Goal: Submit feedback/report problem: Provide input to the site owners about the experience or issues

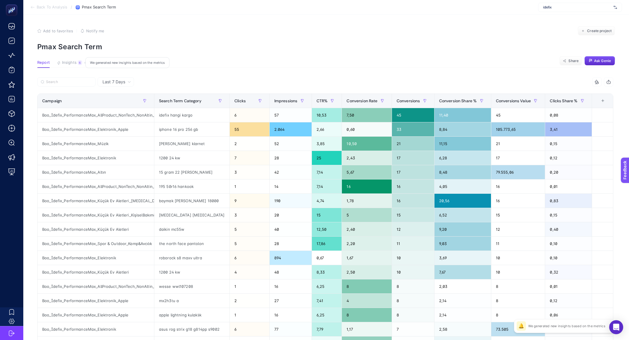
click at [68, 64] on span "Insights" at bounding box center [69, 62] width 15 height 5
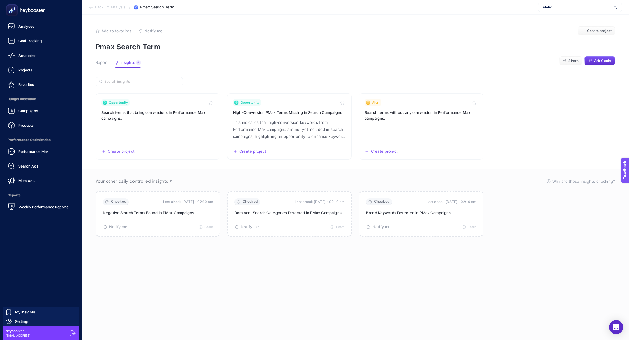
click at [23, 5] on icon at bounding box center [26, 10] width 42 height 12
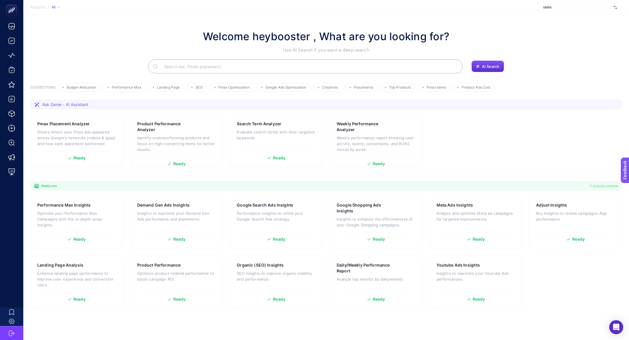
click at [241, 68] on input "Search" at bounding box center [308, 66] width 299 height 16
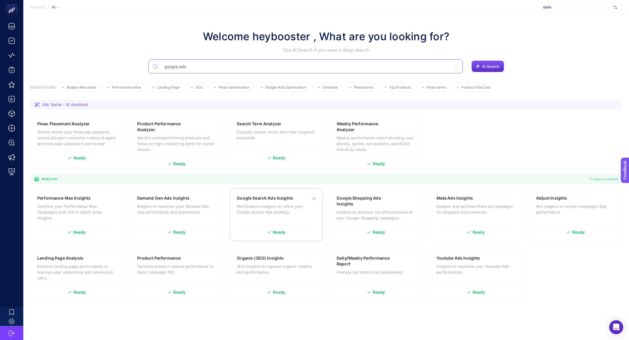
type input "google ads"
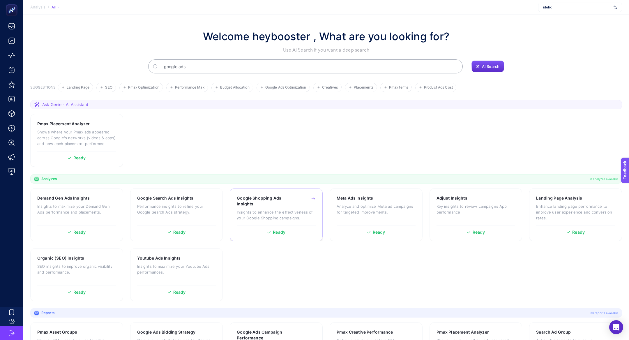
click at [270, 209] on p "Insights to enhance the effectiveness of your Google Shopping campaigns." at bounding box center [276, 215] width 79 height 12
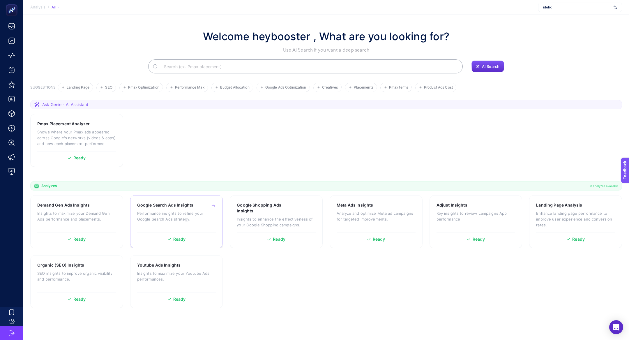
click at [174, 210] on p "Performance insights to refine your Google Search Ads strategy." at bounding box center [176, 216] width 79 height 12
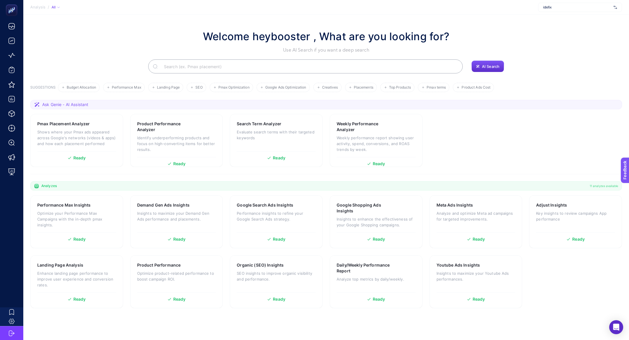
click at [262, 66] on input "Search" at bounding box center [308, 66] width 299 height 16
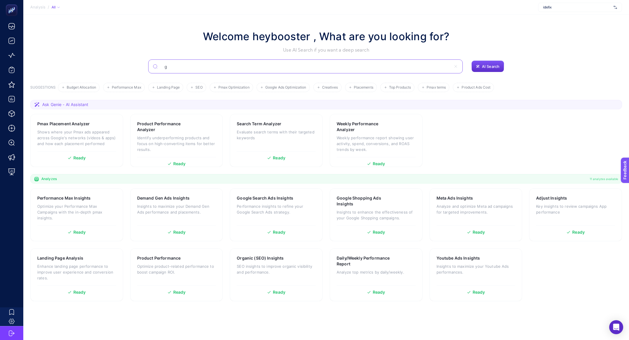
type input "go"
click at [256, 67] on input "go" at bounding box center [308, 66] width 299 height 16
type input "google"
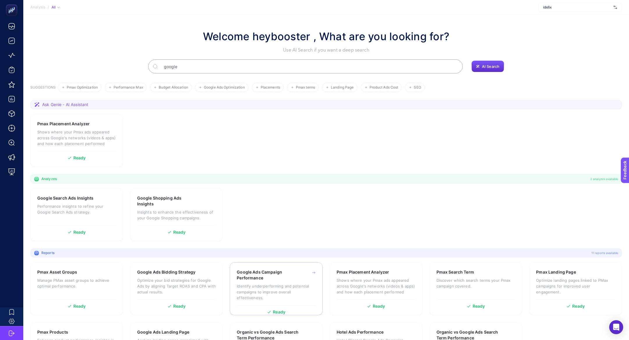
click at [276, 274] on h3 "Google Ads Campaign Performance" at bounding box center [267, 275] width 61 height 12
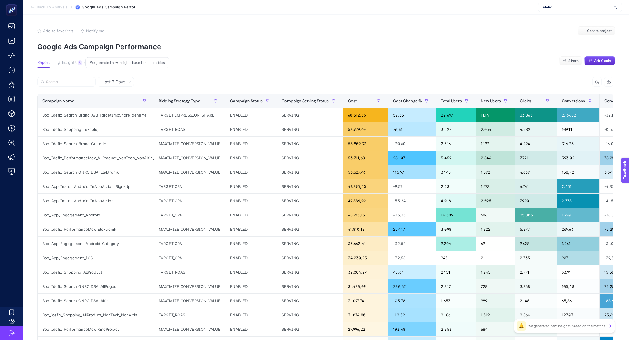
click at [75, 64] on span "Insights" at bounding box center [69, 62] width 15 height 5
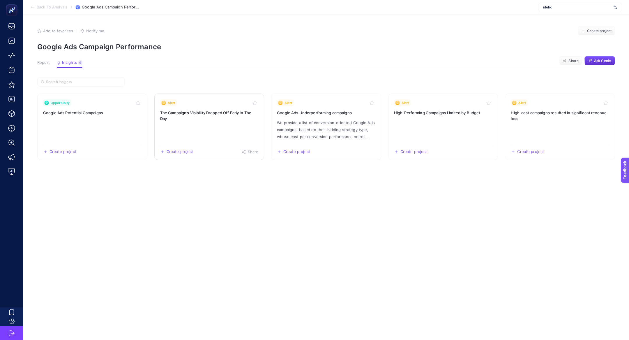
click at [186, 125] on link "Alert The Campaign’s Visibility Dropped Off Early In The Day Create project Sha…" at bounding box center [209, 127] width 110 height 66
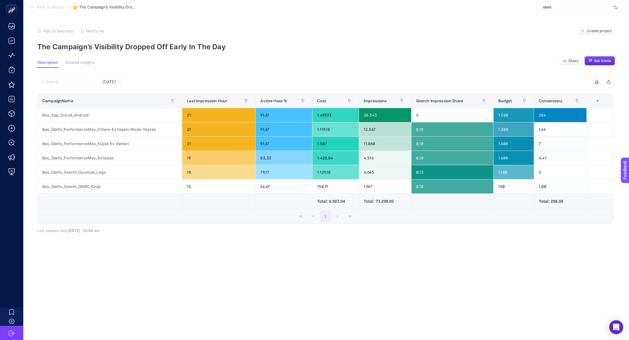
click at [116, 82] on span "Yesterday" at bounding box center [109, 82] width 13 height 6
click at [122, 105] on li "Last 7 Days" at bounding box center [114, 104] width 30 height 10
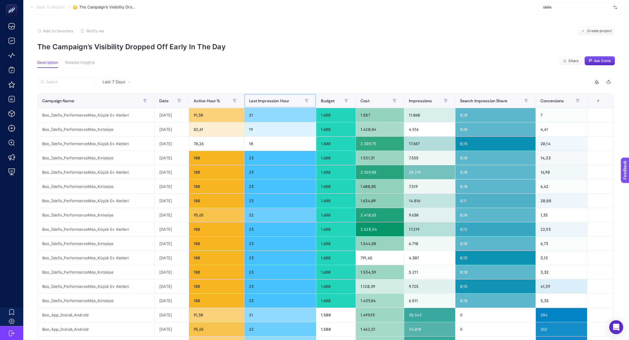
click at [259, 107] on th "Last Impression Hour" at bounding box center [280, 101] width 72 height 14
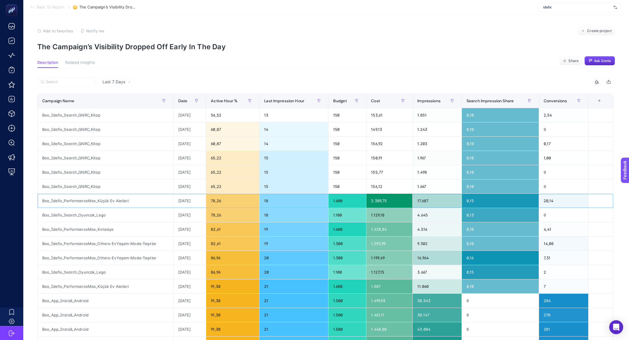
click at [114, 201] on div "Boo_İdefix_PerformanceMax_Küçük Ev Aletleri" at bounding box center [106, 201] width 136 height 14
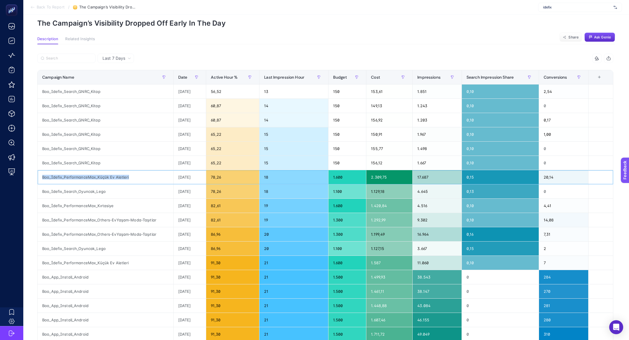
scroll to position [26, 0]
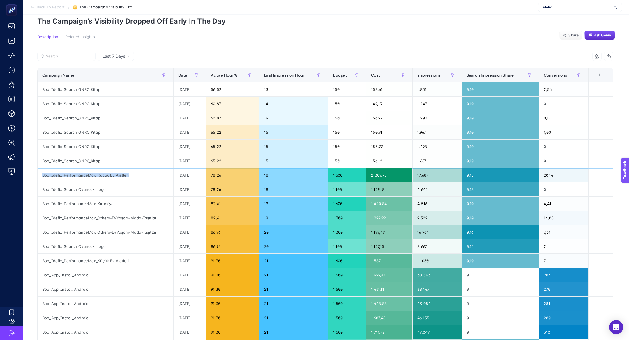
copy tr "Boo_İdefix_PerformanceMax_Küçük Ev Aletleri"
click at [81, 59] on label at bounding box center [66, 56] width 58 height 9
click at [0, 0] on input "Search" at bounding box center [0, 0] width 0 height 0
click at [81, 59] on label at bounding box center [66, 56] width 58 height 9
click at [0, 0] on input "Search" at bounding box center [0, 0] width 0 height 0
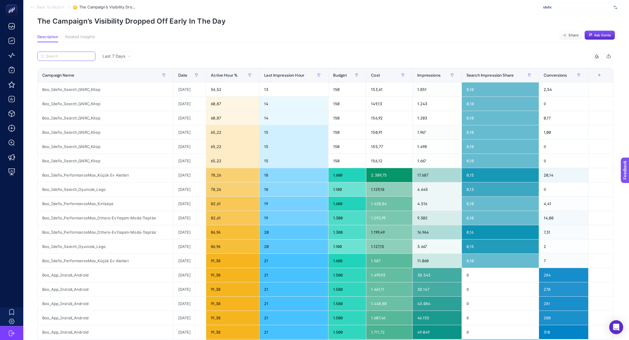
click at [75, 57] on input "Search" at bounding box center [69, 56] width 46 height 4
paste input "Boo_İdefix_PerformanceMax_Küçük Ev Aletleri"
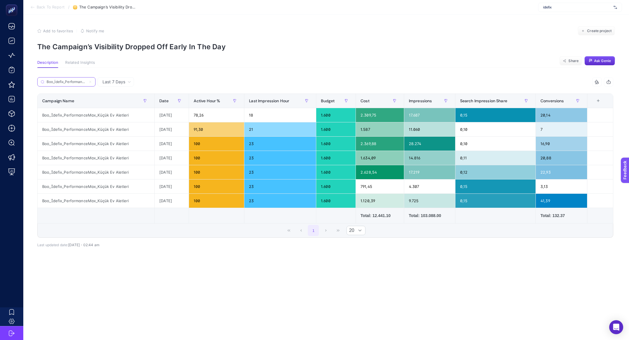
scroll to position [0, 38]
type input "Boo_İdefix_PerformanceMax_Küçük Ev Aletleri"
click at [113, 112] on div "Boo_İdefix_PerformanceMax_Küçük Ev Aletleri" at bounding box center [96, 115] width 117 height 14
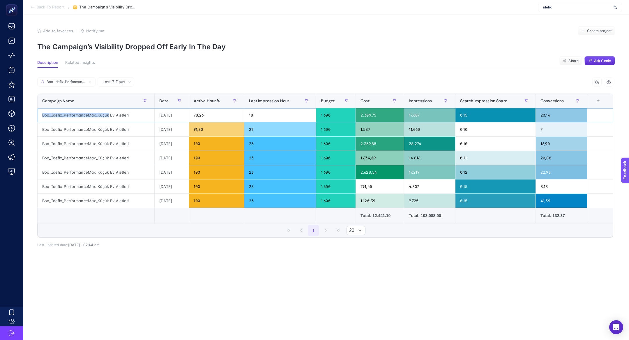
click at [113, 112] on div "Boo_İdefix_PerformanceMax_Küçük Ev Aletleri" at bounding box center [96, 115] width 117 height 14
copy tr "Boo_İdefix_PerformanceMax_Küçük Ev Aletleri"
click at [119, 115] on div "Boo_İdefix_PerformanceMax_Küçük Ev Aletleri" at bounding box center [96, 115] width 117 height 14
drag, startPoint x: 134, startPoint y: 116, endPoint x: 102, endPoint y: 115, distance: 32.1
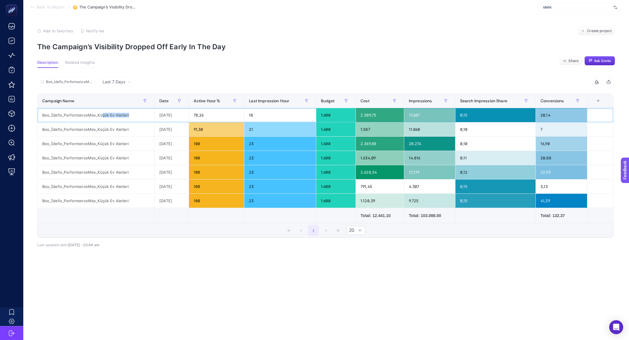
click at [102, 116] on div "Boo_İdefix_PerformanceMax_Küçük Ev Aletleri" at bounding box center [96, 115] width 117 height 14
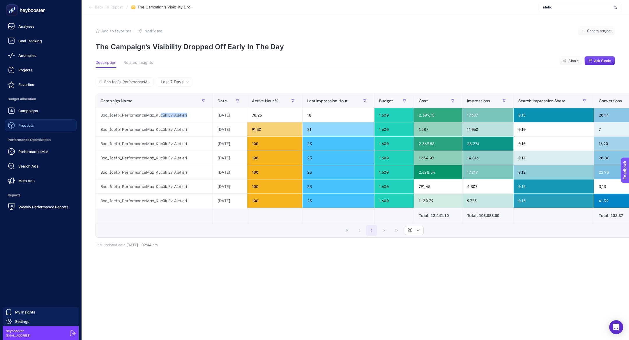
click at [35, 154] on div "Performance Max" at bounding box center [28, 151] width 41 height 7
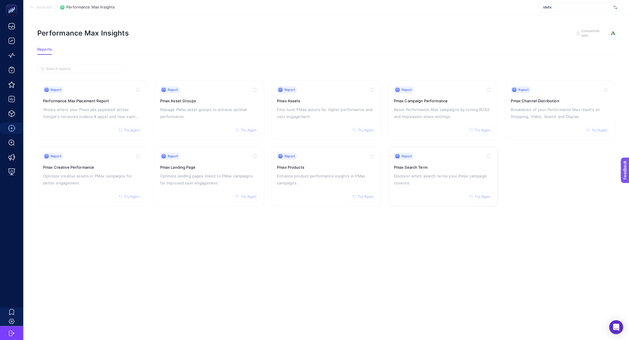
click at [435, 183] on p "Discover which search terms your Pmax campaign covered." at bounding box center [443, 179] width 98 height 14
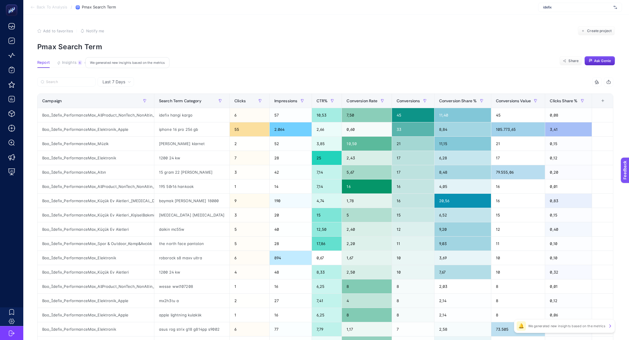
click at [72, 66] on button "Insights 6 We generated new insights based on the metrics" at bounding box center [69, 64] width 25 height 8
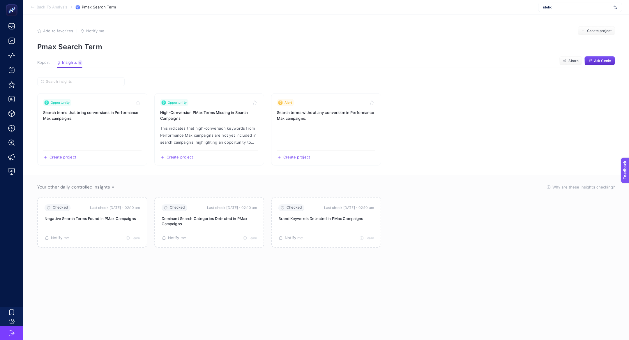
click at [40, 63] on span "Report" at bounding box center [43, 62] width 13 height 5
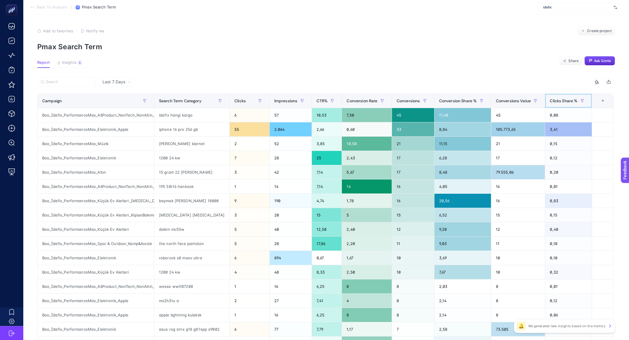
click at [553, 101] on span "Clicks Share %" at bounding box center [564, 100] width 28 height 5
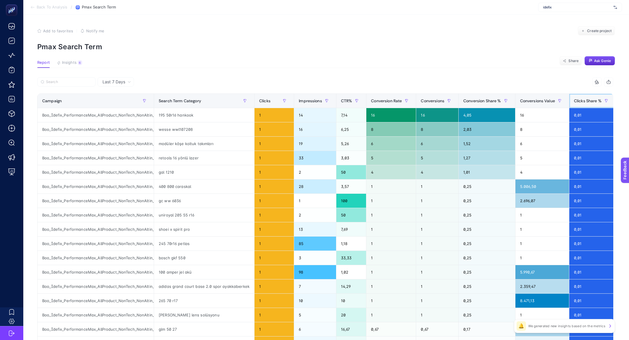
click at [587, 98] on span "Clicks Share %" at bounding box center [588, 100] width 28 height 5
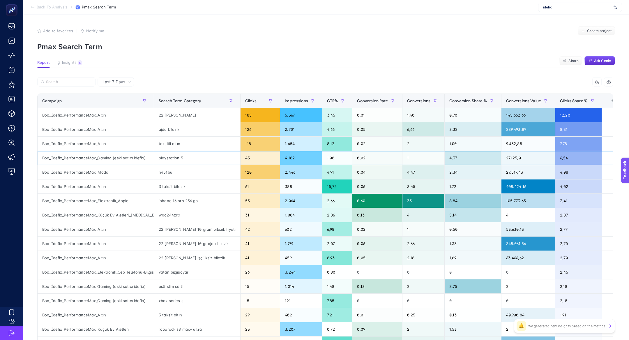
click at [133, 159] on div "Boo_İdefix_PerformanceMax_Gaming (eski satıcı idefix)" at bounding box center [96, 158] width 116 height 14
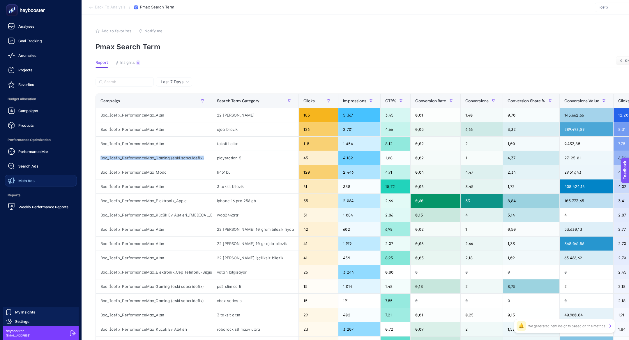
click at [34, 177] on div "Meta Ads" at bounding box center [21, 180] width 27 height 7
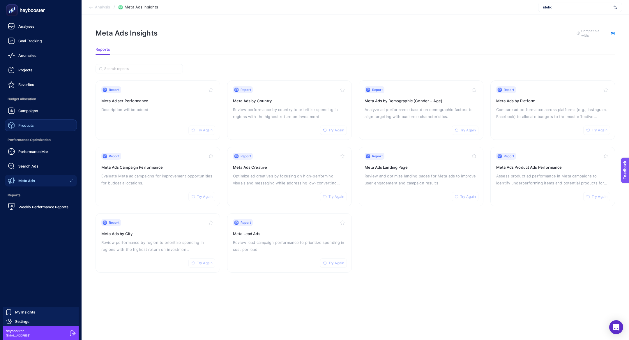
click at [15, 122] on div "Products" at bounding box center [21, 125] width 26 height 7
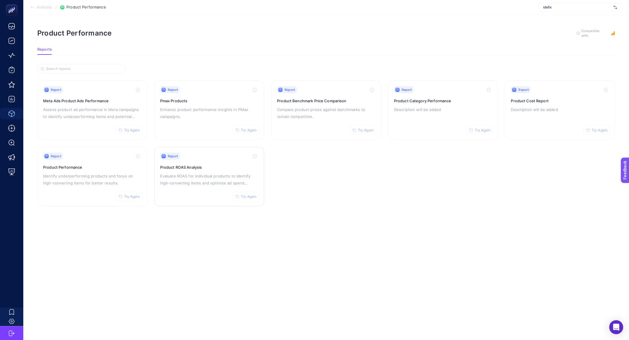
click at [187, 184] on p "Evaluate ROAS for individual products to identify high-converting items and opt…" at bounding box center [209, 179] width 98 height 14
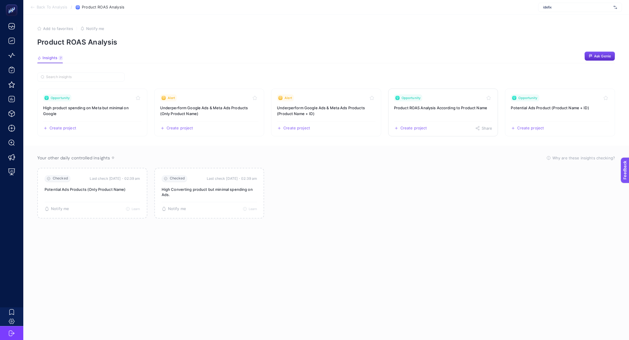
click at [443, 113] on link "Opportunity Product ROAS Analysis According to Product Name Create project Share" at bounding box center [443, 113] width 110 height 48
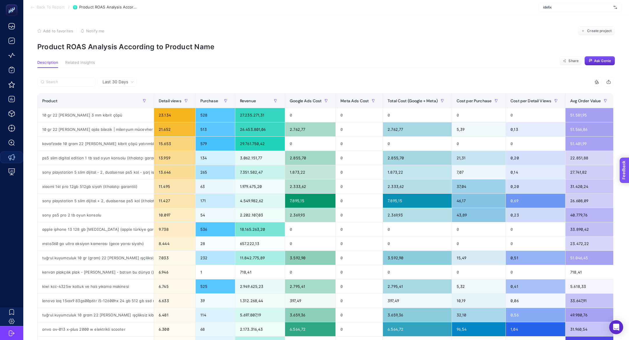
drag, startPoint x: 628, startPoint y: 188, endPoint x: 1246, endPoint y: 357, distance: 640.1
click at [628, 188] on span "Feedback" at bounding box center [633, 186] width 19 height 5
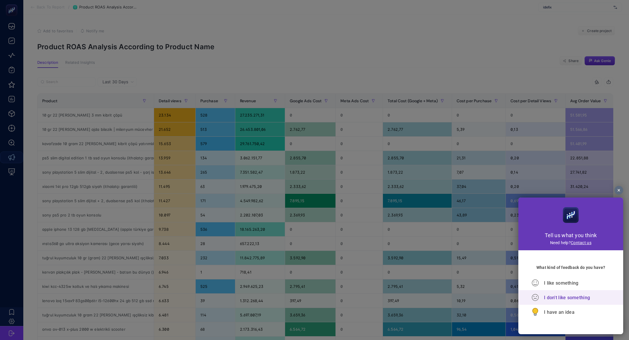
click at [554, 302] on div "I don't like something" at bounding box center [571, 297] width 79 height 15
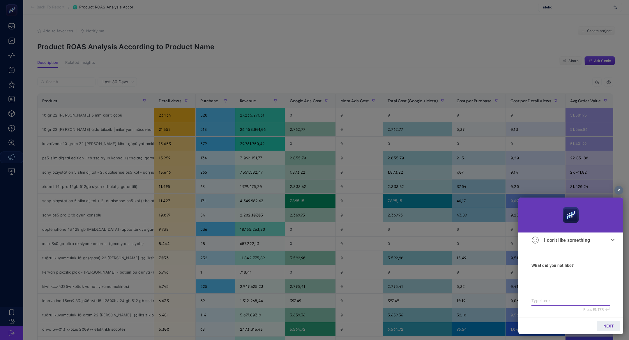
type textarea "m"
type textarea "me"
type textarea "met"
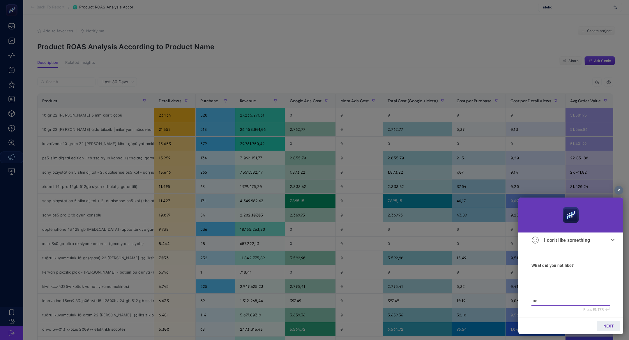
type textarea "met"
type textarea "meta"
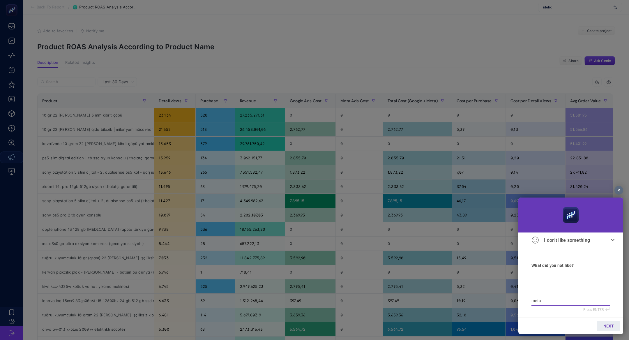
type textarea "meta g"
type textarea "meta ge"
type textarea "meta gel"
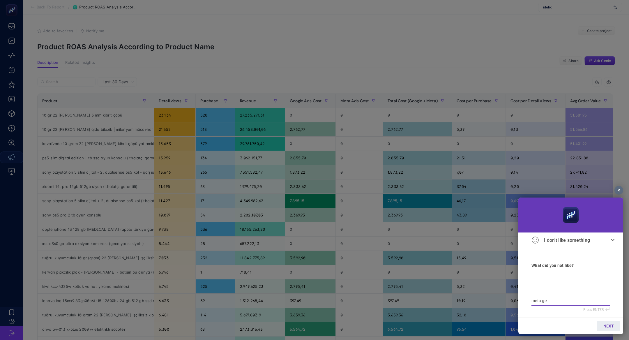
type textarea "meta gel"
type textarea "meta gelm"
type textarea "meta gelmy"
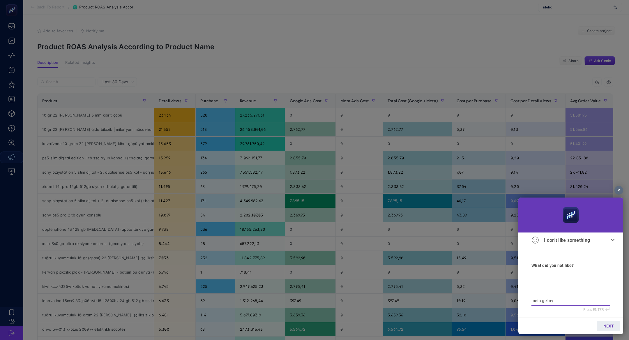
type textarea "meta gelm"
type textarea "meta gelmi"
type textarea "meta gelmiy"
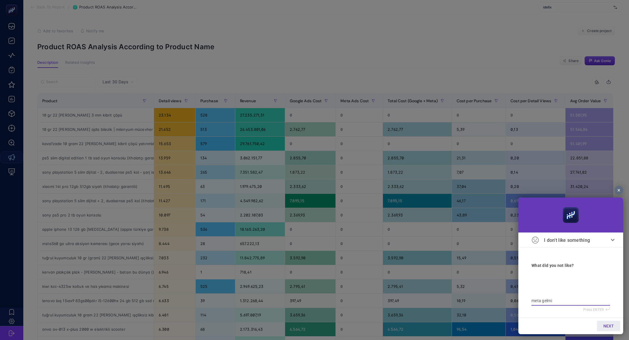
type textarea "meta gelmiy"
type textarea "meta gelmiyo"
type textarea "meta gelmiyor"
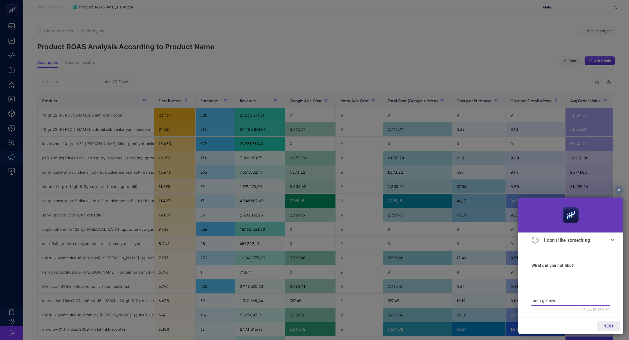
type textarea "meta gelmiyor"
click at [609, 322] on link "NEXT" at bounding box center [608, 326] width 23 height 10
type input "b"
type input "bi"
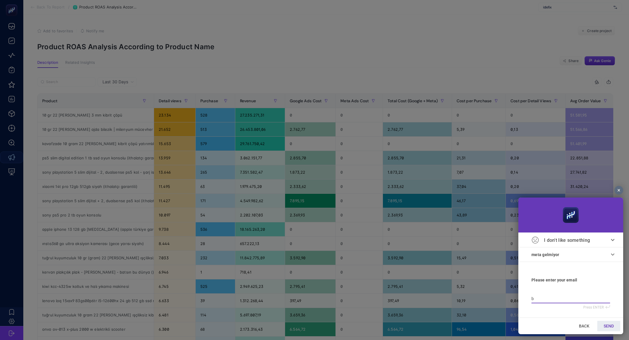
type input "bi"
type input "bil"
type input "bilg"
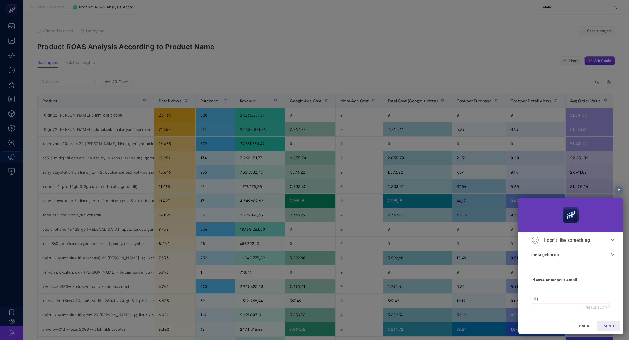
type input "bilge"
type input "bilge@"
type input "bilge@h"
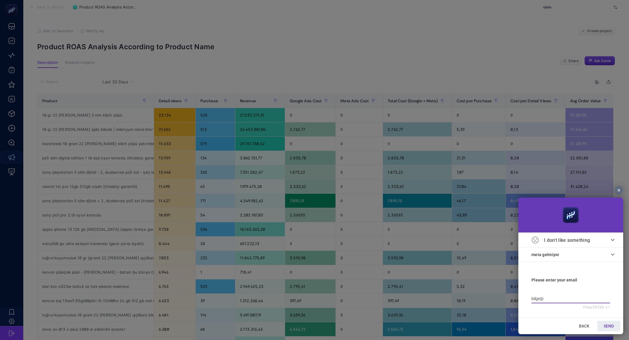
type input "bilge@h"
type input "bilge@he"
type input "bilge@hey"
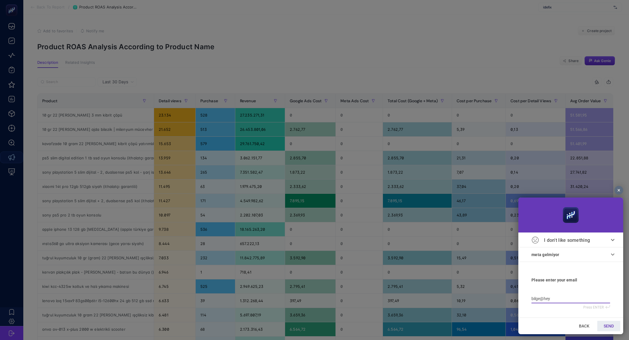
type input "bilge@heyb"
type input "bilge@heybp"
type input "bilge@heybpp"
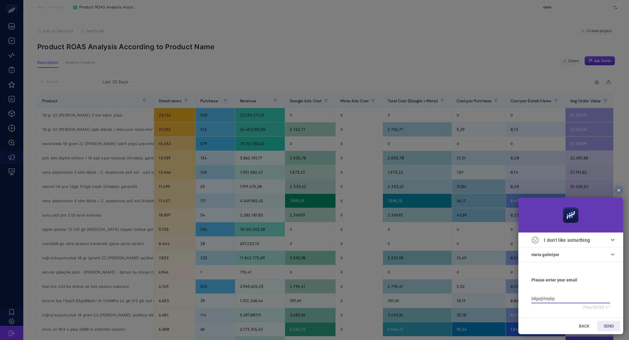
type input "bilge@heybpp"
type input "bilge@heybpps"
type input "bilge@heybppst"
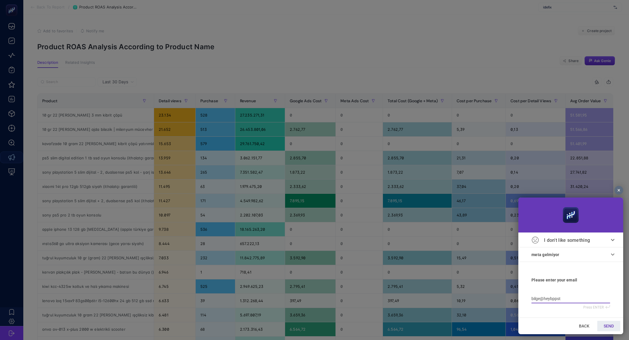
type input "bilge@heybpps"
type input "bilge@heybpp"
type input "bilge@heybp"
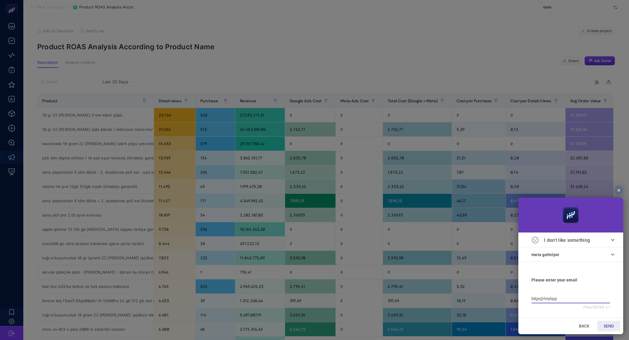
type input "bilge@heybp"
type input "bilge@heyb"
type input "bilge@heybo"
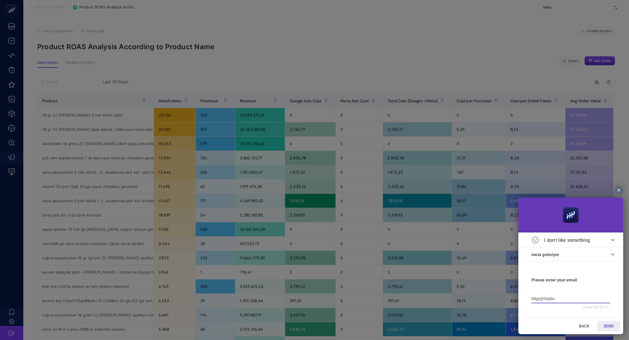
type input "bilge@heyboo"
type input "bilge@heyboos"
type input "bilge@heyboost"
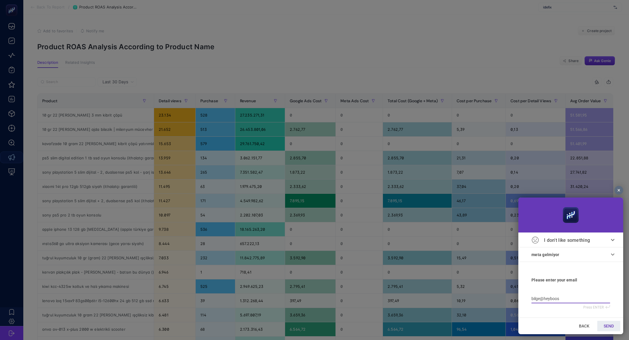
type input "bilge@heyboost"
type input "bilge@heybooste"
type input "bilge@heybooster"
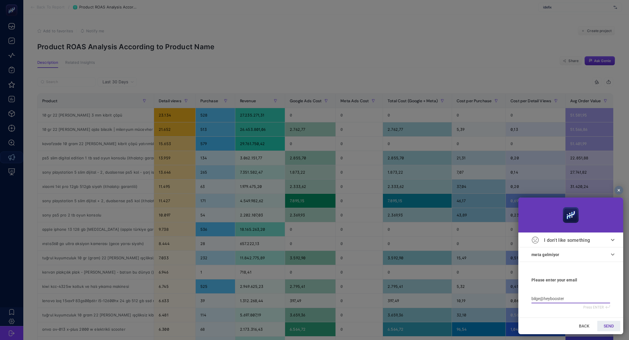
type input "bilge@heybooster."
type input "bilge@heybooster.a"
type input "bilge@heybooster.ai"
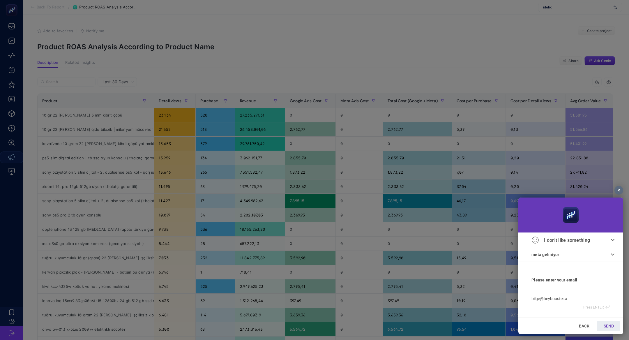
type input "bilge@heybooster.ai"
click at [602, 331] on link "SEND" at bounding box center [609, 326] width 23 height 10
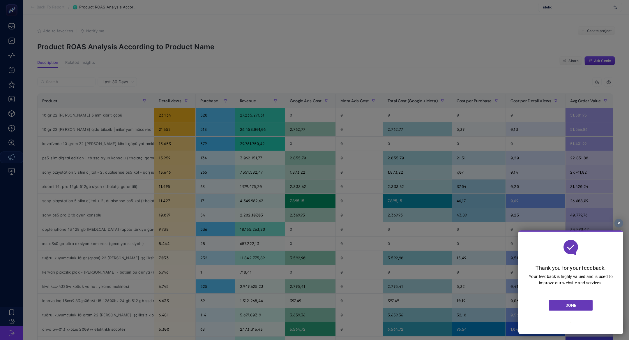
click at [579, 304] on link "DONE" at bounding box center [571, 305] width 44 height 10
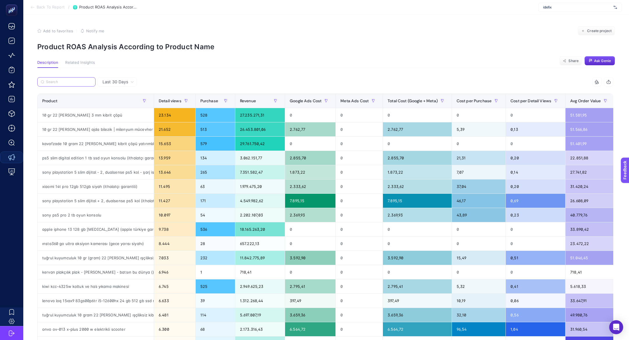
click at [66, 81] on input "Search" at bounding box center [69, 82] width 46 height 4
paste input "Altın Tuğralı Kolye Lale Tasarım"
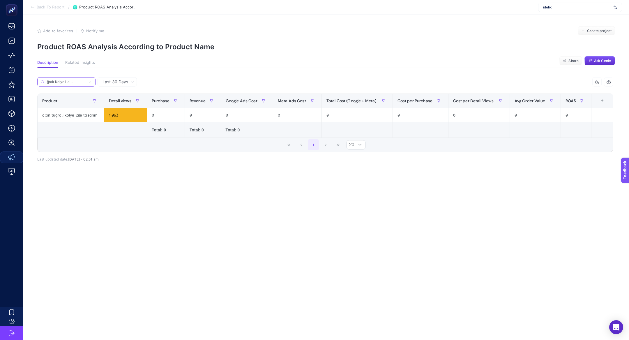
type input "Altın Tuğralı Kolye Lale Tasarım"
click at [89, 80] on icon at bounding box center [90, 81] width 3 height 3
click at [86, 80] on input "Altın Tuğralı Kolye Lale Tasarım" at bounding box center [67, 82] width 40 height 4
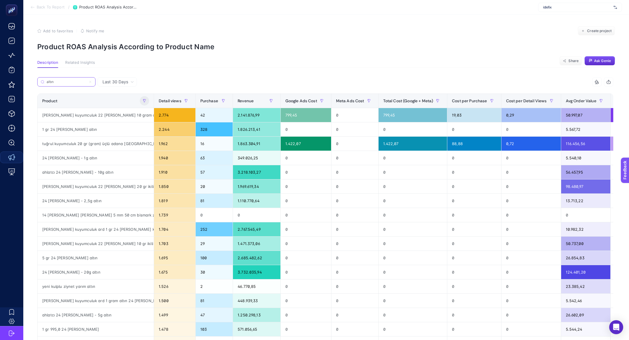
type input "altın"
click at [145, 102] on icon "button" at bounding box center [144, 100] width 3 height 3
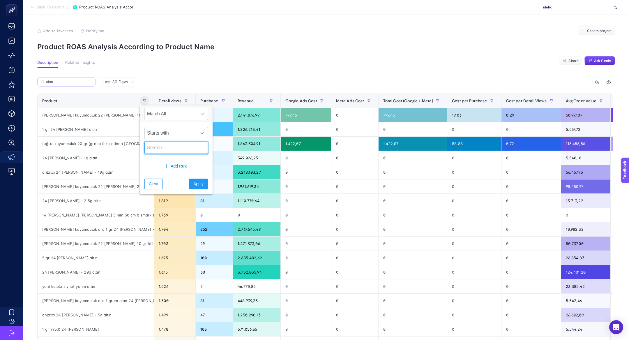
click at [181, 146] on input "text" at bounding box center [177, 148] width 64 height 12
type input "kolye"
drag, startPoint x: 199, startPoint y: 182, endPoint x: 186, endPoint y: 122, distance: 60.6
click at [186, 122] on div "Match All Starts with kolye Add Rule Clear Apply" at bounding box center [176, 149] width 73 height 89
click at [186, 131] on span "Starts with" at bounding box center [171, 133] width 52 height 12
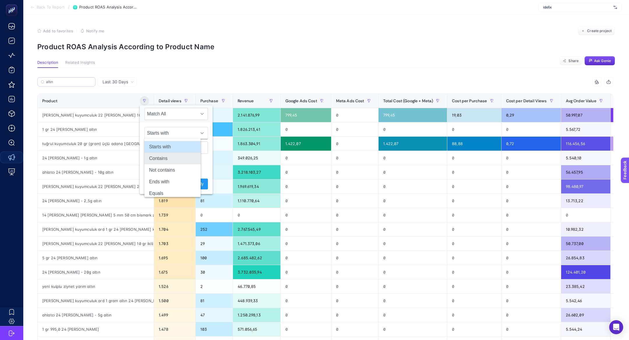
click at [185, 159] on li "Contains" at bounding box center [173, 159] width 56 height 12
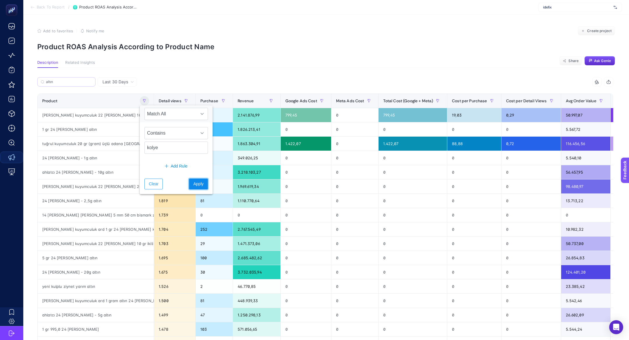
click at [191, 187] on button "Apply" at bounding box center [198, 184] width 19 height 11
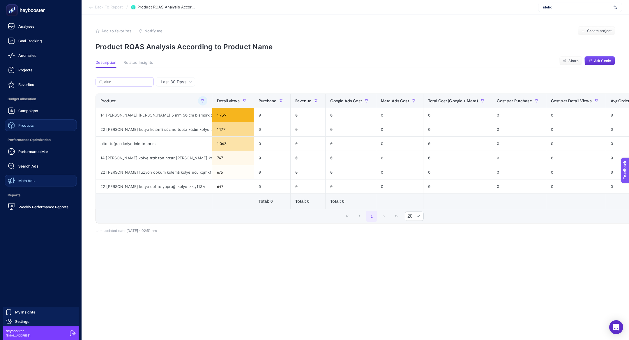
click at [30, 125] on span "Products" at bounding box center [25, 125] width 15 height 5
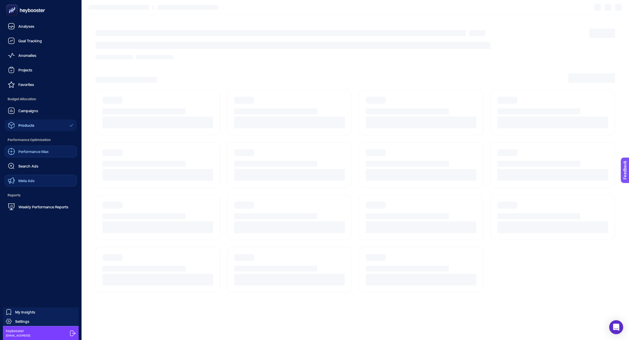
click at [36, 150] on span "Performance Max" at bounding box center [33, 151] width 30 height 5
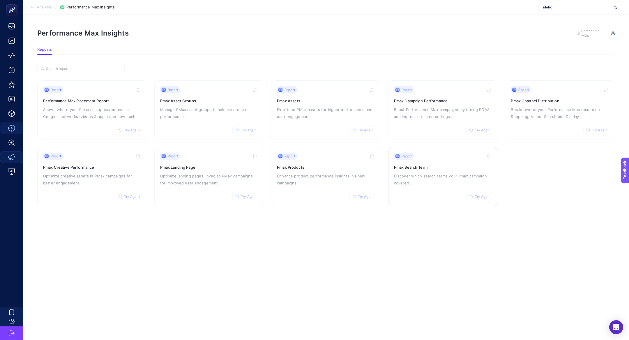
click at [450, 176] on p "Discover which search terms your Pmax campaign covered." at bounding box center [443, 179] width 98 height 14
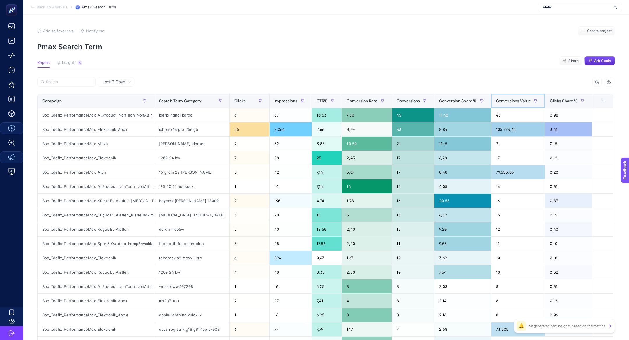
click at [511, 103] on span "Conversions Value" at bounding box center [513, 100] width 35 height 5
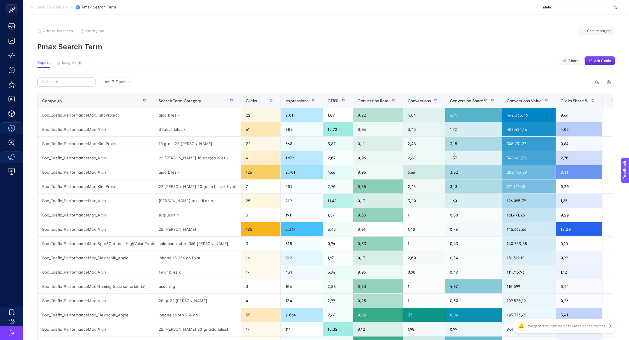
click at [59, 79] on label at bounding box center [66, 81] width 58 height 9
click at [59, 80] on input "Search" at bounding box center [69, 82] width 46 height 4
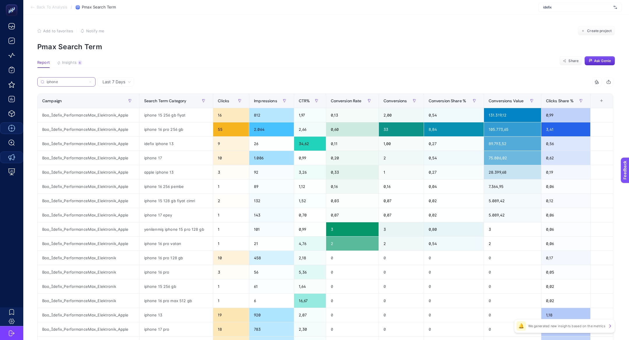
type input "iphone"
click at [91, 83] on icon at bounding box center [90, 81] width 3 height 3
click at [86, 83] on input "iphone" at bounding box center [67, 82] width 40 height 4
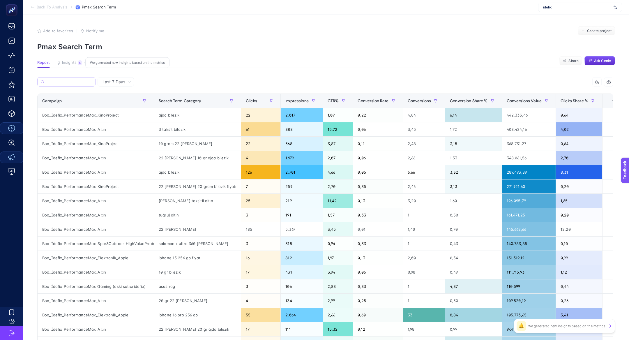
click at [79, 65] on button "Insights 6 We generated new insights based on the metrics" at bounding box center [69, 64] width 25 height 8
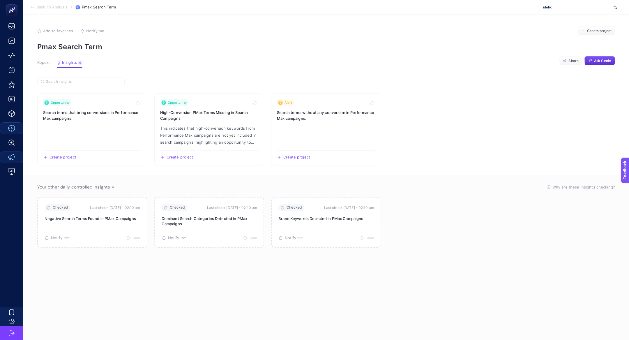
click at [40, 59] on article "Add to favorites false Notify me Create project Pmax Search Term Report Insight…" at bounding box center [326, 177] width 606 height 325
click at [48, 70] on article "Add to favorites false Notify me Create project Pmax Search Term Report Insight…" at bounding box center [326, 177] width 606 height 325
click at [46, 68] on article "Add to favorites false Notify me Create project Pmax Search Term Report Insight…" at bounding box center [326, 177] width 606 height 325
click at [43, 66] on button "Report" at bounding box center [43, 64] width 13 height 8
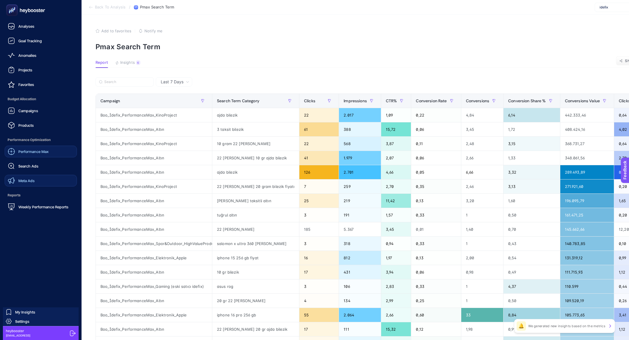
click at [27, 148] on div "Performance Max" at bounding box center [28, 151] width 41 height 7
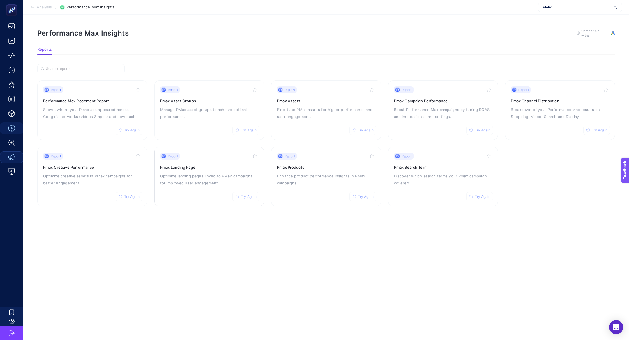
click at [198, 186] on div "Report Try Again Pmax Landing Page Optimize landing pages linked to PMax campai…" at bounding box center [209, 177] width 98 height 48
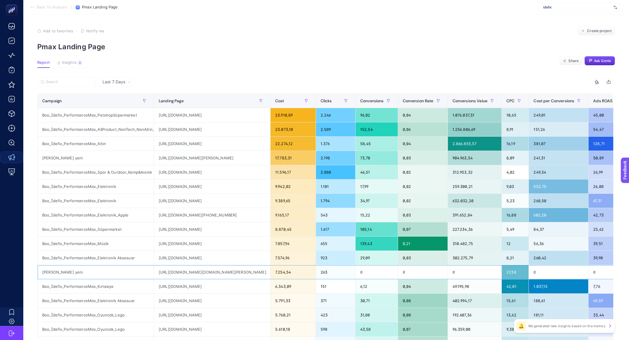
click at [206, 276] on div "https://ad.doubleclick.net/searchads/link/click?lid=58700008336423805&ds_a_cid=…" at bounding box center [212, 272] width 116 height 14
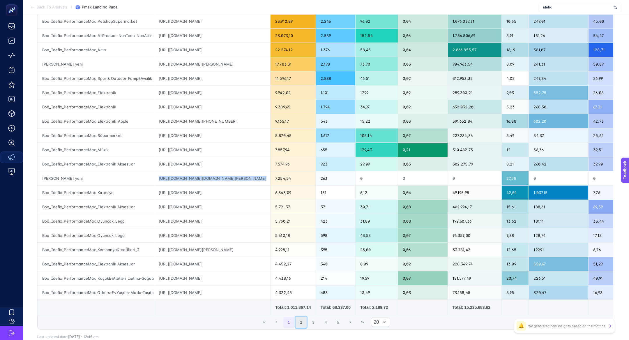
click at [299, 320] on button "2" at bounding box center [301, 322] width 11 height 11
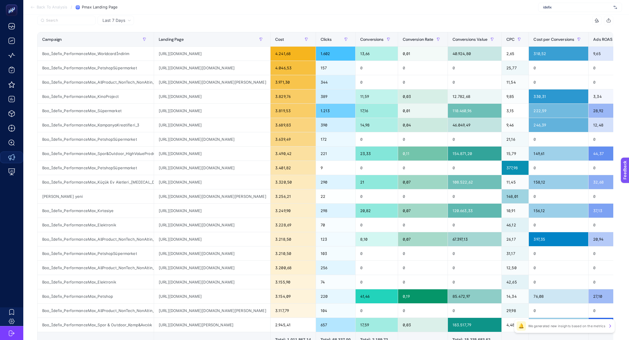
scroll to position [52, 0]
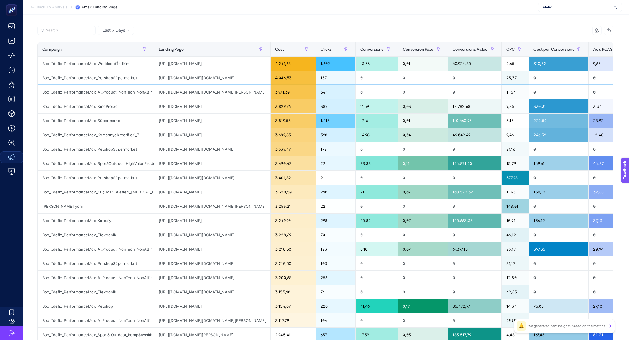
click at [198, 79] on div "https://ad.doubleclick.net/searchads/link/click?lid=58700008650720761&ds_a_cid=…" at bounding box center [212, 78] width 116 height 14
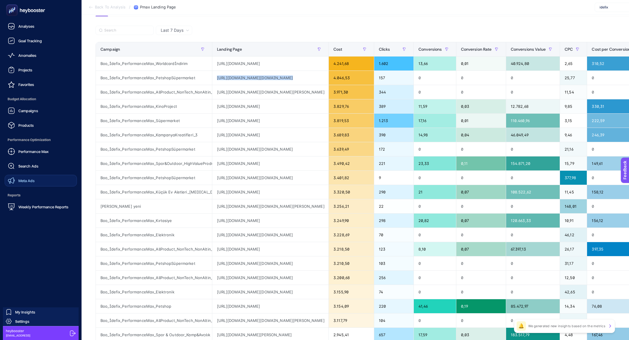
click at [31, 5] on icon at bounding box center [26, 10] width 42 height 12
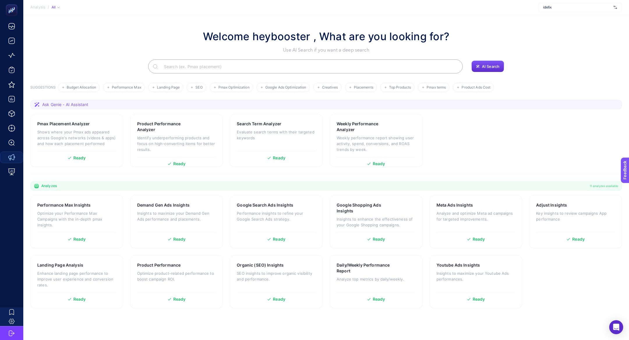
click at [228, 61] on input "Search" at bounding box center [308, 66] width 299 height 16
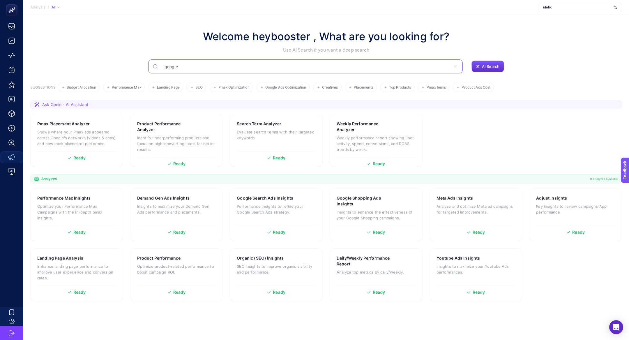
type input "google"
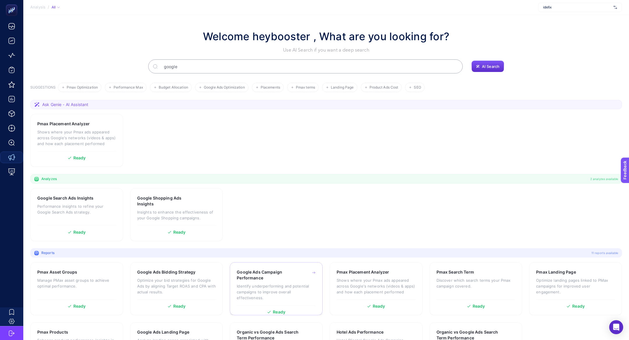
click at [273, 280] on h3 "Google Ads Campaign Performance" at bounding box center [267, 275] width 61 height 12
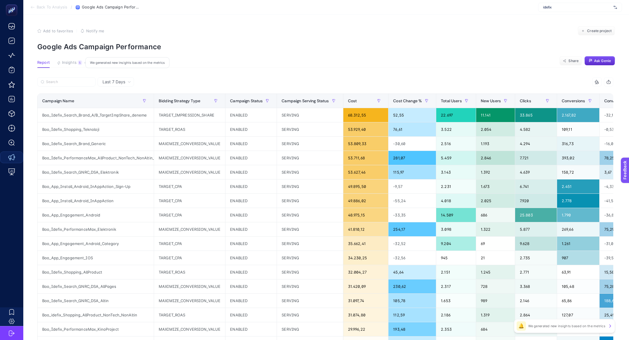
click at [73, 65] on button "Insights 5 We generated new insights based on the metrics" at bounding box center [69, 64] width 25 height 8
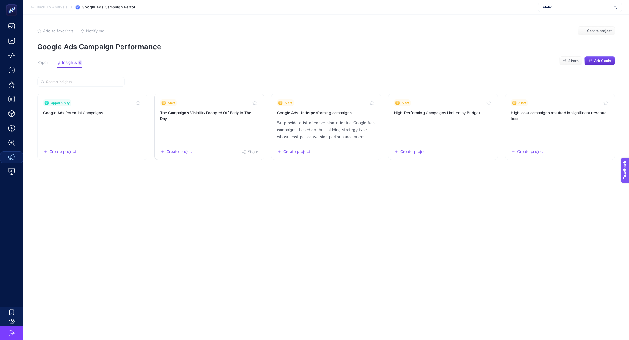
click at [218, 131] on link "Alert The Campaign’s Visibility Dropped Off Early In The Day Create project Sha…" at bounding box center [209, 127] width 110 height 66
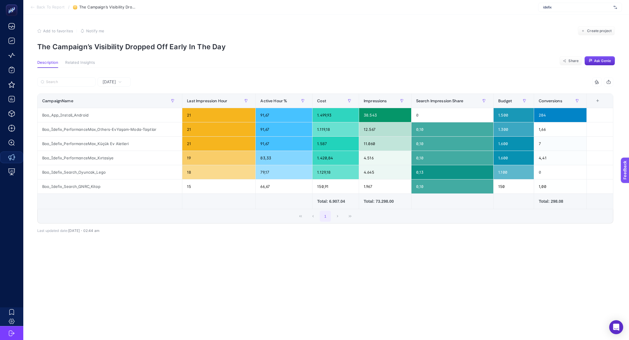
click at [123, 83] on div "Yesterday" at bounding box center [112, 82] width 24 height 4
click at [114, 104] on li "Last 7 Days" at bounding box center [114, 104] width 30 height 10
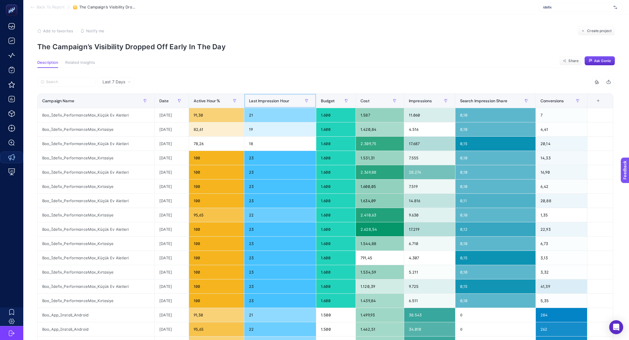
click at [257, 103] on span "Last Impression Hour" at bounding box center [269, 100] width 40 height 5
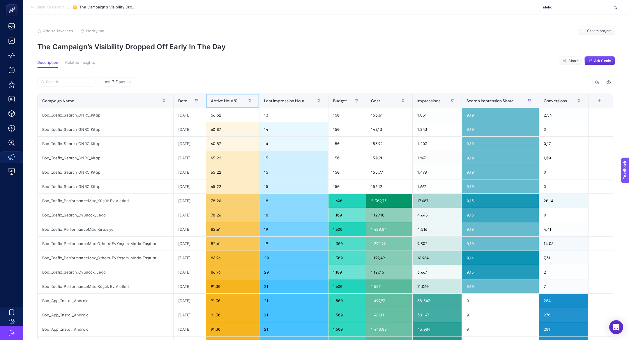
click at [257, 103] on th "Active Hour %" at bounding box center [232, 101] width 53 height 14
click at [279, 104] on div "Last Impression Hour" at bounding box center [293, 100] width 59 height 9
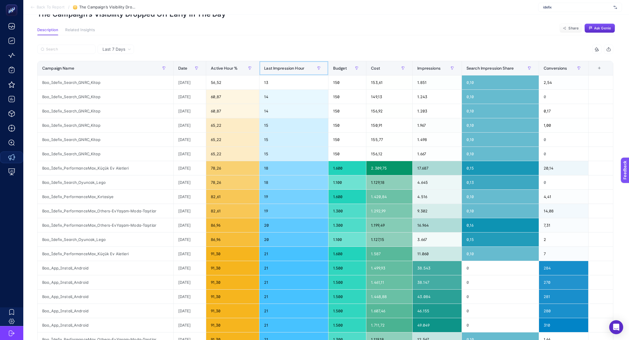
scroll to position [38, 0]
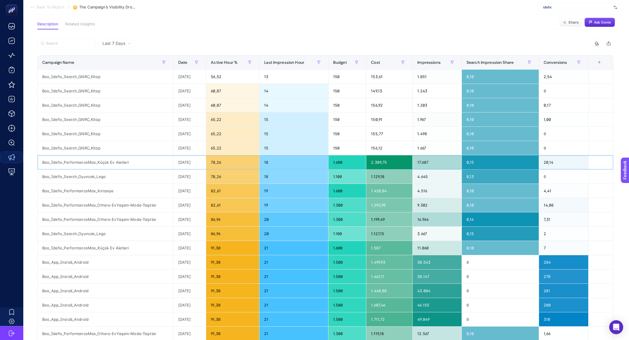
click at [114, 163] on div "Boo_İdefix_PerformanceMax_Küçük Ev Aletleri" at bounding box center [106, 162] width 136 height 14
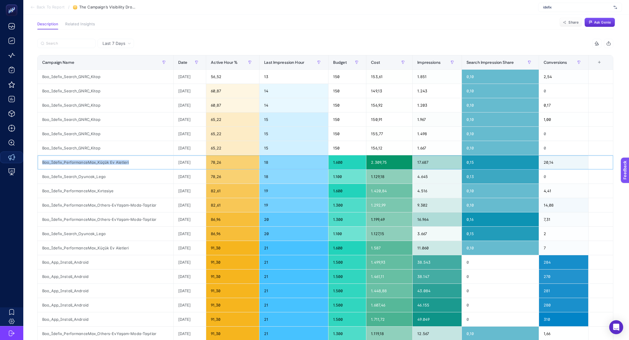
click at [114, 163] on div "Boo_İdefix_PerformanceMax_Küçük Ev Aletleri" at bounding box center [106, 162] width 136 height 14
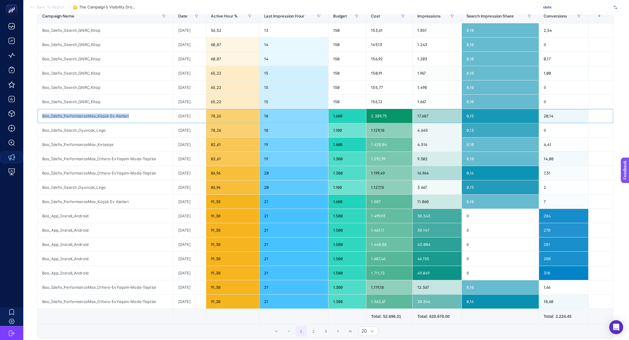
scroll to position [86, 0]
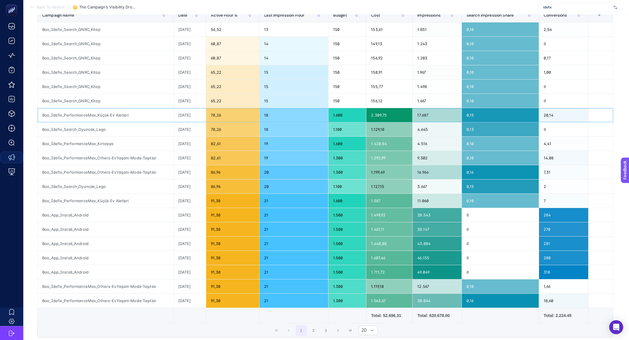
click at [90, 114] on div "Boo_İdefix_PerformanceMax_Küçük Ev Aletleri" at bounding box center [106, 115] width 136 height 14
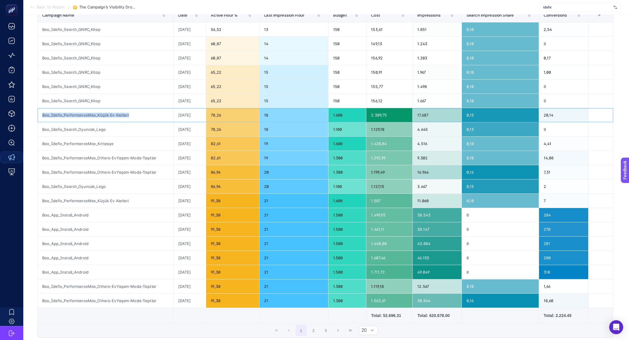
click at [90, 114] on div "Boo_İdefix_PerformanceMax_Küçük Ev Aletleri" at bounding box center [106, 115] width 136 height 14
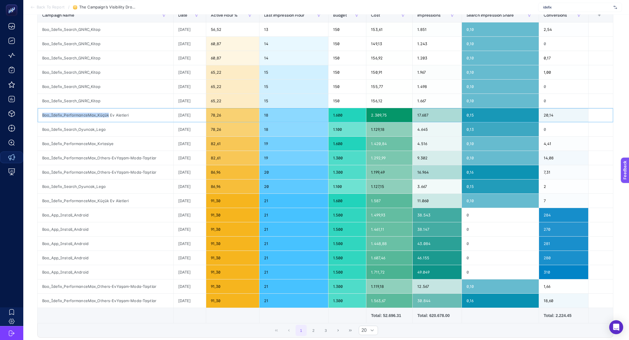
click at [90, 114] on div "Boo_İdefix_PerformanceMax_Küçük Ev Aletleri" at bounding box center [106, 115] width 136 height 14
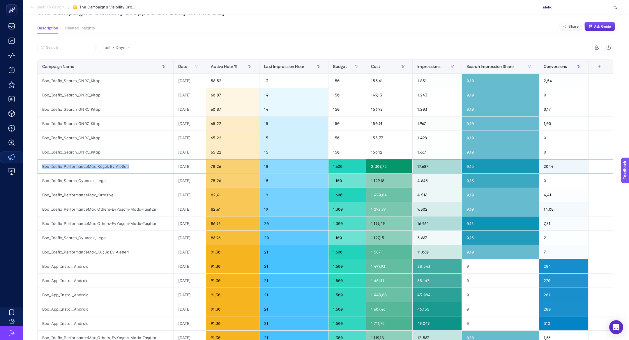
scroll to position [27, 0]
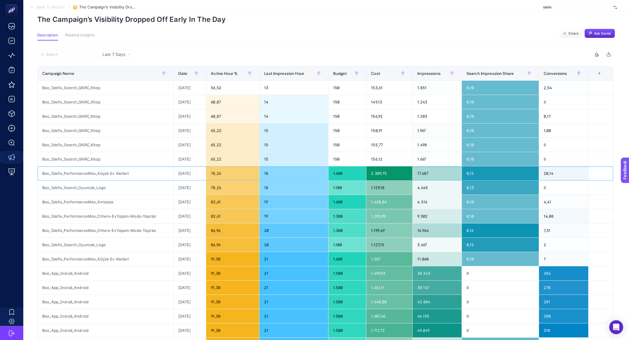
click at [557, 173] on div "20,14" at bounding box center [563, 173] width 49 height 14
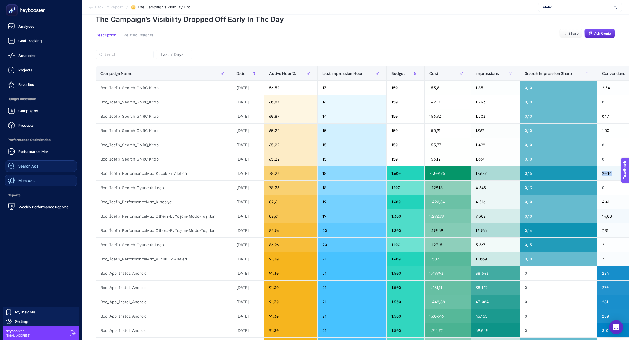
click at [27, 165] on span "Search Ads" at bounding box center [28, 166] width 20 height 5
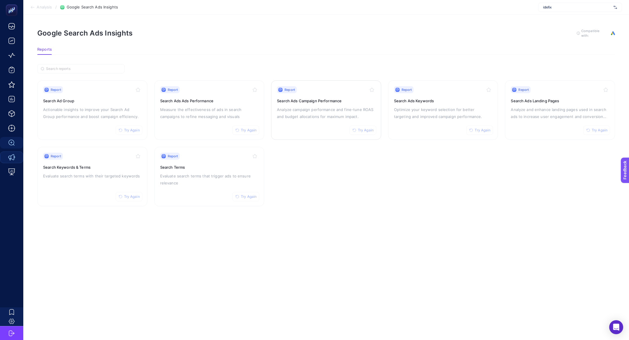
click at [323, 114] on p "Analyze campaign performance and fine-tune ROAS and budget allocations for maxi…" at bounding box center [326, 113] width 98 height 14
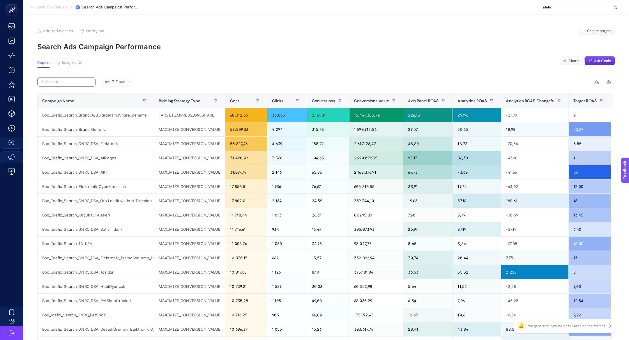
click at [70, 84] on input "Search" at bounding box center [69, 82] width 46 height 4
paste input "Boo_İdefix_PerformanceMax_Küçük Ev Aletleri"
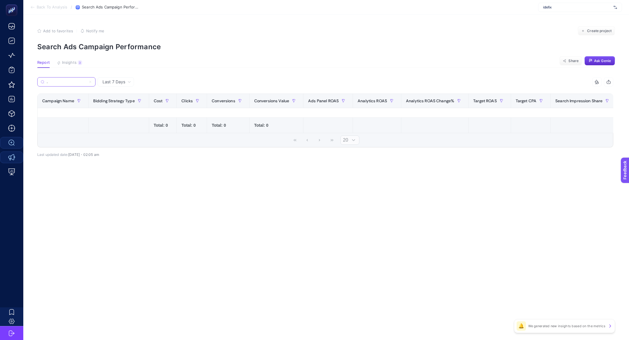
type input "Boo_İdefix_PerformanceMax_Küçük Ev Aletleri"
click at [91, 81] on icon at bounding box center [90, 82] width 2 height 2
click at [86, 81] on input "Boo_İdefix_PerformanceMax_Küçük Ev Aletleri" at bounding box center [67, 82] width 40 height 4
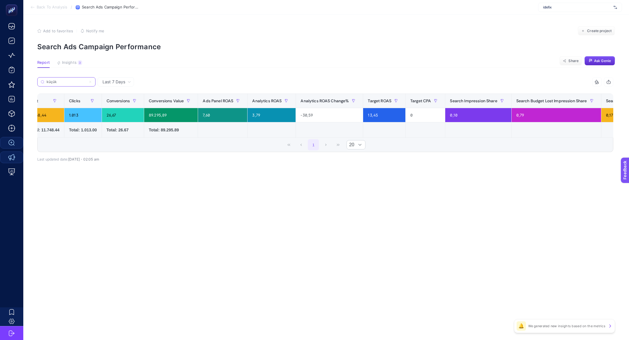
scroll to position [0, 167]
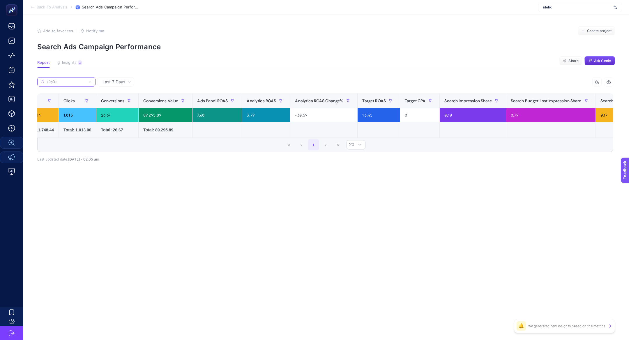
type input "küçük"
drag, startPoint x: 523, startPoint y: 118, endPoint x: 512, endPoint y: 117, distance: 11.4
click at [512, 117] on div "0,79" at bounding box center [550, 115] width 89 height 14
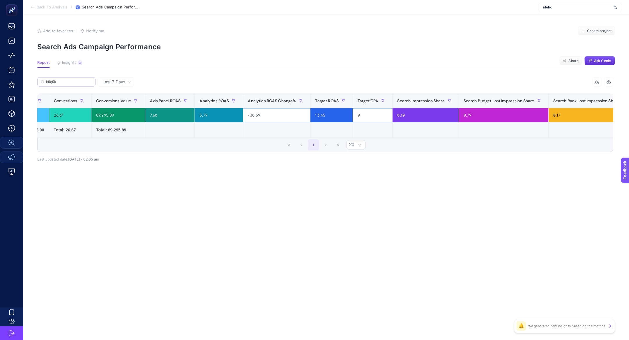
scroll to position [0, 216]
drag, startPoint x: 561, startPoint y: 116, endPoint x: 554, endPoint y: 115, distance: 7.6
click at [554, 115] on div "0,17" at bounding box center [589, 115] width 85 height 14
click at [116, 82] on span "Last 7 Days" at bounding box center [114, 82] width 23 height 6
click at [122, 104] on li "Last 30 Days" at bounding box center [115, 104] width 33 height 10
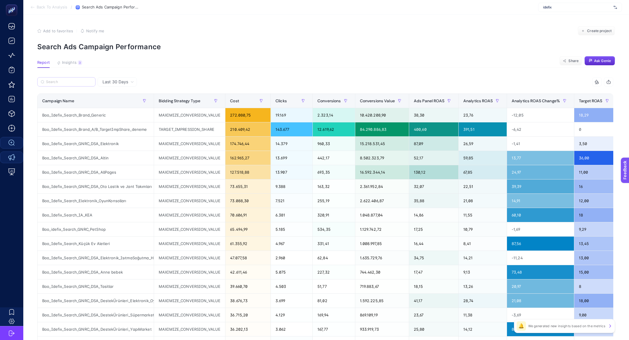
click at [73, 79] on label at bounding box center [66, 81] width 58 height 9
click at [0, 0] on input "küçük" at bounding box center [0, 0] width 0 height 0
click at [73, 79] on label at bounding box center [66, 81] width 58 height 9
click at [0, 0] on input "küçük" at bounding box center [0, 0] width 0 height 0
click at [73, 79] on label at bounding box center [66, 81] width 58 height 9
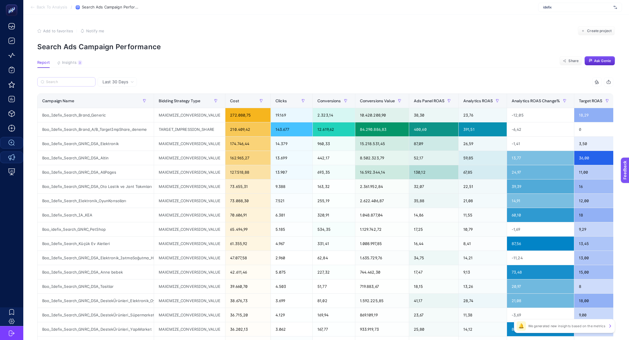
click at [0, 0] on input "küçük" at bounding box center [0, 0] width 0 height 0
click at [74, 82] on input "Search" at bounding box center [69, 82] width 46 height 4
type input "d"
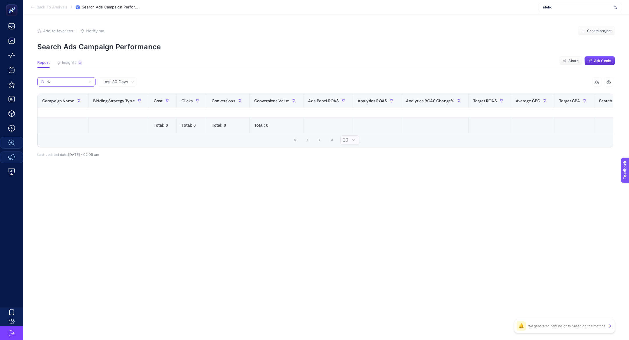
type input "d"
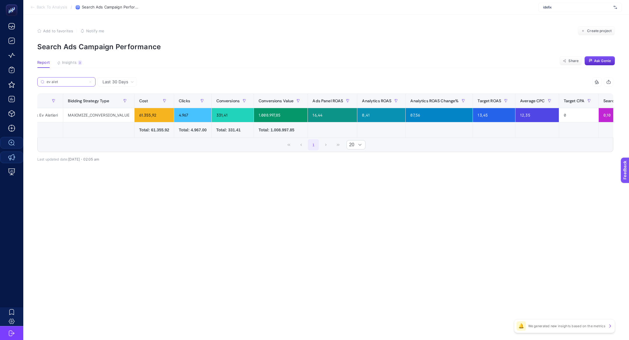
scroll to position [0, 0]
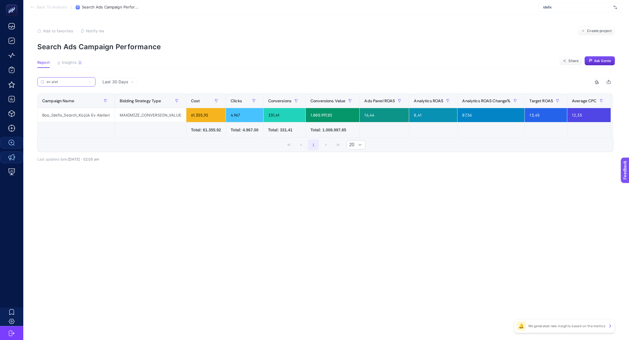
type input "ev alet"
drag, startPoint x: 79, startPoint y: 115, endPoint x: 111, endPoint y: 117, distance: 32.1
click at [111, 117] on div "Boo_Idefix_Search_Küçük Ev Aletleri" at bounding box center [76, 115] width 77 height 14
copy div "Küçük Ev Aletleri"
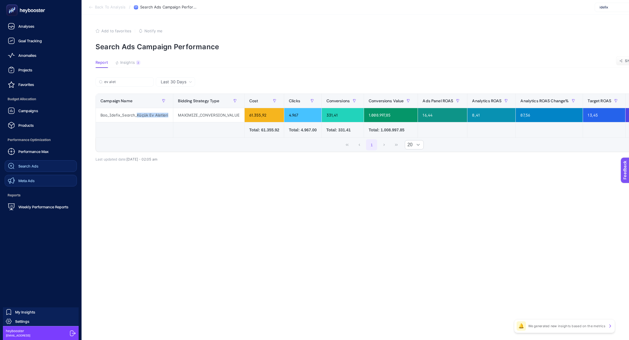
click at [38, 165] on span "Search Ads" at bounding box center [28, 166] width 20 height 5
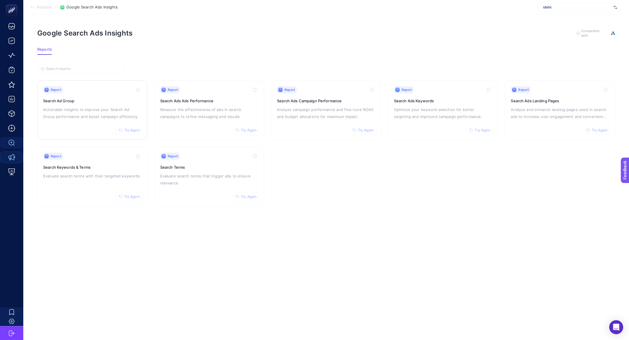
click at [56, 112] on p "Actionable insights to improve your Search Ad Group performance and boost campa…" at bounding box center [92, 113] width 98 height 14
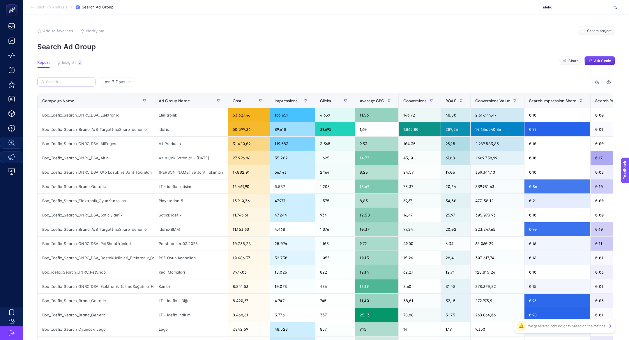
click at [72, 78] on label at bounding box center [66, 81] width 58 height 9
click at [72, 80] on input "Search" at bounding box center [69, 82] width 46 height 4
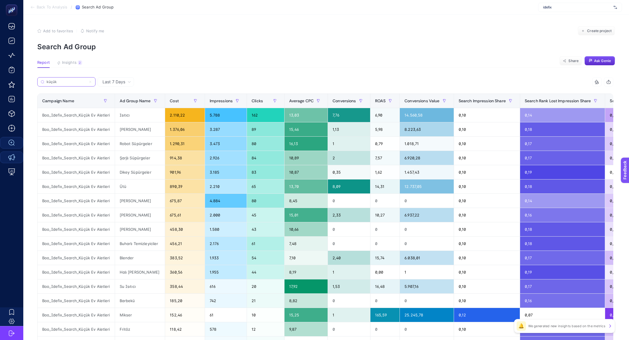
type input "küçük"
drag, startPoint x: 114, startPoint y: 315, endPoint x: 451, endPoint y: 313, distance: 337.1
click at [451, 313] on tr "Boo_Idefix_Search_Küçük Ev Aletleri Mikser 152,46 61 10 15,25 1 165,59 25.245,7…" at bounding box center [381, 315] width 687 height 14
click at [451, 313] on div "25.245,78" at bounding box center [427, 315] width 54 height 14
drag, startPoint x: 331, startPoint y: 313, endPoint x: 343, endPoint y: 316, distance: 12.4
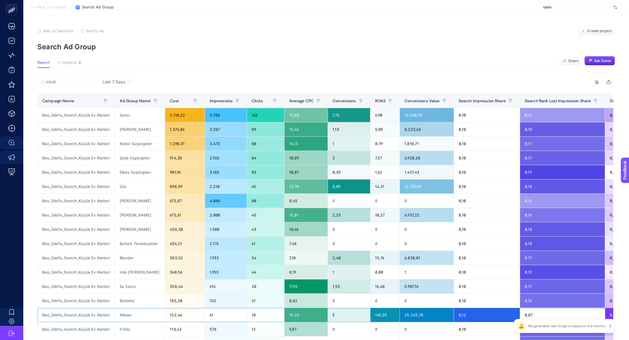
click at [343, 316] on div "1" at bounding box center [349, 315] width 42 height 14
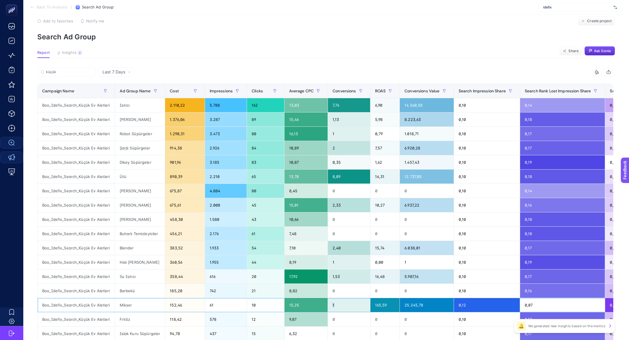
scroll to position [11, 0]
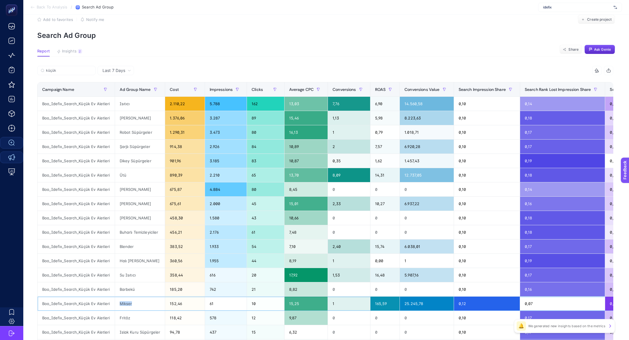
drag, startPoint x: 118, startPoint y: 301, endPoint x: 142, endPoint y: 304, distance: 24.7
click at [143, 305] on div "Mikser" at bounding box center [140, 304] width 50 height 14
click at [119, 73] on span "Last 7 Days" at bounding box center [114, 71] width 23 height 6
drag, startPoint x: 123, startPoint y: 304, endPoint x: 147, endPoint y: 305, distance: 24.2
click at [145, 305] on div "Mikser" at bounding box center [140, 304] width 50 height 14
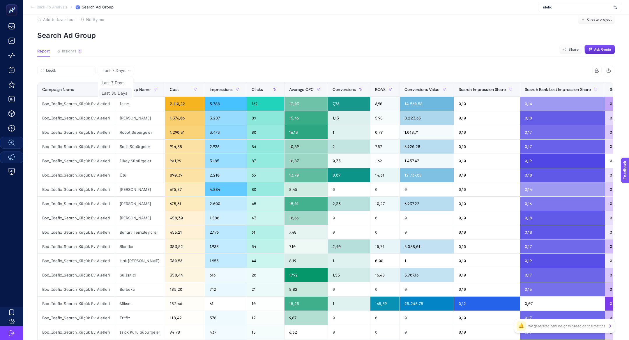
click at [117, 94] on li "Last 30 Days" at bounding box center [115, 93] width 33 height 10
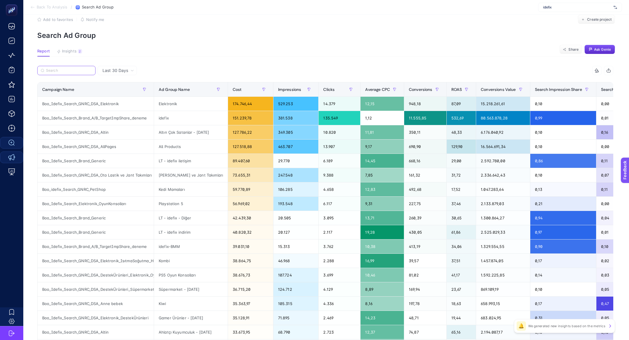
click at [65, 70] on input "Search" at bounding box center [69, 70] width 46 height 4
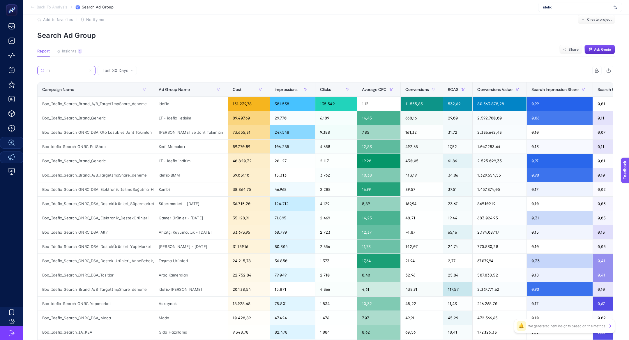
scroll to position [0, 0]
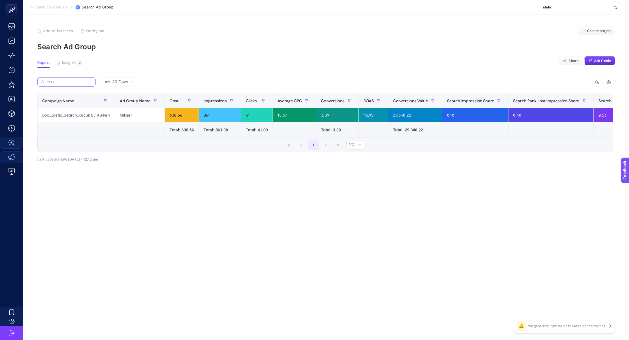
type input "miks"
click at [91, 81] on icon at bounding box center [90, 81] width 3 height 3
click at [0, 0] on input "küçük" at bounding box center [0, 0] width 0 height 0
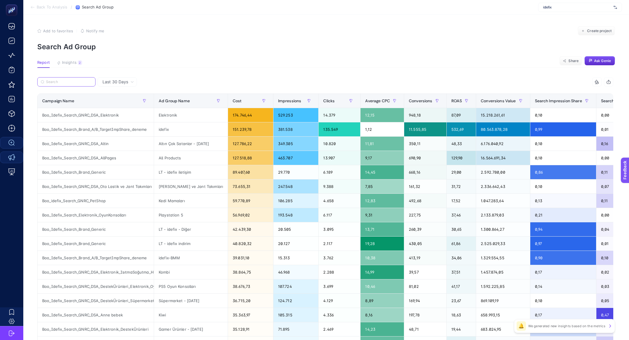
click at [71, 82] on input "Search" at bounding box center [69, 82] width 46 height 4
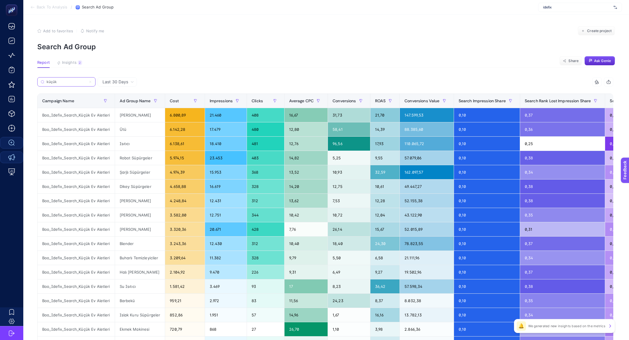
type input "küçük"
click at [135, 116] on div "Kahve Makinesi" at bounding box center [140, 115] width 50 height 14
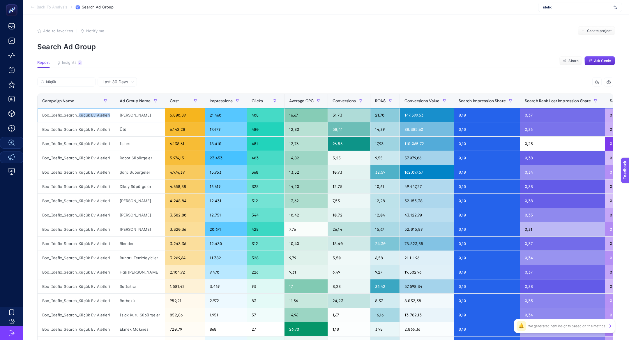
drag, startPoint x: 79, startPoint y: 115, endPoint x: 109, endPoint y: 116, distance: 29.7
click at [109, 116] on div "Boo_Idefix_Search_Küçük Ev Aletleri" at bounding box center [76, 115] width 77 height 14
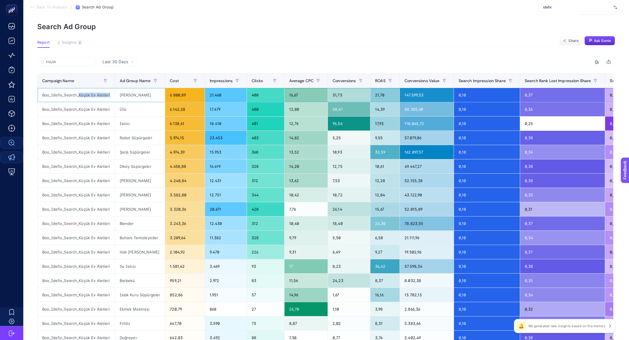
scroll to position [21, 0]
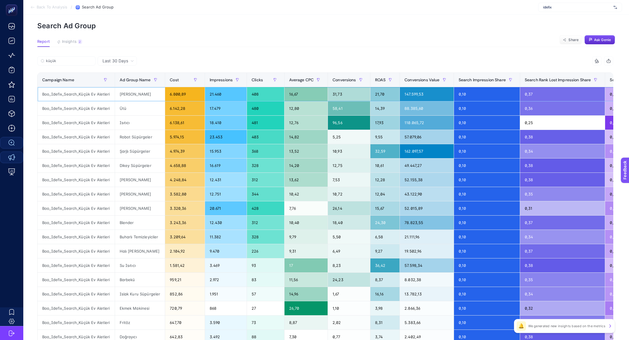
click at [119, 96] on div "Kahve Makinesi" at bounding box center [140, 94] width 50 height 14
click at [125, 94] on div "Kahve Makinesi" at bounding box center [140, 94] width 50 height 14
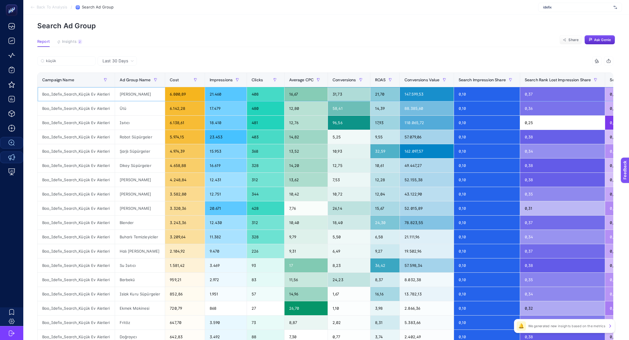
click at [125, 94] on div "Kahve Makinesi" at bounding box center [140, 94] width 50 height 14
drag, startPoint x: 394, startPoint y: 99, endPoint x: 329, endPoint y: 94, distance: 65.7
click at [329, 94] on tr "Boo_Idefix_Search_Küçük Ev Aletleri Kahve Makinesi 6.800,89 21.460 408 16,67 31…" at bounding box center [381, 94] width 687 height 14
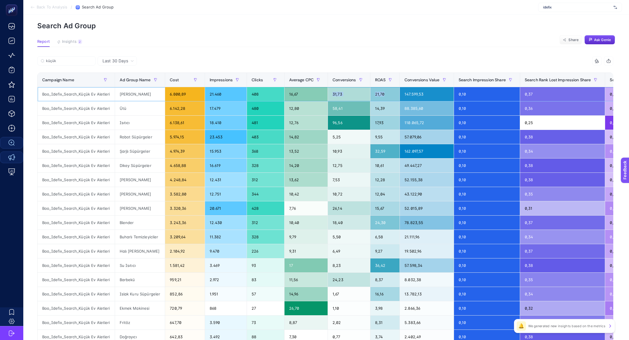
click at [327, 94] on div "16,67" at bounding box center [306, 94] width 43 height 14
click at [303, 62] on div "küçük" at bounding box center [181, 62] width 288 height 13
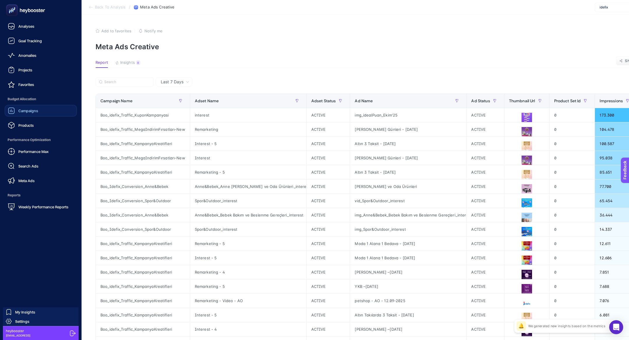
click at [31, 115] on link "Campaigns" at bounding box center [41, 111] width 72 height 12
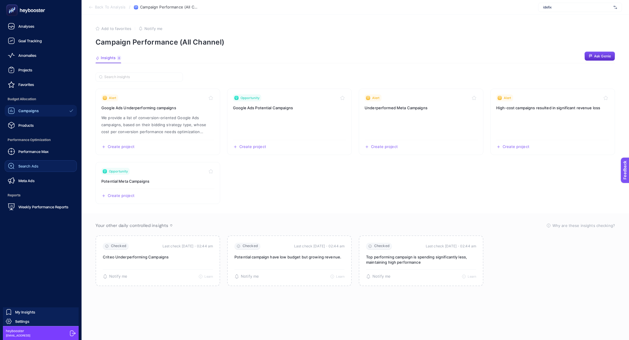
click at [30, 167] on span "Search Ads" at bounding box center [28, 166] width 20 height 5
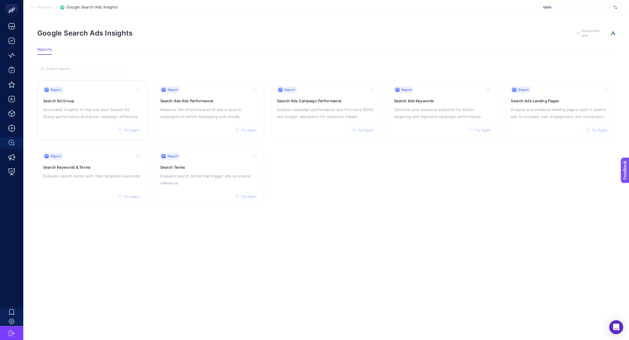
click at [104, 103] on div "Report Try Again Search Ad Group Actionable insights to improve your Search Ad …" at bounding box center [92, 110] width 98 height 48
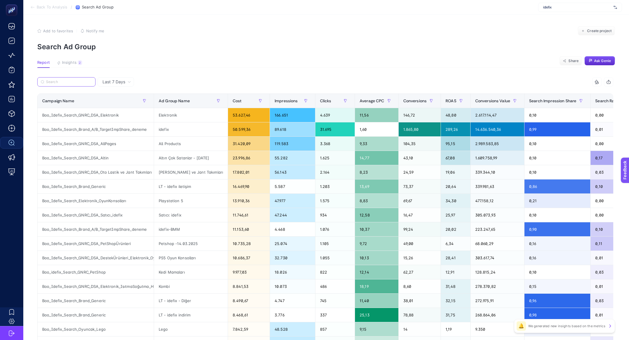
click at [78, 82] on input "Search" at bounding box center [69, 82] width 46 height 4
paste input "Boo_İdefix_PerformanceMax_Küçük Ev Aletleri"
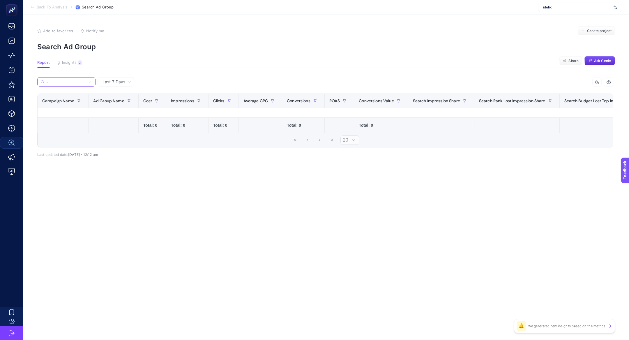
type input "Boo_İdefix_PerformanceMax_Küçük Ev Aletleri"
click at [94, 81] on label "Boo_İdefix_PerformanceMax_Küçük Ev Aletleri" at bounding box center [66, 81] width 58 height 9
click at [86, 81] on input "Boo_İdefix_PerformanceMax_Küçük Ev Aletleri" at bounding box center [67, 82] width 40 height 4
click at [89, 81] on icon at bounding box center [90, 82] width 2 height 2
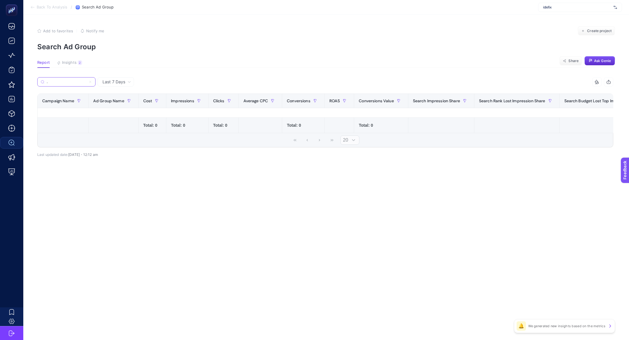
click at [86, 81] on input "Boo_İdefix_PerformanceMax_Küçük Ev Aletleri" at bounding box center [67, 82] width 40 height 4
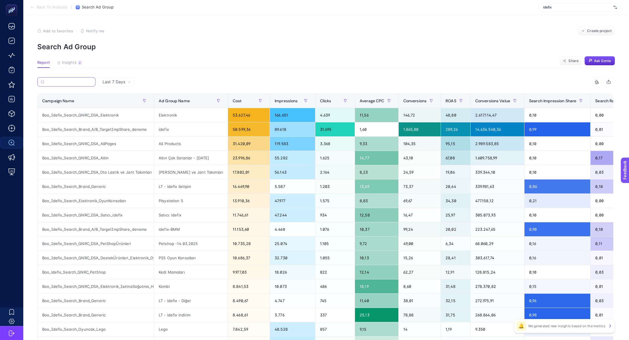
scroll to position [0, 2]
click at [66, 85] on label at bounding box center [66, 81] width 58 height 9
click at [66, 84] on input "Search" at bounding box center [69, 82] width 45 height 4
click at [66, 81] on input "Search" at bounding box center [69, 82] width 45 height 4
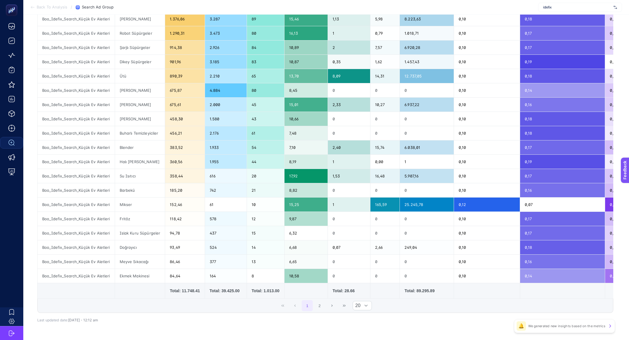
scroll to position [0, 0]
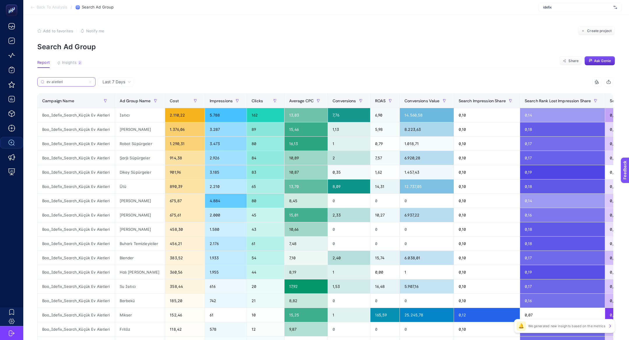
type input "ev aletleri"
click at [133, 80] on div "Last 7 Days" at bounding box center [116, 82] width 33 height 4
click at [121, 101] on li "Last 30 Days" at bounding box center [115, 104] width 33 height 10
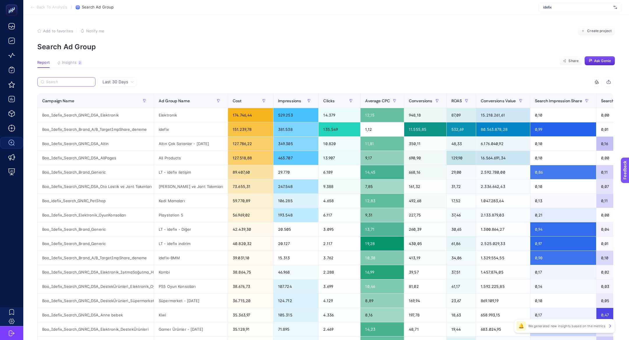
click at [72, 83] on input "Search" at bounding box center [69, 82] width 46 height 4
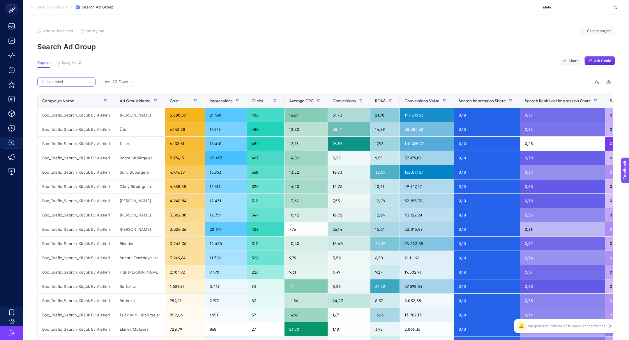
type input "ev aletleri"
click at [419, 108] on th "Conversions Value" at bounding box center [427, 101] width 54 height 14
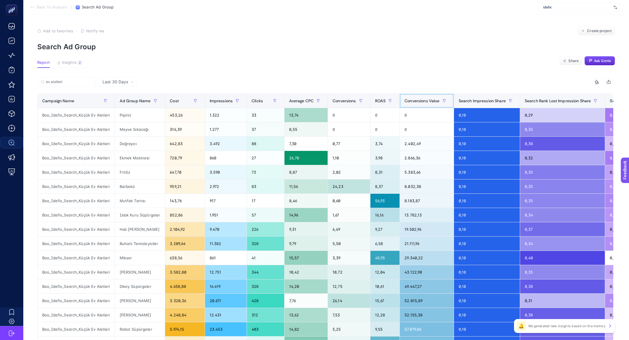
click at [419, 105] on div "Conversions Value" at bounding box center [427, 100] width 44 height 9
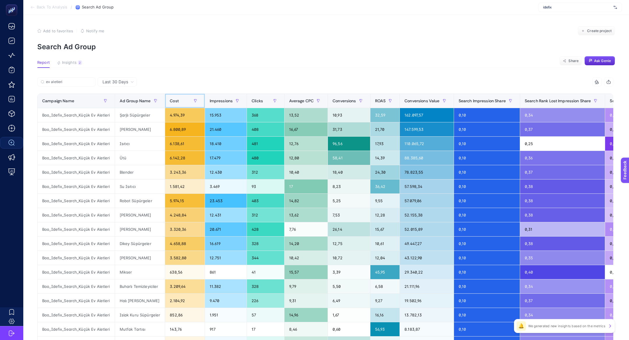
click at [179, 96] on div "Cost" at bounding box center [185, 100] width 30 height 9
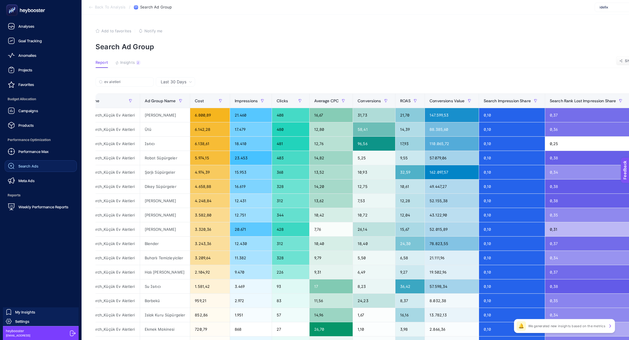
click at [31, 165] on span "Search Ads" at bounding box center [28, 166] width 20 height 5
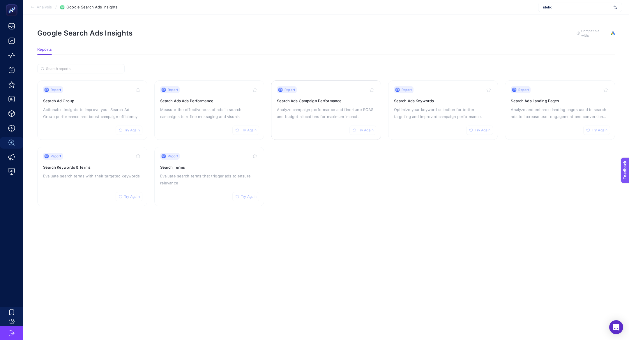
click at [316, 118] on p "Analyze campaign performance and fine-tune ROAS and budget allocations for maxi…" at bounding box center [326, 113] width 98 height 14
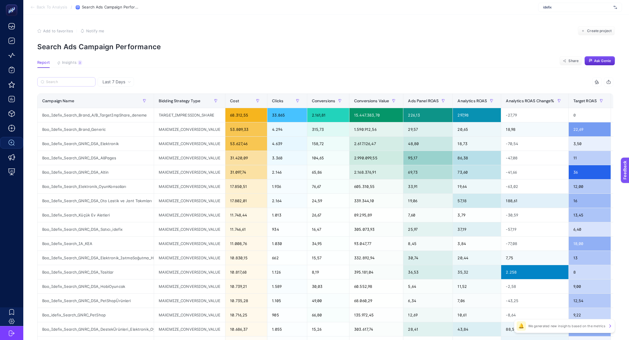
click at [84, 84] on label at bounding box center [66, 81] width 58 height 9
click at [84, 84] on input "Search" at bounding box center [69, 82] width 46 height 4
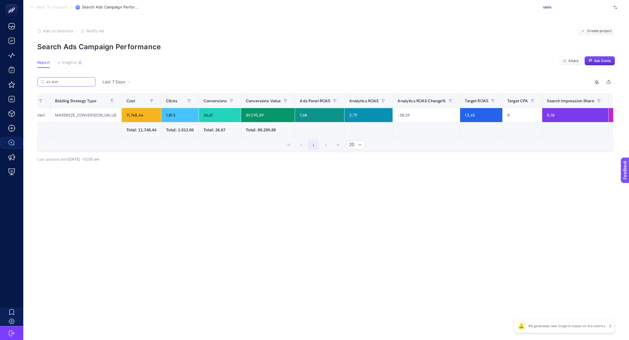
scroll to position [0, 64]
type input "ev alet"
click at [92, 82] on icon at bounding box center [90, 81] width 3 height 3
click at [86, 82] on input "ev alet" at bounding box center [67, 82] width 40 height 4
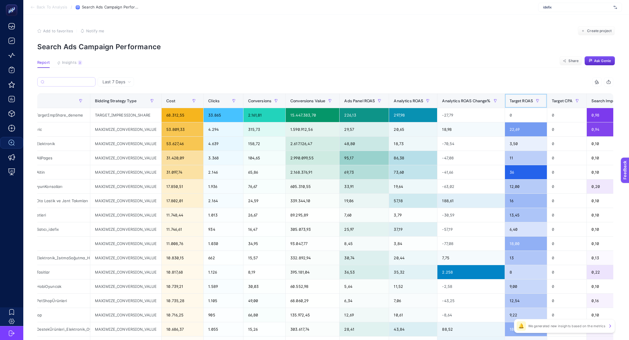
click at [521, 100] on span "Target ROAS" at bounding box center [522, 100] width 24 height 5
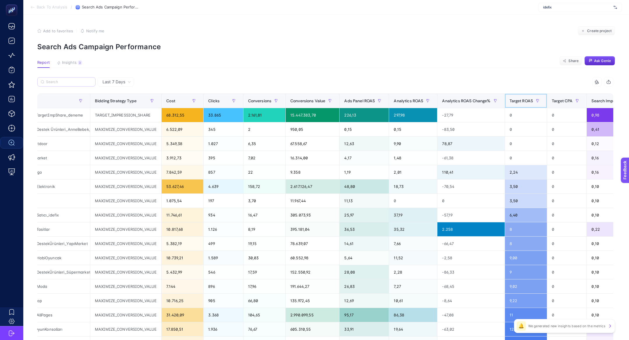
click at [521, 100] on span "Target ROAS" at bounding box center [522, 100] width 24 height 5
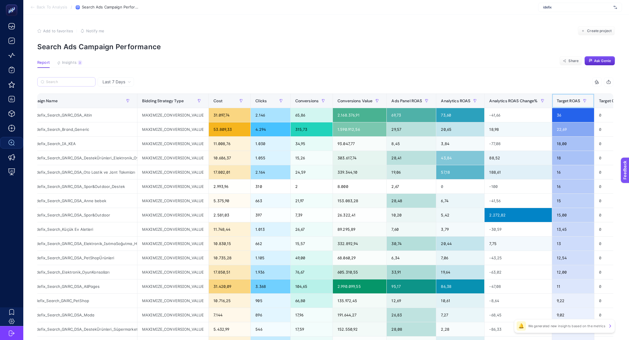
scroll to position [0, 17]
click at [118, 84] on span "Last 7 Days" at bounding box center [114, 82] width 23 height 6
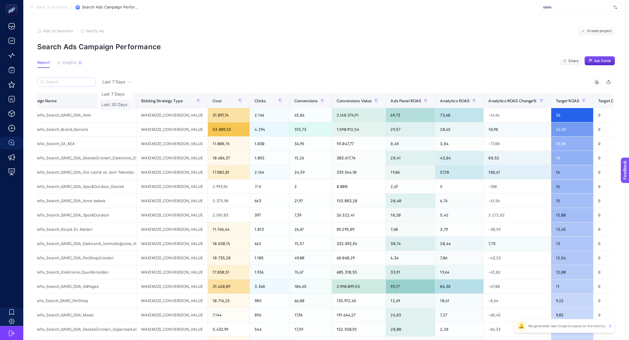
click at [123, 109] on li "Last 30 Days" at bounding box center [115, 104] width 33 height 10
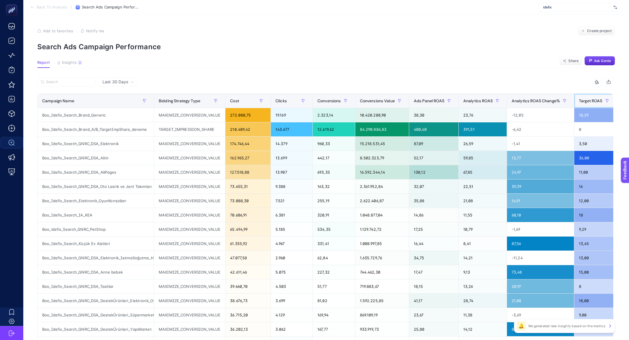
click at [588, 98] on span "Target ROAS" at bounding box center [591, 100] width 24 height 5
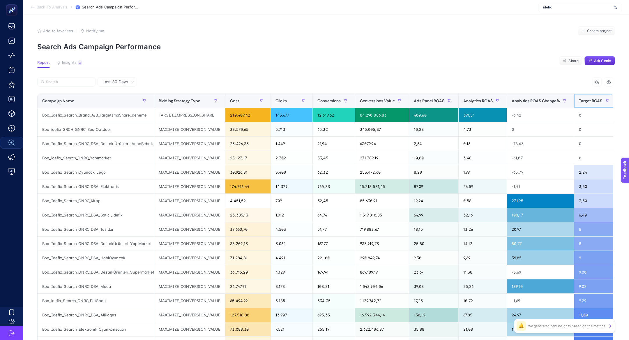
click at [588, 98] on span "Target ROAS" at bounding box center [591, 100] width 24 height 5
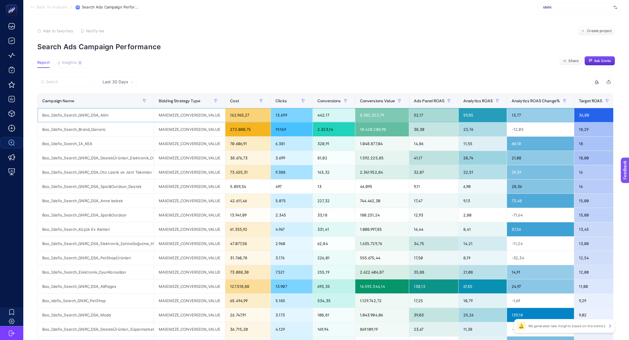
click at [440, 119] on div "52,17" at bounding box center [433, 115] width 49 height 14
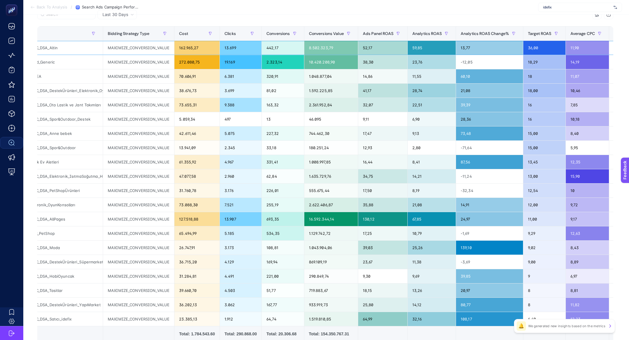
scroll to position [68, 0]
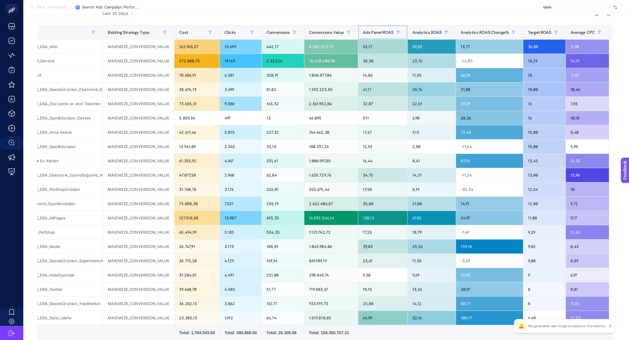
click at [381, 34] on span "Ads Panel ROAS" at bounding box center [378, 32] width 31 height 5
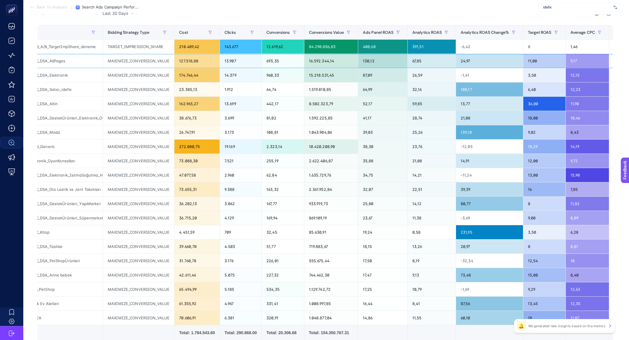
click at [374, 64] on div "130,12" at bounding box center [382, 61] width 49 height 14
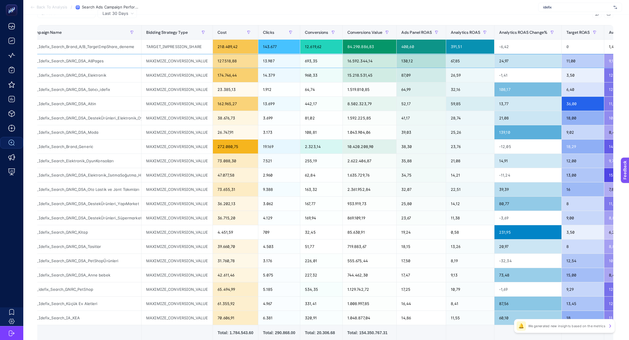
scroll to position [0, 10]
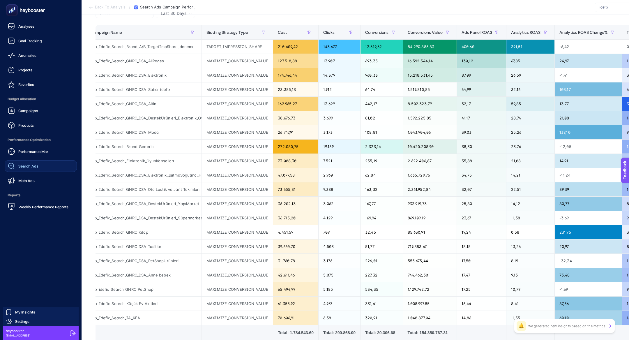
click at [27, 172] on div "Performance Max Search Ads Meta Ads" at bounding box center [41, 166] width 72 height 41
click at [25, 169] on div "Search Ads" at bounding box center [23, 166] width 31 height 7
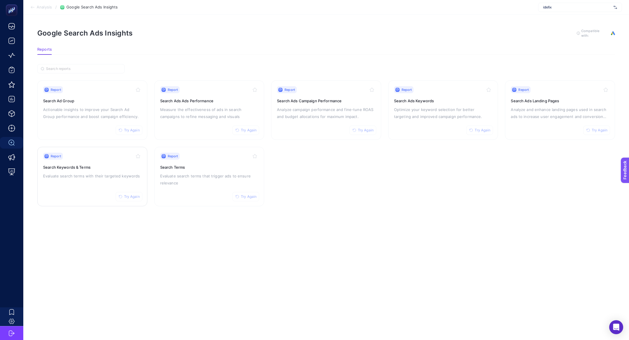
click at [76, 180] on div "Report Try Again Search Keywords & Terms Evaluate search terms with their targe…" at bounding box center [92, 177] width 98 height 48
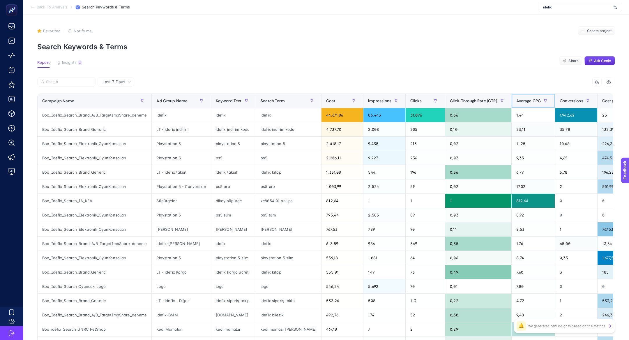
click at [523, 103] on span "Average CPC" at bounding box center [529, 100] width 25 height 5
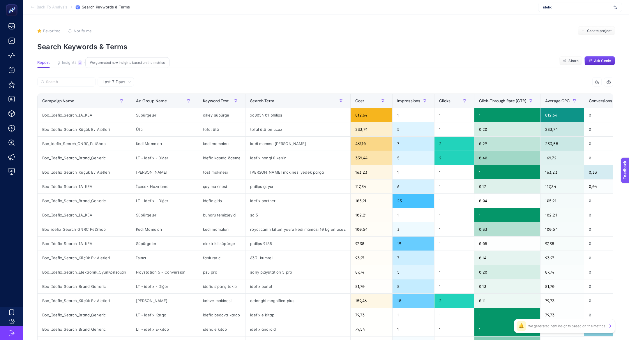
click at [75, 67] on button "Insights 3 We generated new insights based on the metrics" at bounding box center [69, 64] width 25 height 8
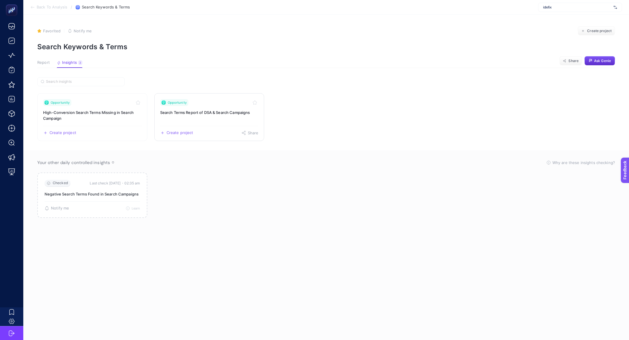
click at [207, 120] on link "Opportunity Search Terms Report of DSA & Search Campaigns Create project Share" at bounding box center [209, 117] width 110 height 48
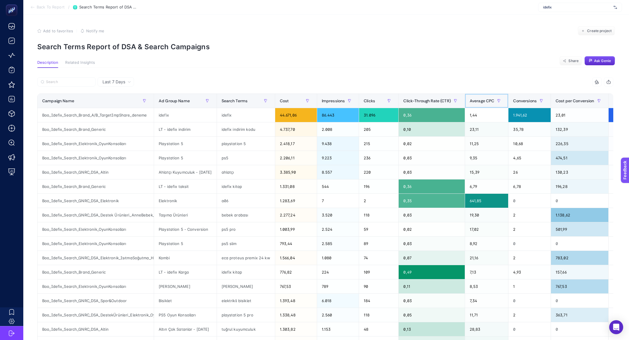
click at [495, 100] on span "Average CPC" at bounding box center [482, 100] width 25 height 5
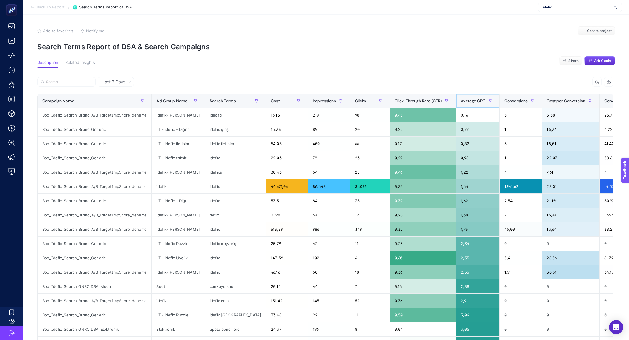
click at [465, 97] on div "Average CPC" at bounding box center [478, 100] width 34 height 9
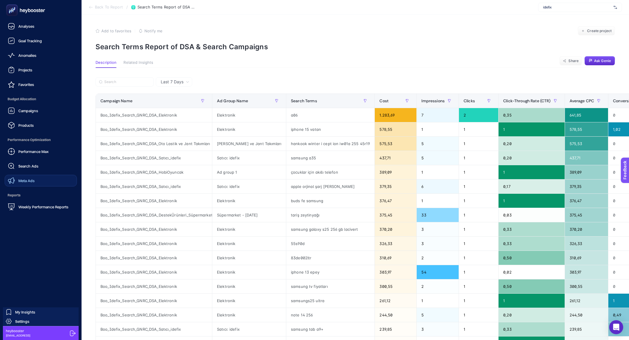
click at [53, 179] on link "Meta Ads" at bounding box center [41, 181] width 72 height 12
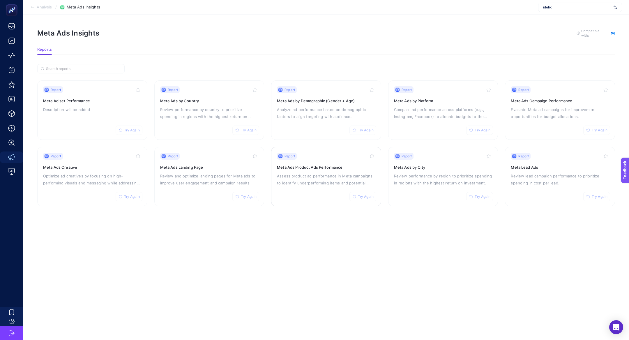
click at [310, 198] on div "Report Try Again Meta Ads Product Ads Performance Assess product ad performance…" at bounding box center [326, 177] width 98 height 48
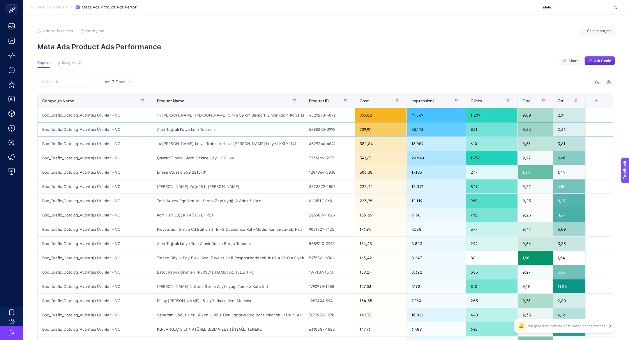
click at [196, 131] on div "Altın Tuğralı Kolye Lale Tasarım" at bounding box center [228, 129] width 152 height 14
copy tr "Altın Tuğralı Kolye Lale Tasarım"
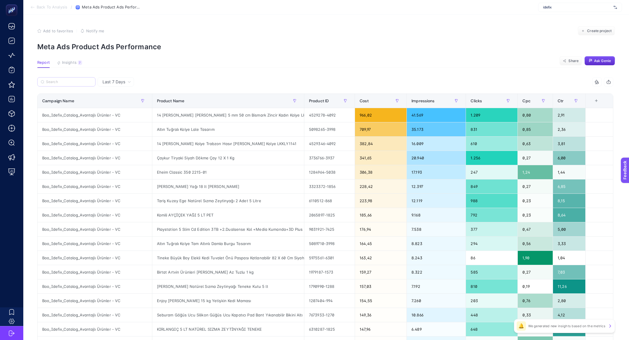
click at [68, 86] on label at bounding box center [66, 81] width 58 height 9
click at [68, 84] on input "Search" at bounding box center [69, 82] width 46 height 4
paste input "Altın Tuğralı Kolye Lale Tasarım"
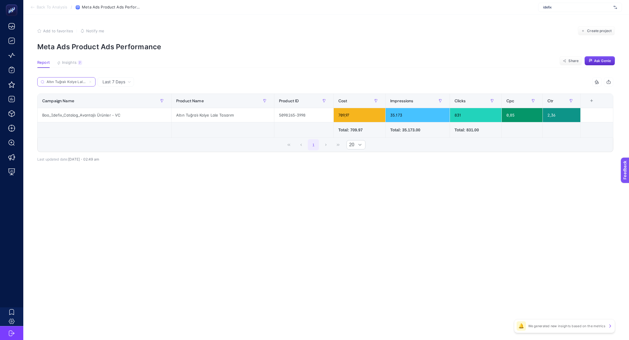
scroll to position [0, 12]
type input "Altın Tuğralı Kolye Lale Tasarım"
click at [91, 82] on icon at bounding box center [90, 81] width 3 height 3
click at [86, 82] on input "Altın Tuğralı Kolye Lale Tasarım" at bounding box center [67, 82] width 40 height 4
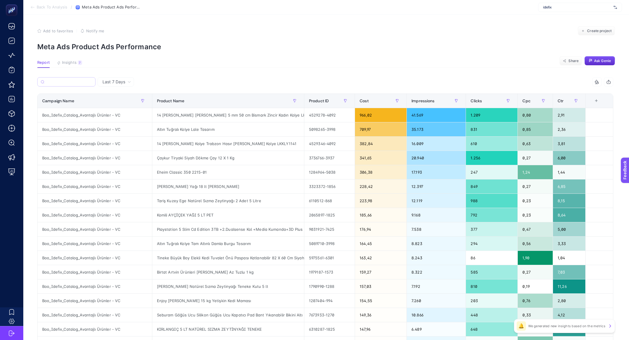
click at [64, 85] on label at bounding box center [66, 81] width 58 height 9
click at [64, 84] on input "Search" at bounding box center [69, 82] width 45 height 4
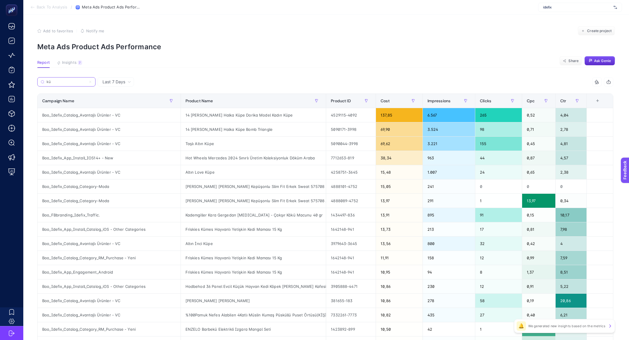
type input "kü"
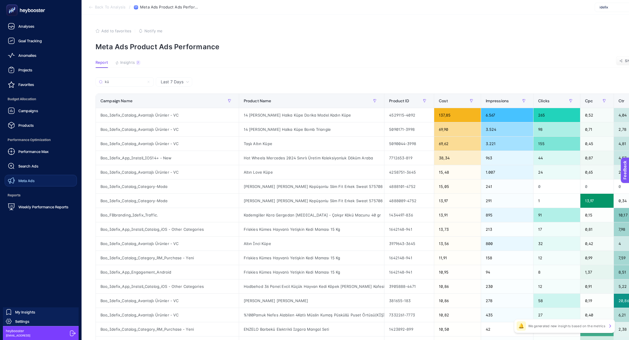
click at [27, 182] on span "Meta Ads" at bounding box center [26, 180] width 16 height 5
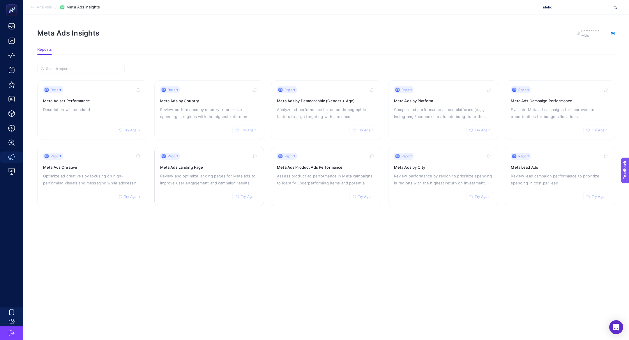
click at [180, 179] on p "Review and optimize landing pages for Meta ads to improve user engagement and c…" at bounding box center [209, 179] width 98 height 14
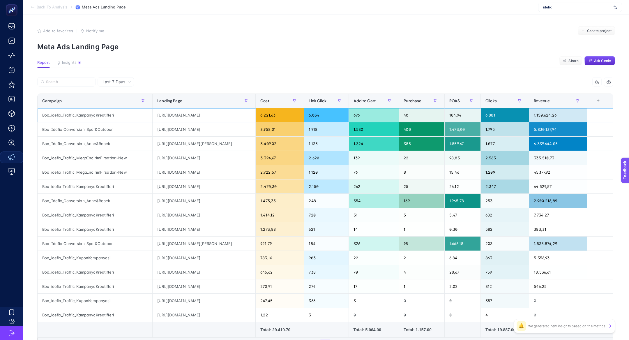
click at [91, 114] on div "Boo_idefix_Traffic_KampanyaKreatifleri" at bounding box center [95, 115] width 115 height 14
click at [200, 117] on div "https://www.idefix.com/22-ayar-altin-bilezik-c-450376563" at bounding box center [204, 115] width 103 height 14
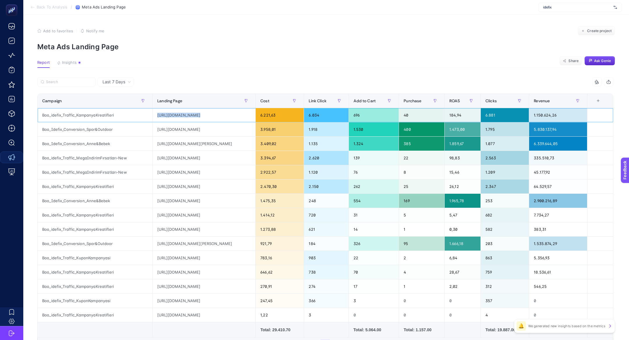
click at [200, 117] on div "https://www.idefix.com/22-ayar-altin-bilezik-c-450376563" at bounding box center [204, 115] width 103 height 14
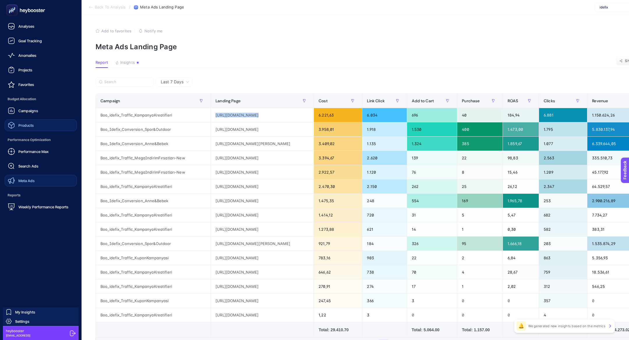
click at [26, 129] on link "Products" at bounding box center [41, 125] width 72 height 12
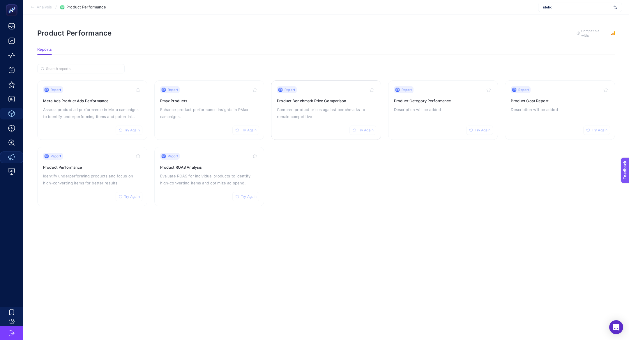
click at [313, 108] on p "Compare product prices against benchmarks to remain competitive." at bounding box center [326, 113] width 98 height 14
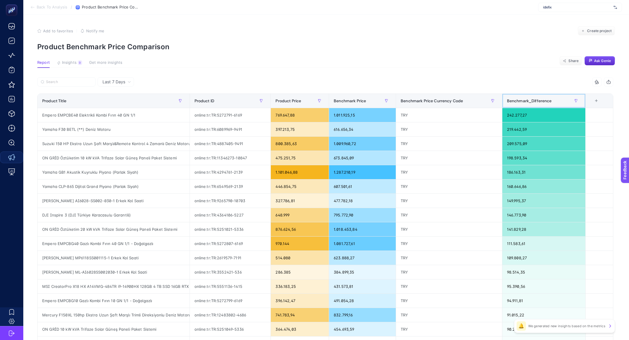
click at [535, 99] on span "Benchmark_Difference" at bounding box center [529, 100] width 45 height 5
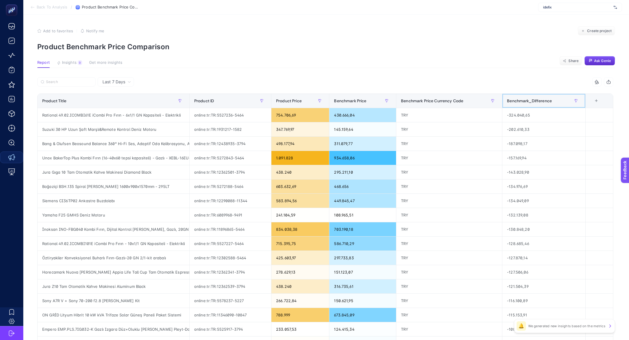
click at [535, 99] on span "Benchmark_Difference" at bounding box center [529, 100] width 45 height 5
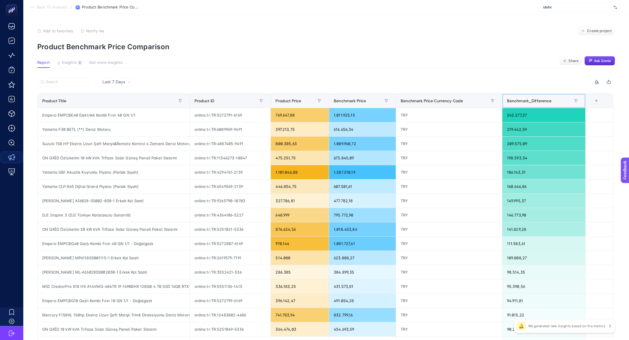
click at [535, 99] on span "Benchmark_Difference" at bounding box center [529, 100] width 45 height 5
drag, startPoint x: 67, startPoint y: 116, endPoint x: 323, endPoint y: 119, distance: 256.1
click at [323, 119] on tr "Empero EMPCBE40 Elektrikli Kombi Fırın 40 GN 1/1 online:tr:TR:5272791-6169 769.…" at bounding box center [326, 115] width 576 height 14
click at [350, 116] on div "1.011.925,15" at bounding box center [362, 115] width 67 height 14
click at [289, 117] on div "769.647,88" at bounding box center [300, 115] width 58 height 14
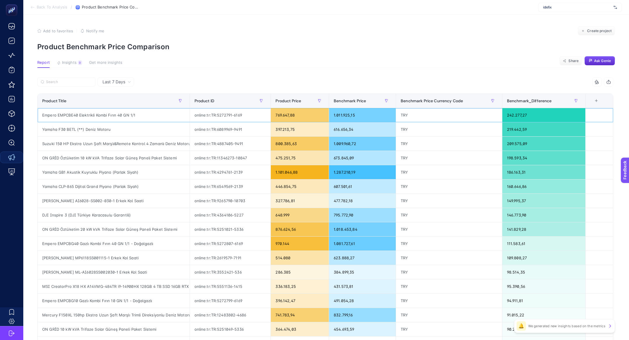
click at [289, 117] on div "769.647,88" at bounding box center [300, 115] width 58 height 14
click at [358, 115] on div "1.011.925,15" at bounding box center [362, 115] width 67 height 14
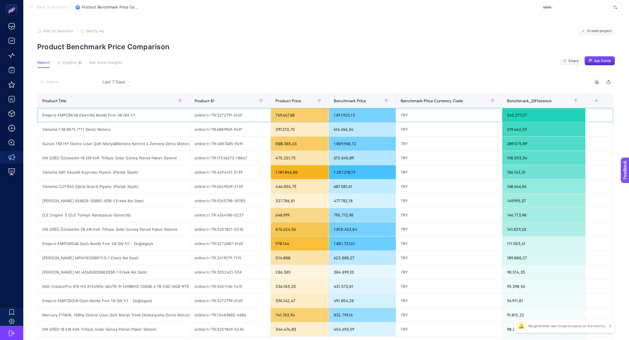
click at [358, 115] on div "1.011.925,15" at bounding box center [362, 115] width 67 height 14
click at [541, 115] on div "242.277,27" at bounding box center [544, 115] width 83 height 14
click at [74, 63] on span "Insights" at bounding box center [69, 62] width 15 height 5
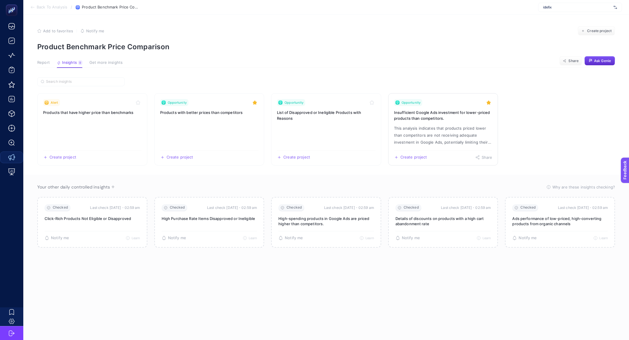
click at [428, 128] on p "This analysis indicates that products priced lower than competitors are not rec…" at bounding box center [443, 135] width 98 height 21
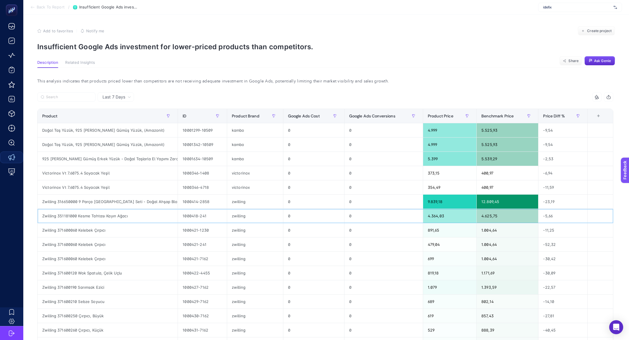
click at [51, 215] on div "Zwilling 351181000 Kesme Tahtası Kayın Ağacı" at bounding box center [108, 216] width 140 height 14
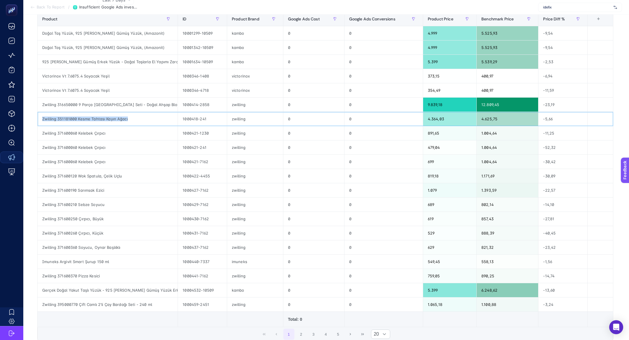
scroll to position [72, 0]
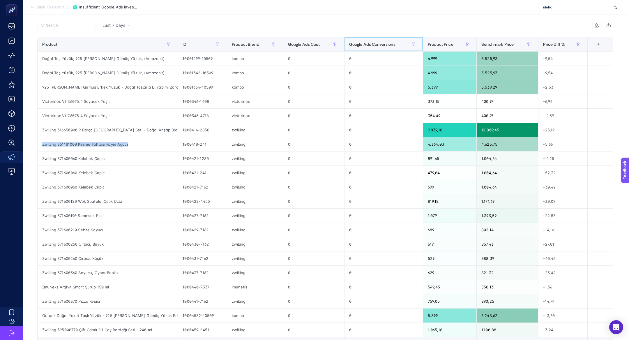
click at [362, 39] on th "Google Ads Conversions" at bounding box center [383, 44] width 79 height 14
click at [364, 47] on div "Google Ads Conversions" at bounding box center [383, 44] width 69 height 9
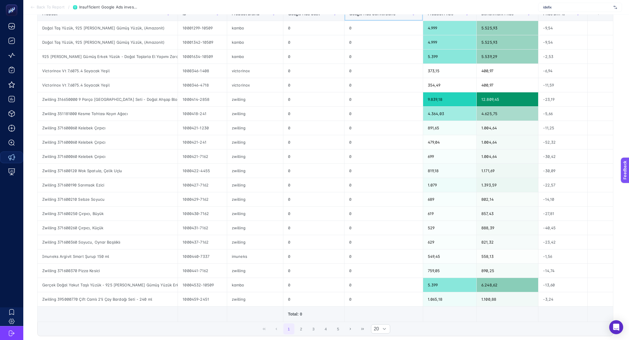
scroll to position [103, 0]
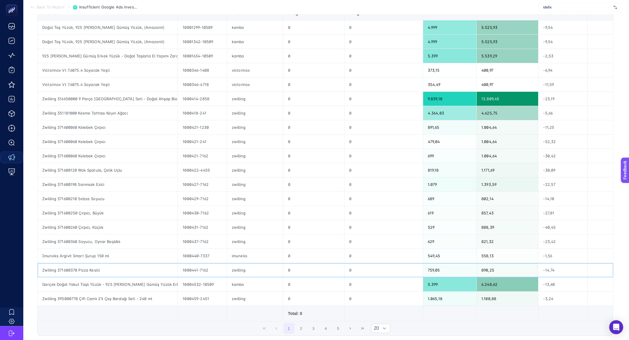
click at [65, 273] on div "Zwilling 371600370 Pizza Kesici" at bounding box center [108, 270] width 140 height 14
click at [432, 270] on div "759,05" at bounding box center [449, 270] width 53 height 14
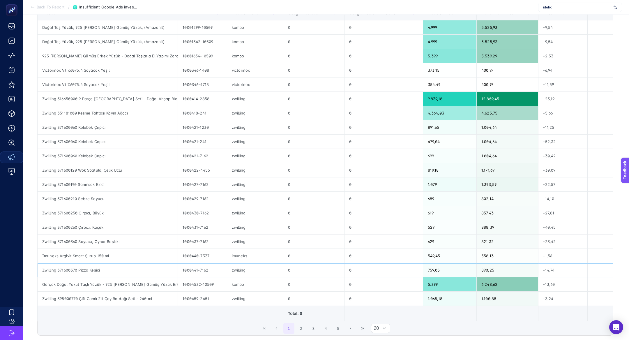
click at [432, 270] on div "759,05" at bounding box center [449, 270] width 53 height 14
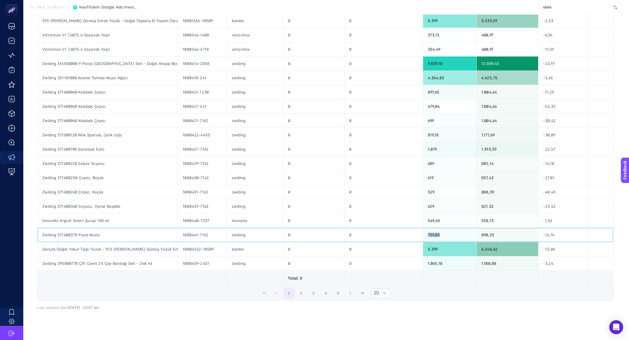
scroll to position [139, 0]
click at [496, 231] on div "890,25" at bounding box center [507, 234] width 61 height 14
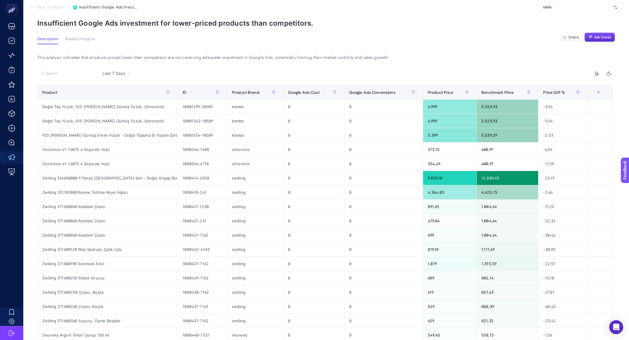
scroll to position [0, 0]
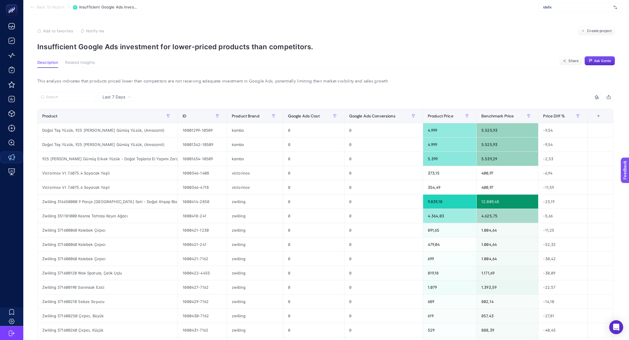
click at [602, 116] on div "+" at bounding box center [598, 116] width 11 height 5
click at [529, 90] on div "This analysis indicates that products priced lower than competitors are not rec…" at bounding box center [326, 273] width 586 height 410
click at [601, 119] on th "8 items selected +" at bounding box center [601, 116] width 26 height 14
click at [600, 117] on div "+" at bounding box center [598, 116] width 11 height 5
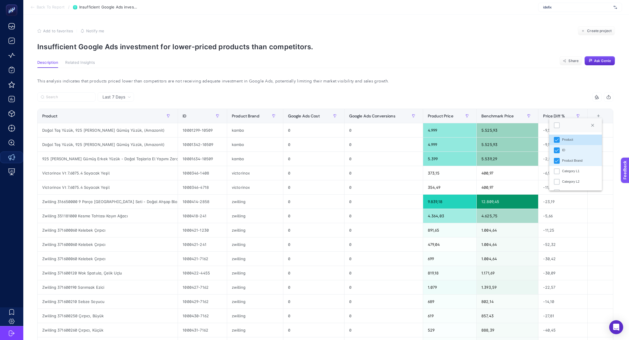
scroll to position [13, 0]
click at [559, 125] on div at bounding box center [557, 125] width 6 height 6
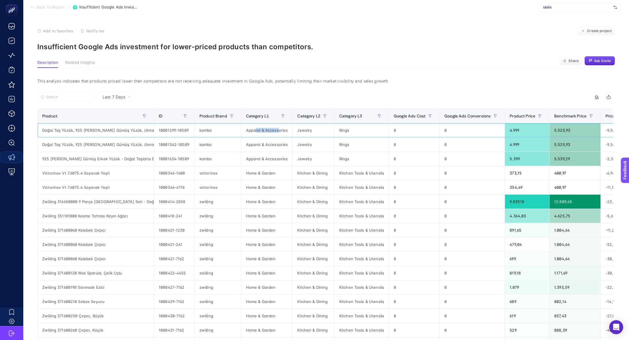
drag, startPoint x: 254, startPoint y: 131, endPoint x: 278, endPoint y: 131, distance: 23.9
click at [279, 131] on div "Apparel & Accessories" at bounding box center [267, 130] width 51 height 14
drag, startPoint x: 300, startPoint y: 131, endPoint x: 324, endPoint y: 133, distance: 24.0
click at [324, 133] on div "Jewelry" at bounding box center [314, 130] width 42 height 14
drag, startPoint x: 343, startPoint y: 131, endPoint x: 349, endPoint y: 131, distance: 6.4
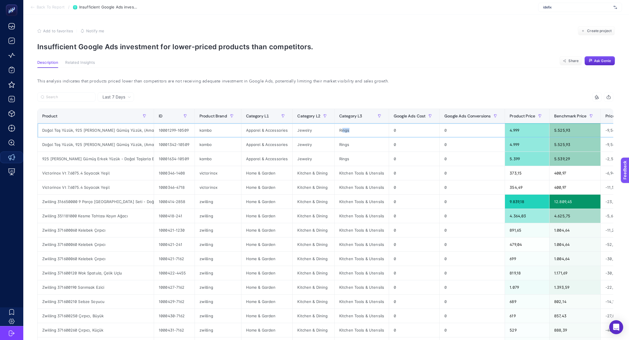
click at [349, 131] on div "Rings" at bounding box center [362, 130] width 54 height 14
drag, startPoint x: 250, startPoint y: 171, endPoint x: 280, endPoint y: 172, distance: 29.5
click at [280, 172] on div "Home & Garden" at bounding box center [267, 173] width 51 height 14
drag, startPoint x: 301, startPoint y: 174, endPoint x: 323, endPoint y: 172, distance: 21.9
click at [323, 173] on div "Kitchen & Dining" at bounding box center [314, 173] width 42 height 14
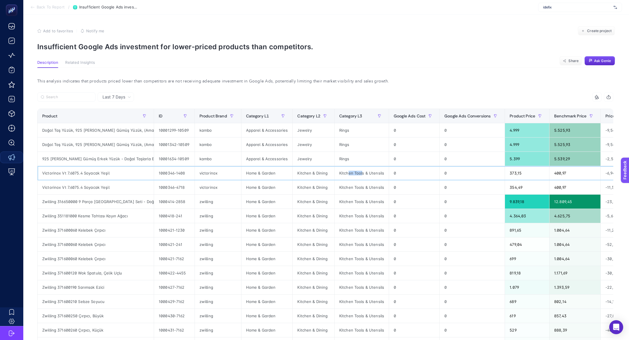
drag, startPoint x: 347, startPoint y: 173, endPoint x: 362, endPoint y: 173, distance: 14.9
click at [362, 173] on div "Kitchen Tools & Utensils" at bounding box center [362, 173] width 54 height 14
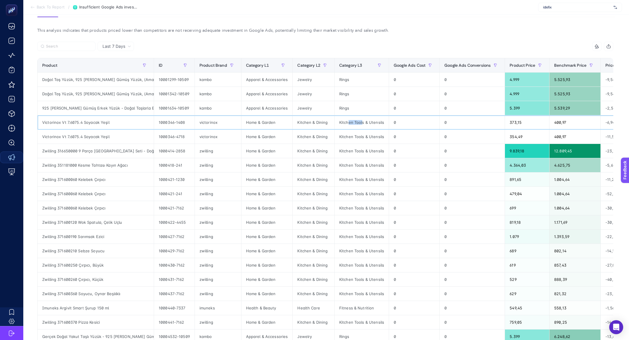
scroll to position [0, 0]
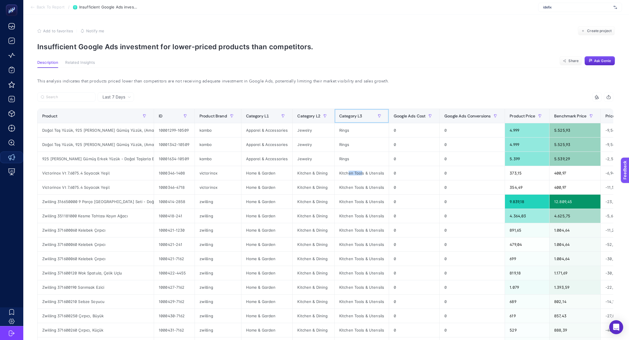
click at [356, 122] on th "Category L3" at bounding box center [361, 116] width 54 height 14
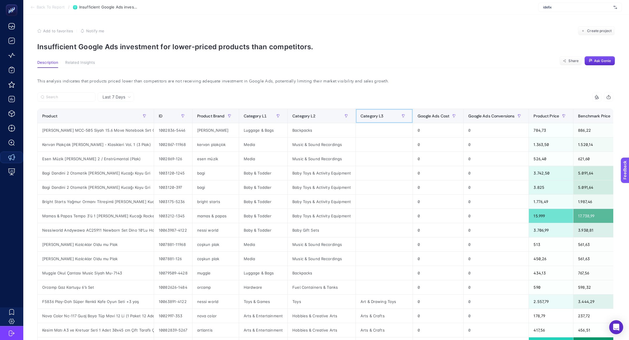
click at [365, 121] on th "Category L3" at bounding box center [384, 116] width 57 height 14
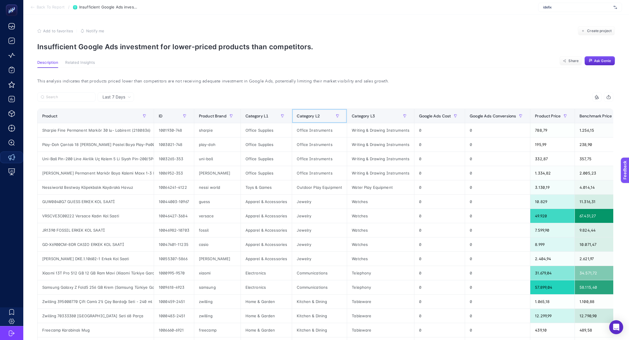
click at [311, 117] on span "Category L2" at bounding box center [308, 116] width 23 height 5
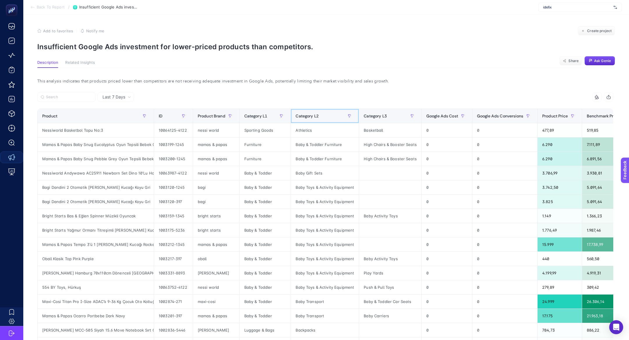
click at [311, 117] on span "Category L2" at bounding box center [307, 116] width 23 height 5
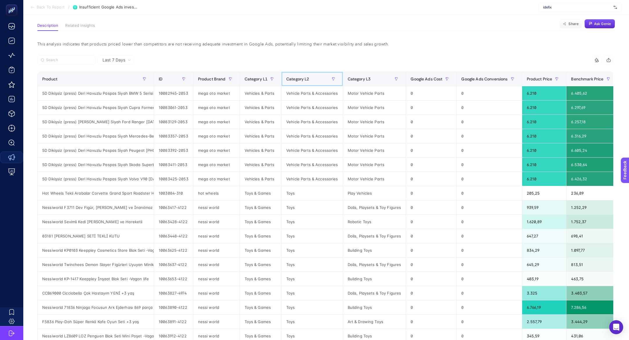
scroll to position [45, 0]
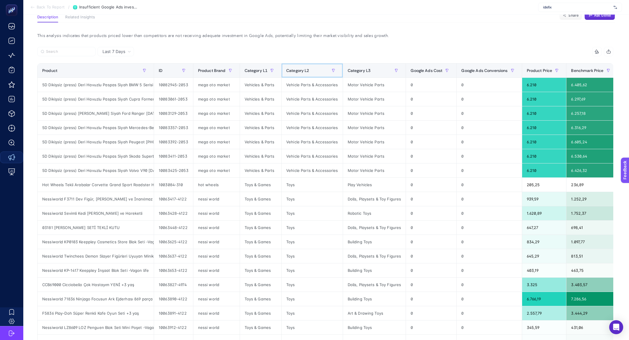
click at [298, 77] on th "Category L2" at bounding box center [312, 71] width 61 height 14
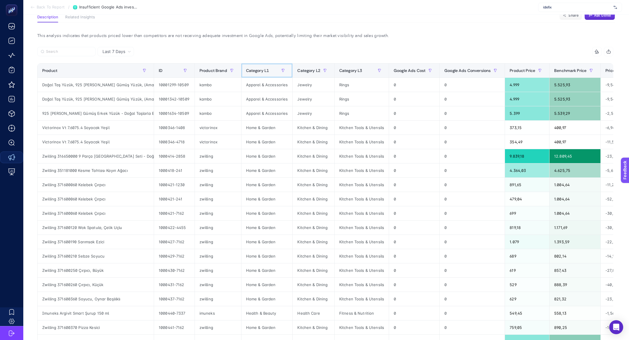
click at [265, 68] on span "Category L1" at bounding box center [257, 70] width 23 height 5
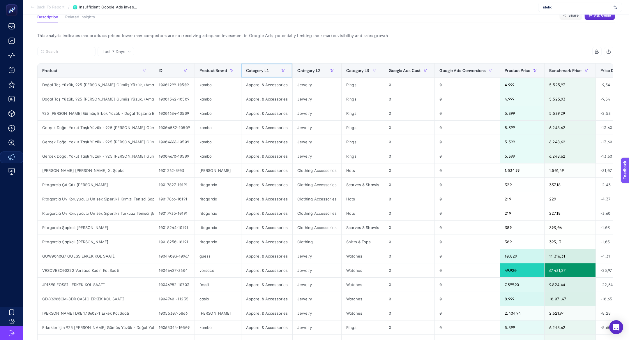
click at [265, 68] on span "Category L1" at bounding box center [257, 70] width 23 height 5
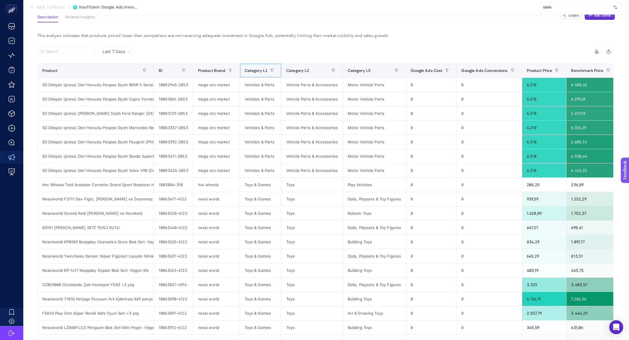
click at [265, 68] on span "Category L1" at bounding box center [256, 70] width 23 height 5
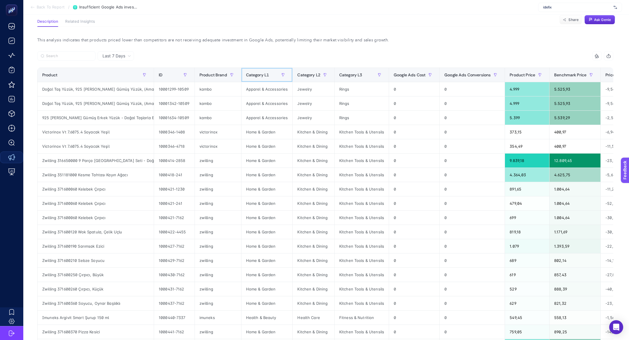
scroll to position [29, 0]
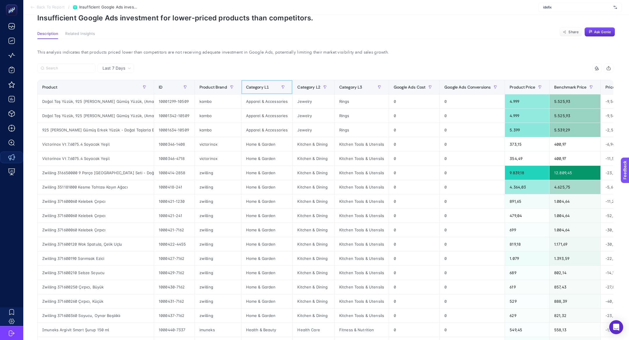
click at [249, 85] on span "Category L1" at bounding box center [257, 87] width 23 height 5
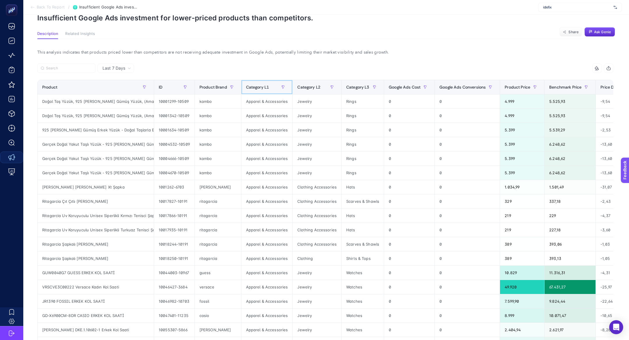
click at [249, 85] on span "Category L1" at bounding box center [257, 87] width 23 height 5
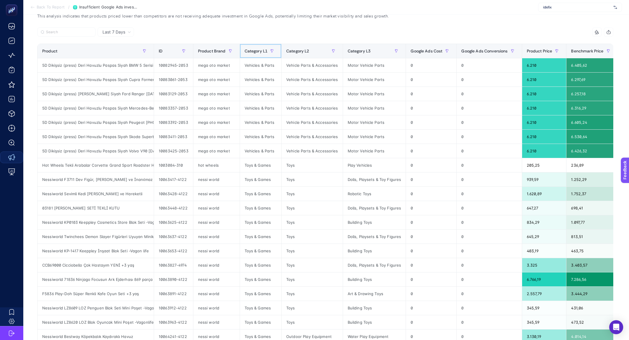
scroll to position [64, 0]
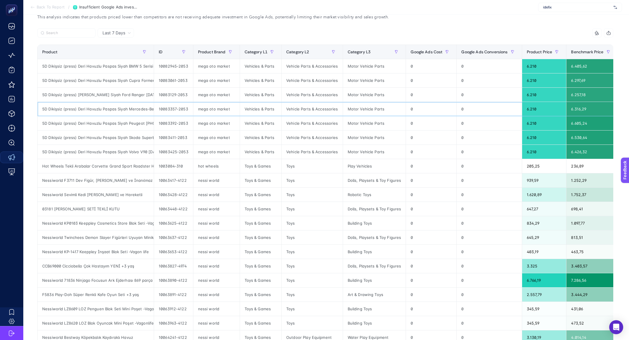
click at [212, 111] on div "mega oto market" at bounding box center [216, 109] width 46 height 14
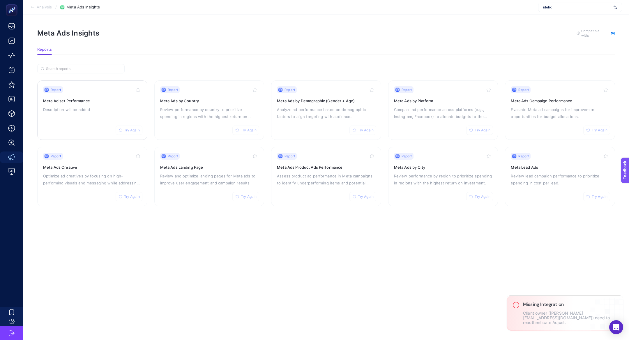
click at [84, 109] on p "Description will be added" at bounding box center [92, 109] width 98 height 7
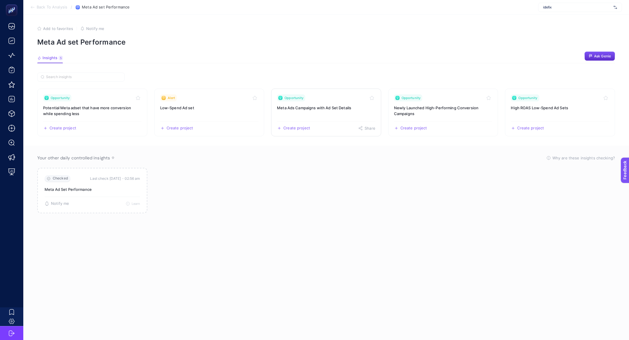
click at [299, 117] on link "Opportunity Meta Ads Campaigns with Ad Set Details Create project Share" at bounding box center [326, 113] width 110 height 48
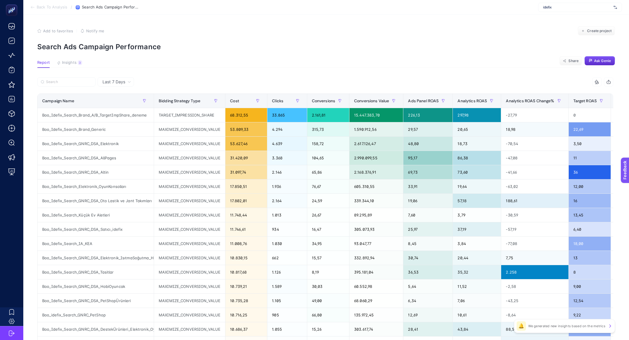
click at [122, 79] on div "Last 7 Days" at bounding box center [116, 81] width 36 height 9
click at [127, 102] on li "Last 30 Days" at bounding box center [115, 104] width 33 height 10
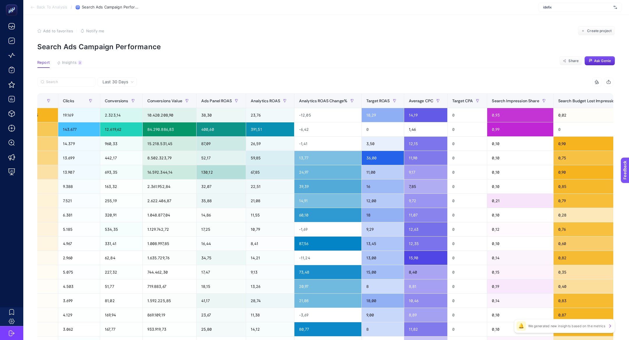
scroll to position [0, 174]
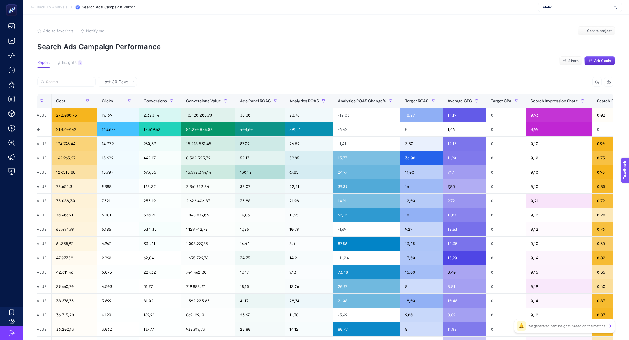
click at [261, 158] on div "52,17" at bounding box center [259, 158] width 49 height 14
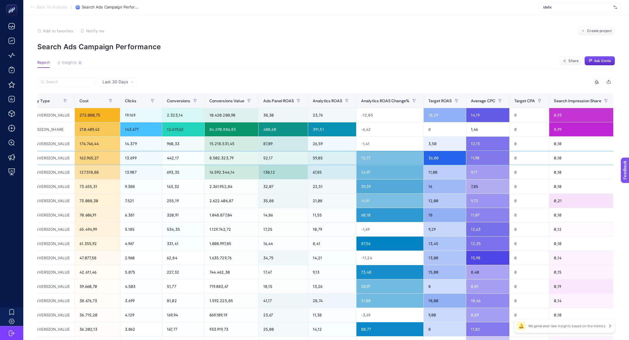
scroll to position [0, 154]
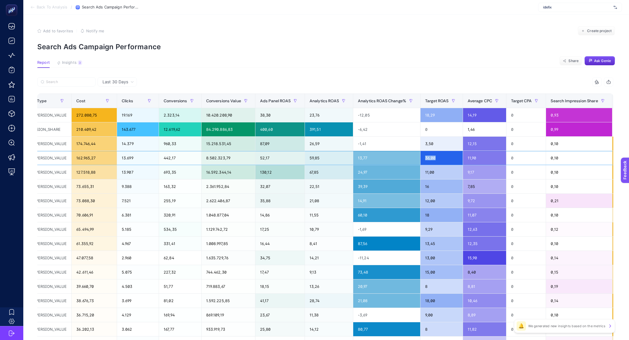
drag, startPoint x: 445, startPoint y: 159, endPoint x: 427, endPoint y: 159, distance: 17.8
click at [427, 159] on div "36,00" at bounding box center [442, 158] width 42 height 14
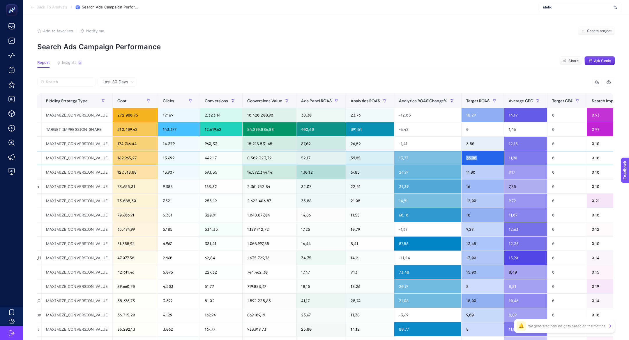
scroll to position [0, 111]
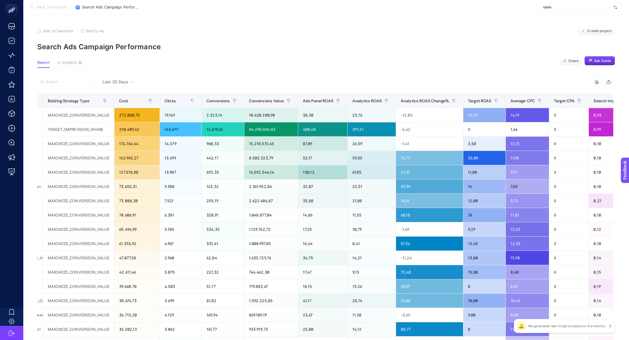
click at [115, 82] on span "Last 30 Days" at bounding box center [116, 82] width 26 height 6
click at [117, 96] on li "Last 7 Days" at bounding box center [117, 94] width 36 height 10
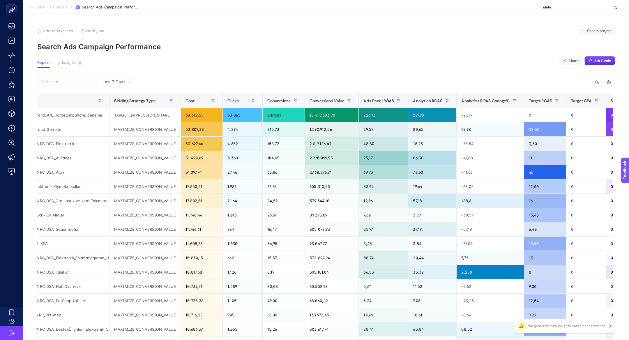
scroll to position [0, 65]
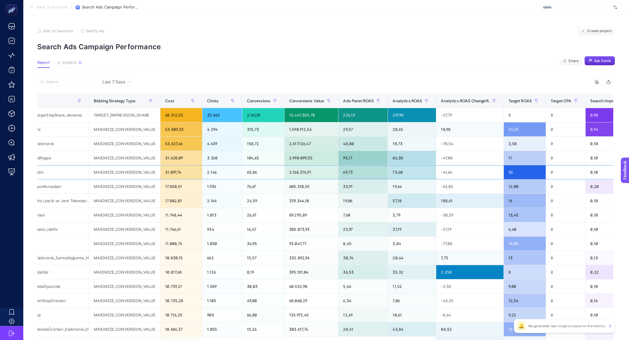
click at [261, 177] on div "65,86" at bounding box center [263, 172] width 42 height 14
click at [356, 172] on div "69,73" at bounding box center [363, 172] width 49 height 14
drag, startPoint x: 407, startPoint y: 174, endPoint x: 398, endPoint y: 174, distance: 9.6
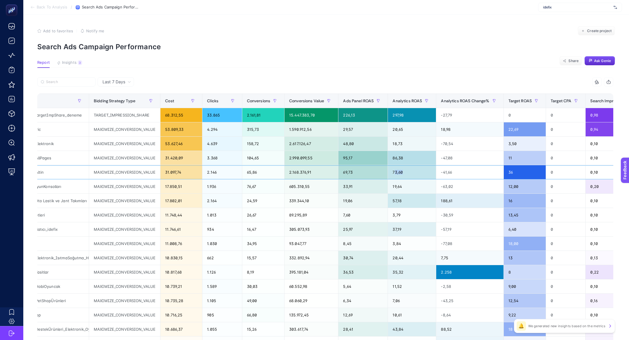
click at [398, 174] on div "73,60" at bounding box center [412, 172] width 48 height 14
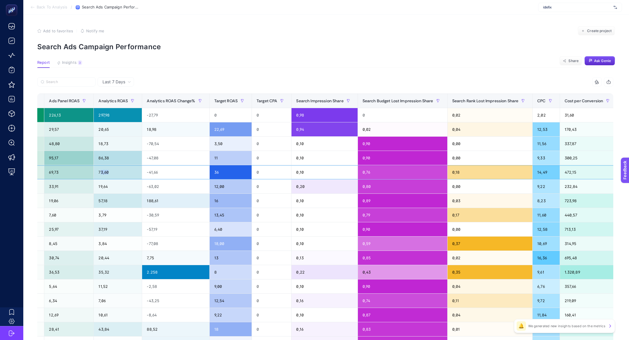
scroll to position [0, 388]
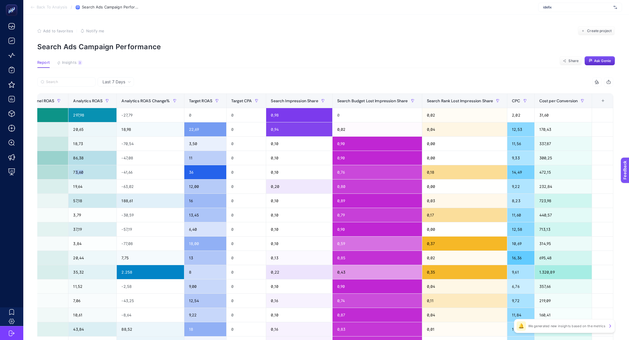
click at [605, 100] on div "+" at bounding box center [603, 100] width 11 height 5
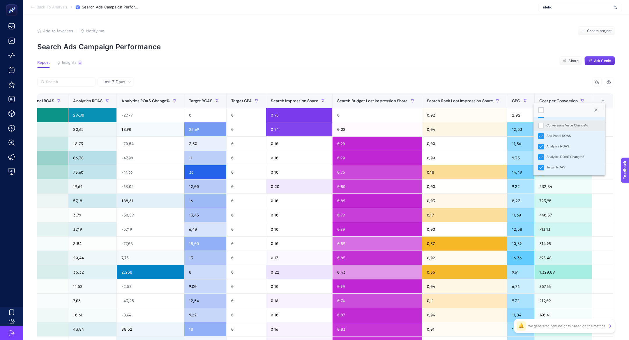
scroll to position [105, 0]
click at [548, 155] on div "Analytics ROAS Change%" at bounding box center [566, 156] width 38 height 5
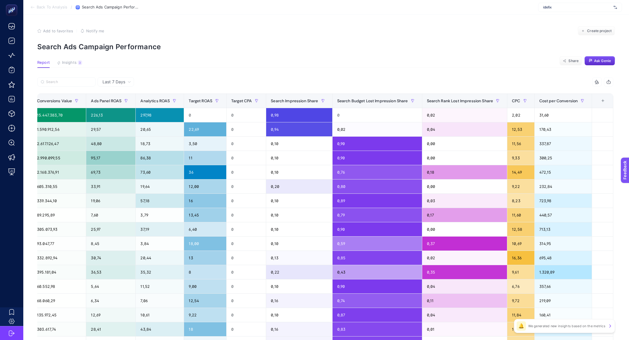
click at [601, 101] on div "+" at bounding box center [603, 100] width 11 height 5
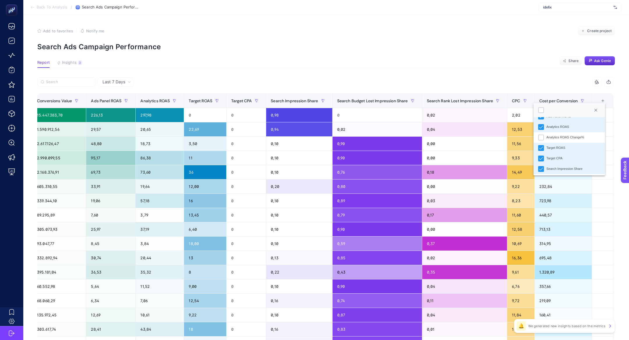
scroll to position [141, 0]
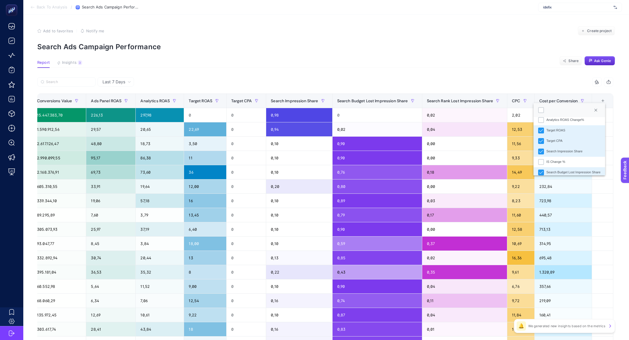
click at [555, 140] on div "Target CPA" at bounding box center [555, 140] width 16 height 5
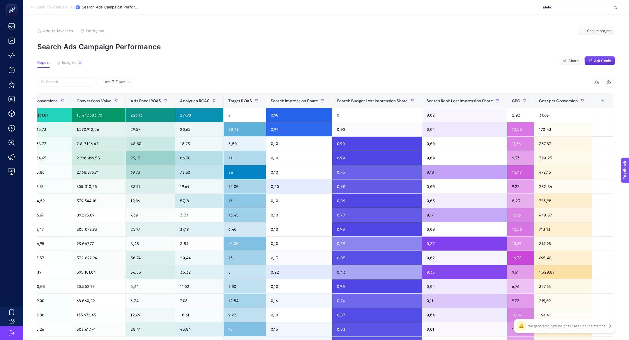
click at [488, 71] on article "Add to favorites false Notify me Create project Search Ads Campaign Performance…" at bounding box center [326, 242] width 606 height 455
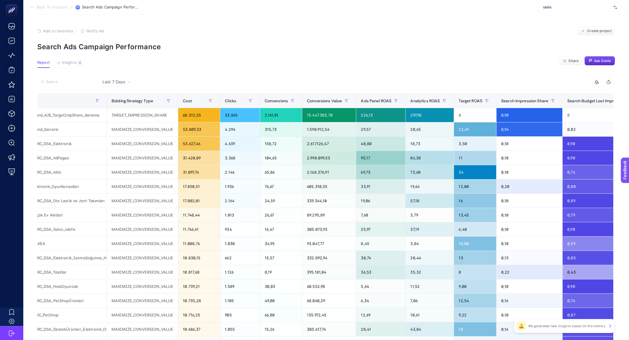
scroll to position [0, 51]
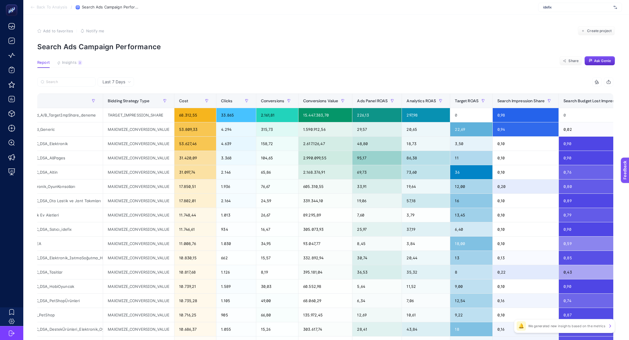
click at [114, 86] on div "Last 7 Days" at bounding box center [116, 81] width 36 height 9
click at [187, 68] on section "Report Insights 3 We generated new insights based on the metrics Share Ask Genie" at bounding box center [326, 64] width 578 height 8
click at [121, 84] on span "Last 7 Days" at bounding box center [114, 82] width 23 height 6
click at [114, 166] on div "MAXIMIZE_CONVERSION_VALUE" at bounding box center [138, 172] width 71 height 14
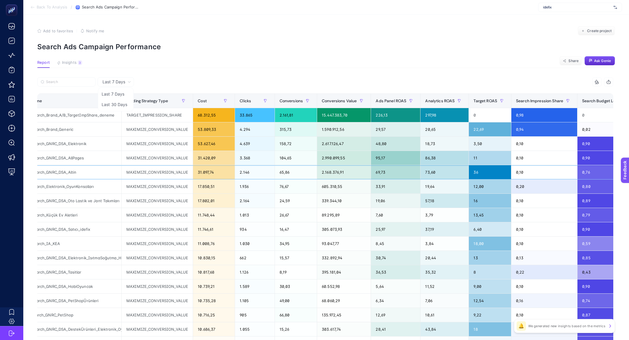
scroll to position [0, 32]
click at [273, 53] on article "Add to favorites false Notify me Create project Search Ads Campaign Performance…" at bounding box center [326, 242] width 606 height 455
click at [117, 82] on span "Last 7 Days" at bounding box center [114, 82] width 23 height 6
click at [126, 105] on li "Last 30 Days" at bounding box center [115, 104] width 33 height 10
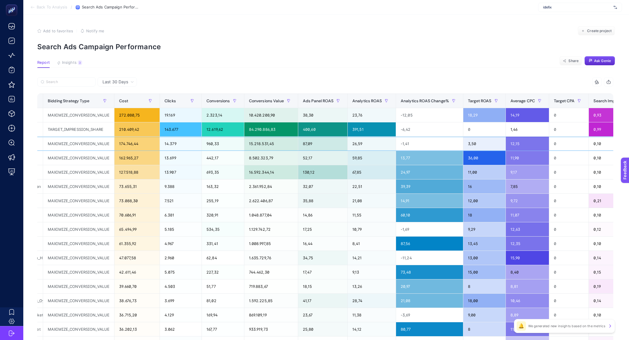
click at [325, 145] on div "87,09" at bounding box center [322, 144] width 49 height 14
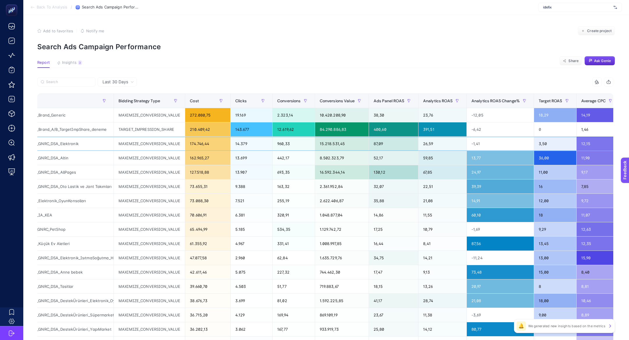
scroll to position [0, 40]
click at [73, 145] on div "Boo_Idefix_Search_GNRC_DSA_Elektronik" at bounding box center [55, 144] width 116 height 14
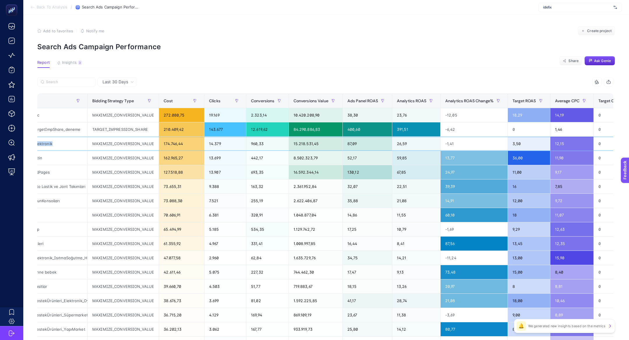
scroll to position [0, 68]
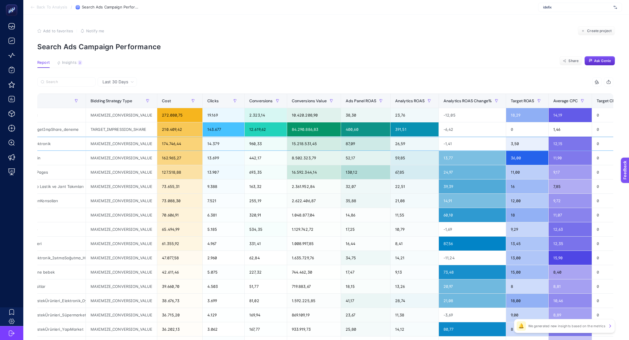
click at [406, 143] on div "26,59" at bounding box center [415, 144] width 48 height 14
click at [525, 142] on div "3,50" at bounding box center [527, 144] width 42 height 14
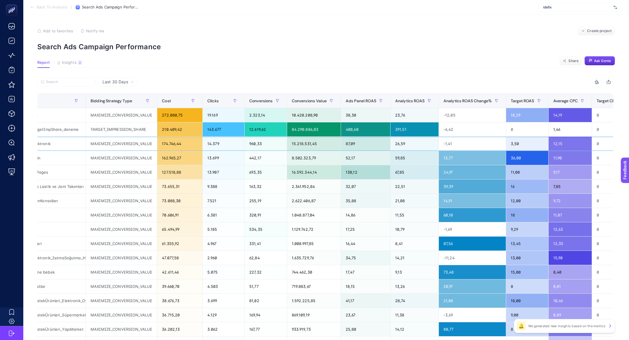
click at [525, 142] on div "3,50" at bounding box center [527, 144] width 42 height 14
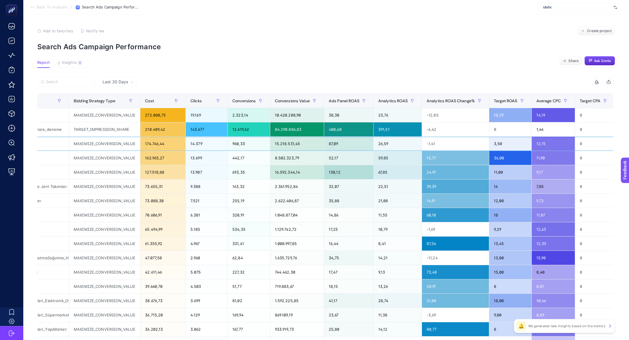
scroll to position [0, 86]
click at [507, 146] on div "3,50" at bounding box center [510, 144] width 42 height 14
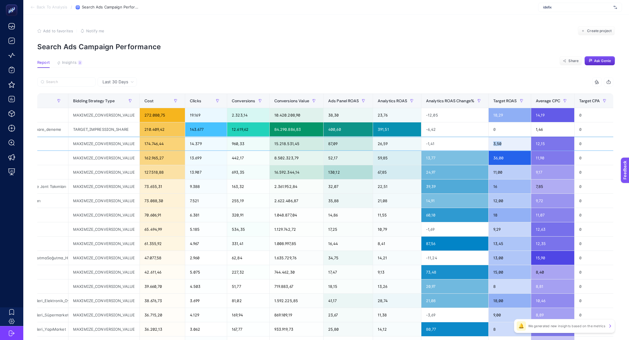
click at [507, 146] on div "3,50" at bounding box center [510, 144] width 42 height 14
click at [332, 148] on div "87,09" at bounding box center [348, 144] width 49 height 14
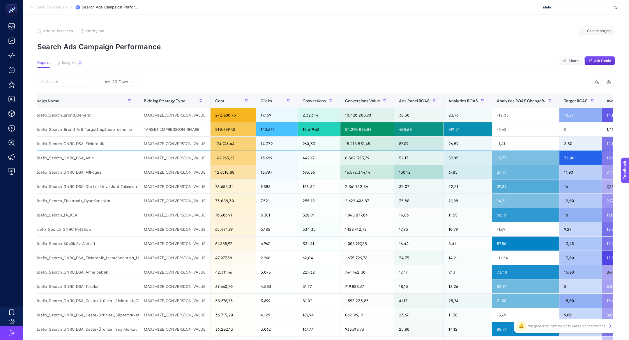
scroll to position [0, 0]
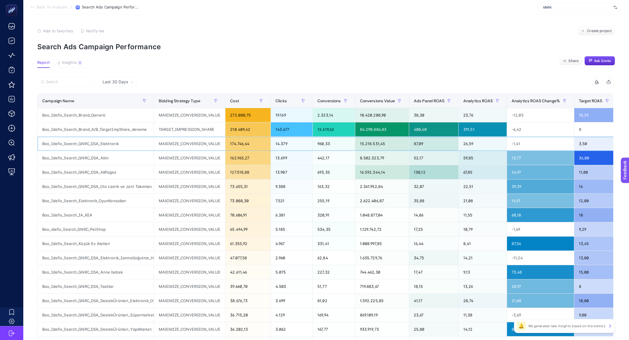
click at [109, 144] on div "Boo_Idefix_Search_GNRC_DSA_Elektronik" at bounding box center [96, 144] width 116 height 14
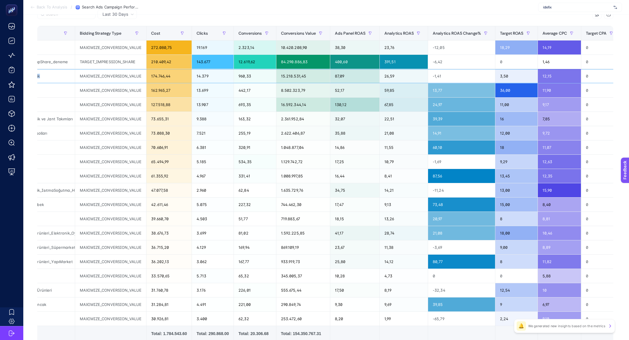
scroll to position [66, 0]
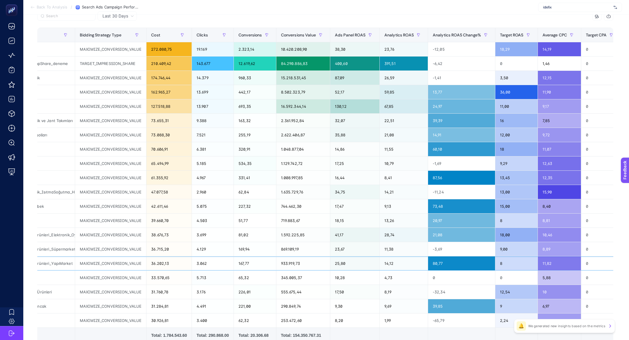
click at [445, 265] on div "80,77" at bounding box center [461, 263] width 67 height 14
click at [428, 250] on div "11,38" at bounding box center [404, 249] width 48 height 14
click at [424, 309] on div "9,69" at bounding box center [404, 306] width 48 height 14
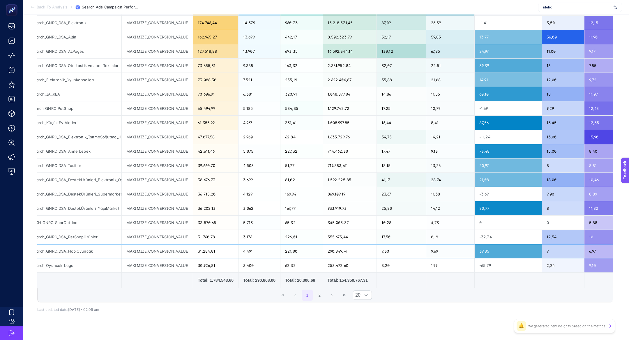
scroll to position [0, 30]
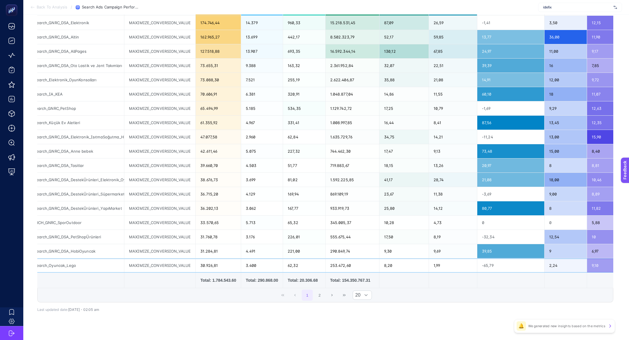
click at [336, 265] on div "253.472,60" at bounding box center [353, 265] width 54 height 14
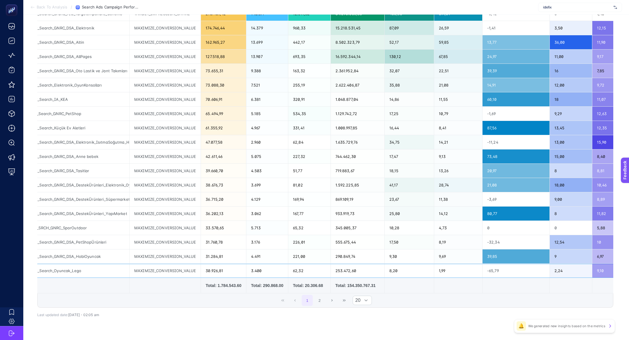
scroll to position [0, 24]
click at [575, 215] on div "8" at bounding box center [572, 214] width 42 height 14
click at [566, 200] on div "9,00" at bounding box center [572, 199] width 42 height 14
drag, startPoint x: 578, startPoint y: 200, endPoint x: 561, endPoint y: 200, distance: 16.9
click at [561, 200] on div "9,00" at bounding box center [572, 199] width 42 height 14
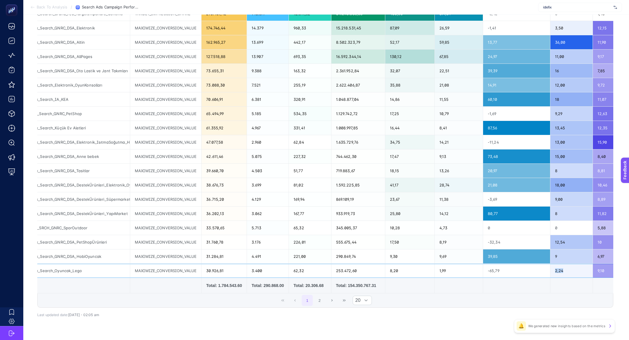
drag, startPoint x: 573, startPoint y: 272, endPoint x: 536, endPoint y: 270, distance: 37.4
click at [536, 270] on tr "Boo_Idefix_Search_Oyuncak_Lego MAXIMIZE_CONVERSION_VALUE 30.926,81 3.400 62,32 …" at bounding box center [505, 271] width 983 height 14
drag, startPoint x: 70, startPoint y: 170, endPoint x: 370, endPoint y: 172, distance: 300.1
click at [370, 172] on tr "Boo_Idefix_Search_GNRC_DSA_Tasitlar MAXIMIZE_CONVERSION_VALUE 39.660,70 4.503 5…" at bounding box center [505, 171] width 983 height 14
drag, startPoint x: 575, startPoint y: 168, endPoint x: 523, endPoint y: 171, distance: 52.2
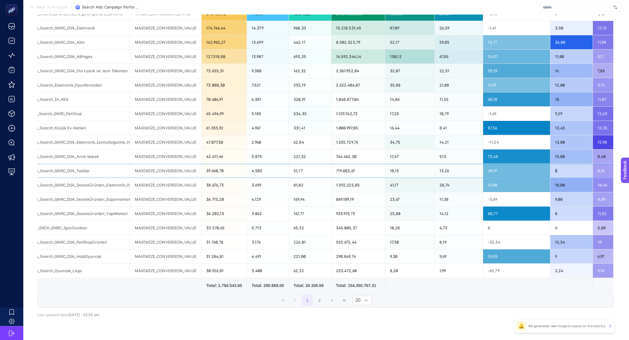
click at [523, 171] on tr "Boo_Idefix_Search_GNRC_DSA_Tasitlar MAXIMIZE_CONVERSION_VALUE 39.660,70 4.503 5…" at bounding box center [505, 171] width 983 height 14
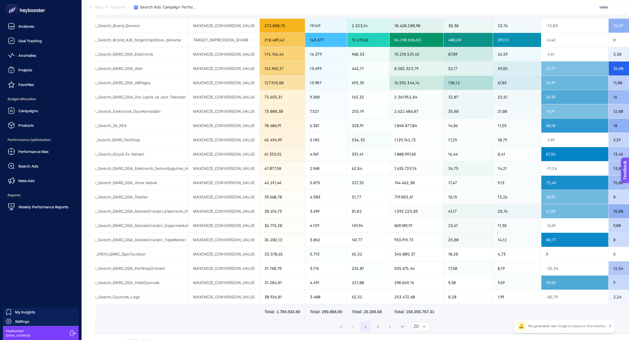
click at [43, 159] on div "Performance Max Search Ads Meta Ads" at bounding box center [41, 166] width 72 height 41
click at [45, 164] on link "Search Ads" at bounding box center [41, 166] width 72 height 12
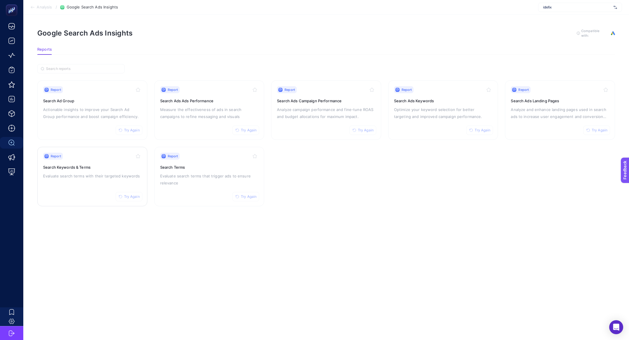
click at [77, 176] on p "Evaluate search terms with their targeted keywords" at bounding box center [92, 175] width 98 height 7
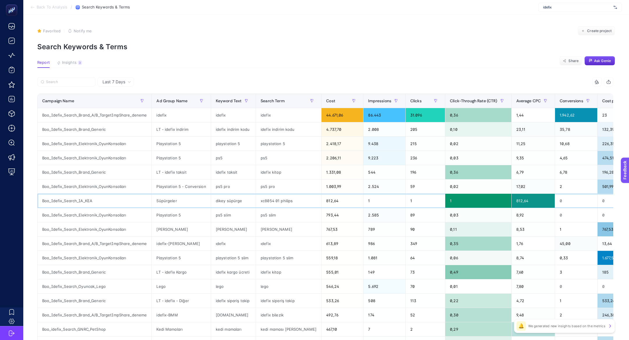
click at [326, 199] on div "812,64" at bounding box center [343, 201] width 42 height 14
click at [274, 198] on div "xc8054 01 philips" at bounding box center [288, 201] width 65 height 14
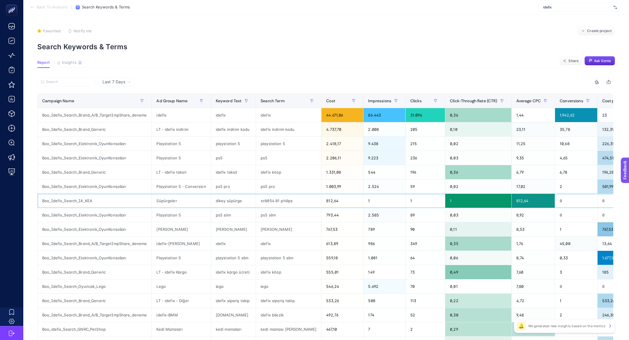
click at [518, 202] on div "812,64" at bounding box center [533, 201] width 43 height 14
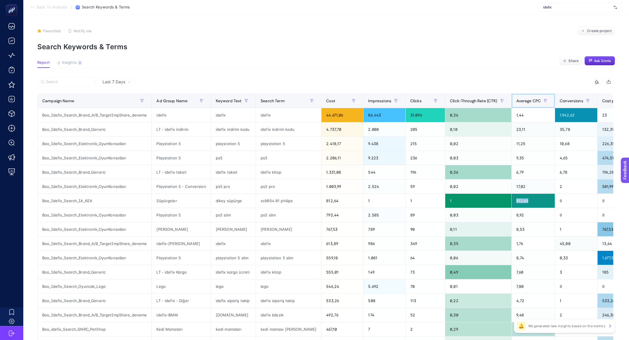
click at [518, 99] on span "Average CPC" at bounding box center [529, 100] width 25 height 5
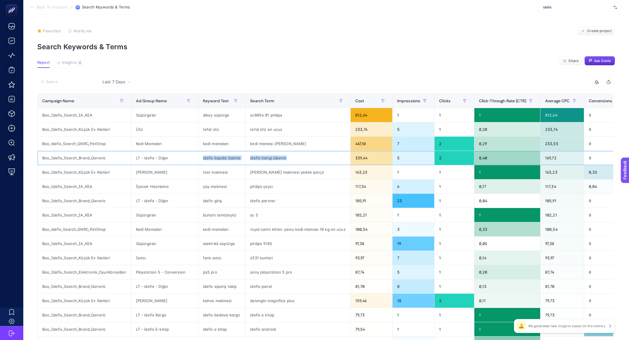
drag, startPoint x: 226, startPoint y: 155, endPoint x: 319, endPoint y: 160, distance: 93.4
click at [319, 160] on tr "Boo_Idefix_Search_Brand_Generic LT - idefix - Diğer idefix kapıda ödeme idefix …" at bounding box center [414, 158] width 752 height 14
click at [76, 61] on button "Insights 3 We generated new insights based on the metrics" at bounding box center [69, 64] width 25 height 8
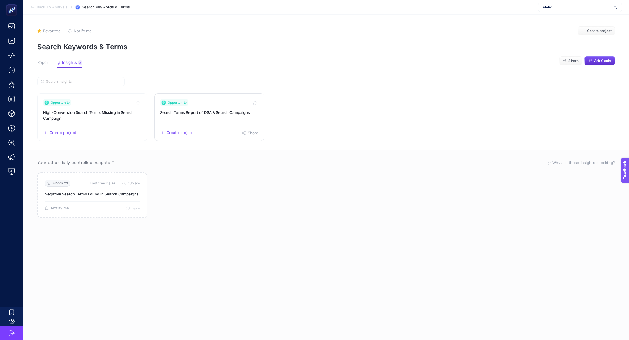
click at [198, 110] on h3 "Search Terms Report of DSA & Search Campaigns" at bounding box center [209, 113] width 98 height 6
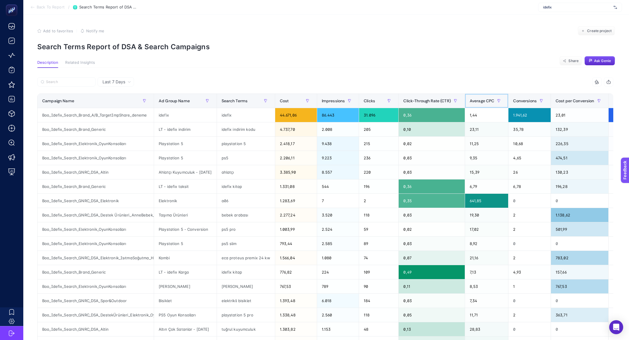
click at [498, 97] on div "Average CPC" at bounding box center [487, 100] width 34 height 9
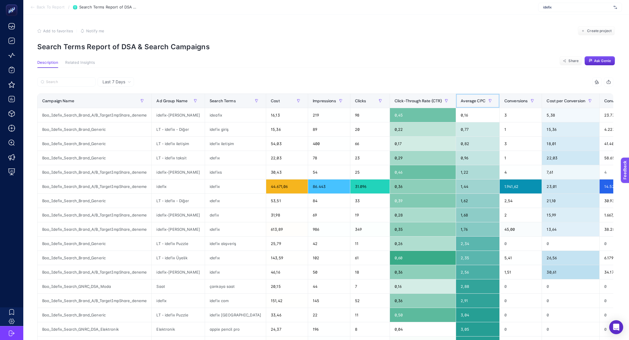
click at [464, 96] on div "Average CPC" at bounding box center [478, 100] width 34 height 9
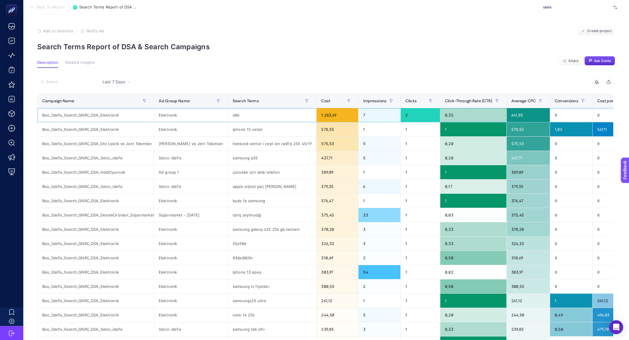
click at [228, 113] on div "a06" at bounding box center [272, 115] width 88 height 14
click at [235, 131] on div "iphone 15 vatan" at bounding box center [272, 129] width 88 height 14
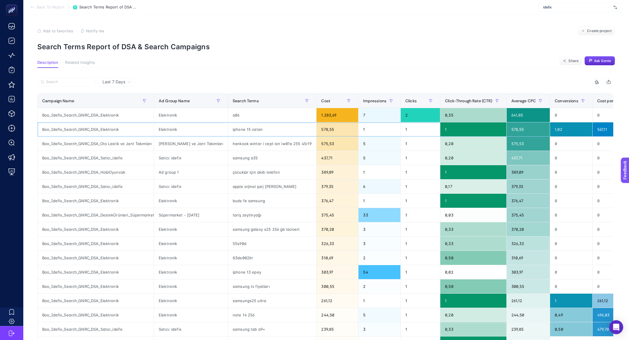
click at [235, 131] on div "iphone 15 vatan" at bounding box center [272, 129] width 88 height 14
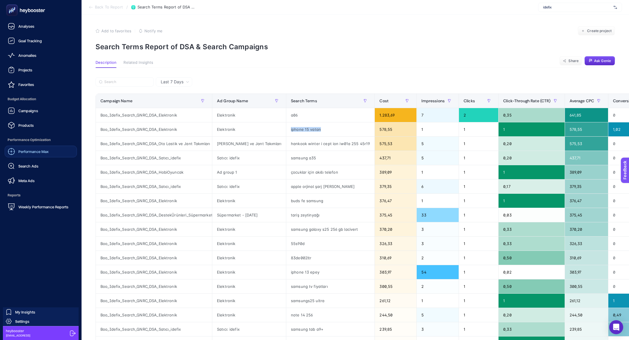
click at [38, 152] on span "Performance Max" at bounding box center [33, 151] width 30 height 5
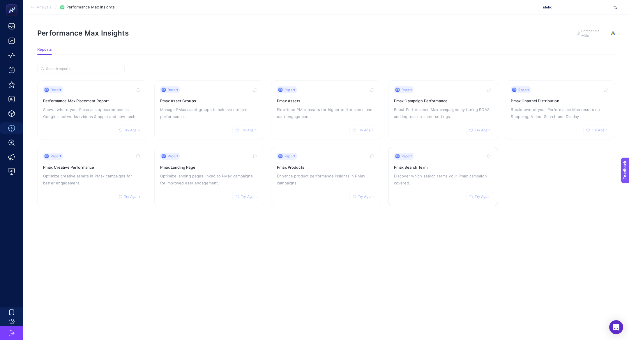
click at [436, 175] on p "Discover which search terms your Pmax campaign covered." at bounding box center [443, 179] width 98 height 14
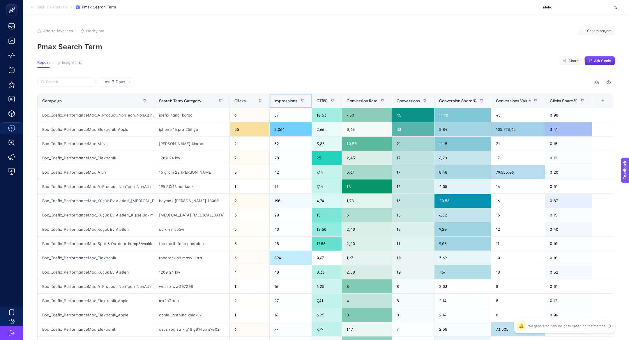
click at [283, 99] on span "Impressions" at bounding box center [285, 100] width 23 height 5
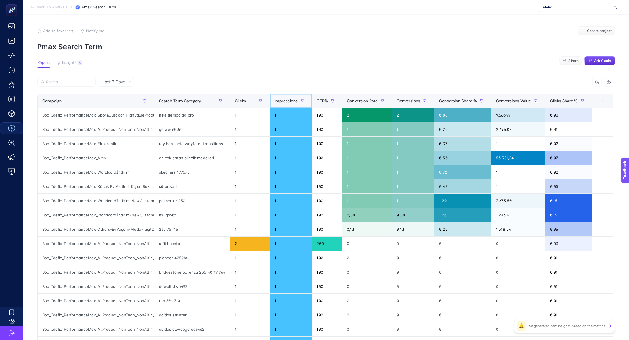
click at [283, 99] on span "Impressions" at bounding box center [286, 100] width 23 height 5
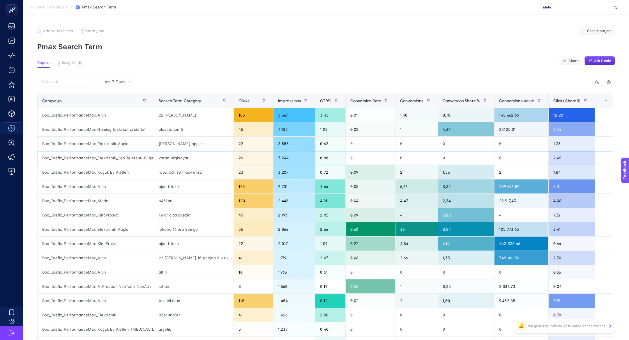
click at [173, 157] on div "vatan bilgisayar" at bounding box center [194, 158] width 80 height 14
click at [172, 157] on div "vatan bilgisayar" at bounding box center [194, 158] width 80 height 14
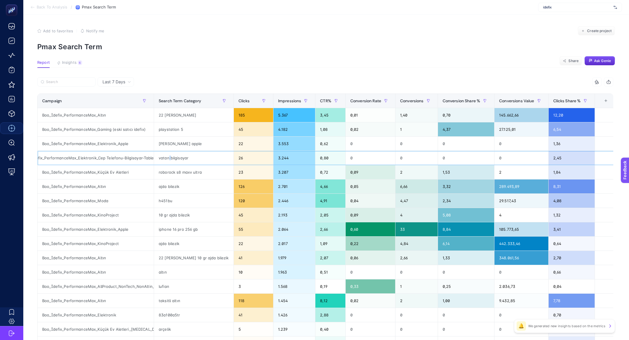
click at [172, 157] on div "vatan bilgisayar" at bounding box center [194, 158] width 80 height 14
click at [244, 72] on article "Add to favorites false Notify me Create project Pmax Search Term Report Insight…" at bounding box center [326, 242] width 606 height 455
click at [189, 159] on div "vatan bilgisayar" at bounding box center [194, 158] width 80 height 14
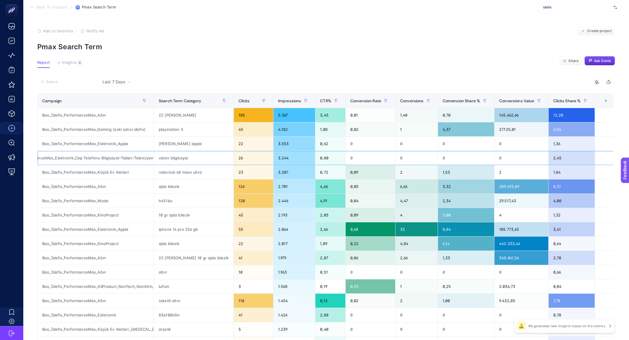
click at [189, 159] on div "vatan bilgisayar" at bounding box center [194, 158] width 80 height 14
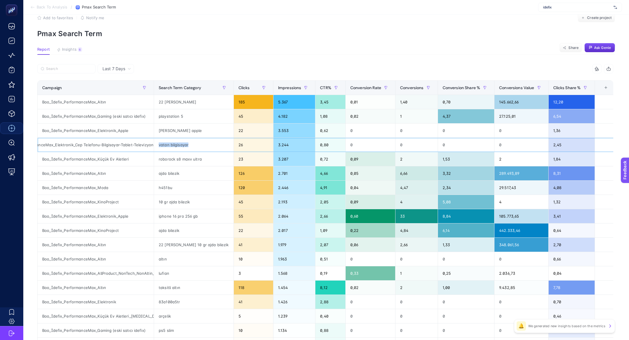
scroll to position [0, 0]
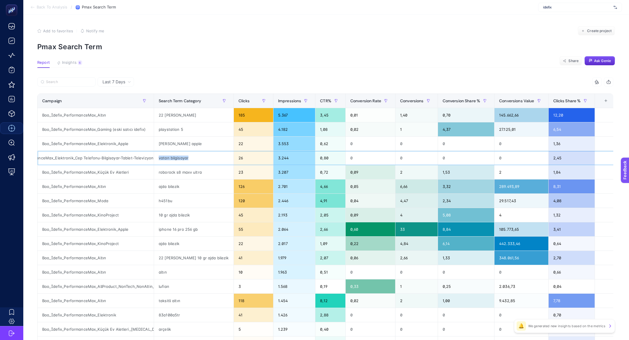
click at [189, 159] on div "vatan bilgisayar" at bounding box center [194, 158] width 80 height 14
click at [276, 159] on div "3.244" at bounding box center [295, 158] width 42 height 14
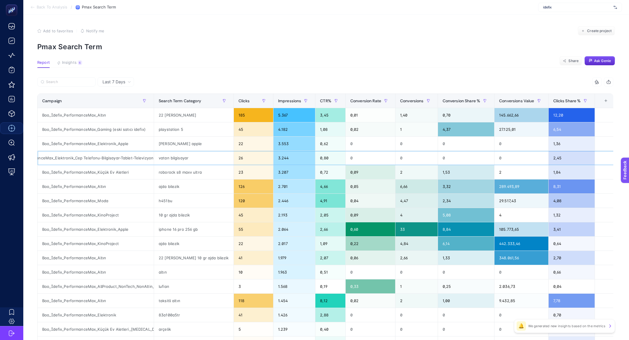
click at [276, 159] on div "3.244" at bounding box center [295, 158] width 42 height 14
drag, startPoint x: 161, startPoint y: 156, endPoint x: 193, endPoint y: 158, distance: 32.1
click at [193, 158] on div "vatan bilgisayar" at bounding box center [194, 158] width 80 height 14
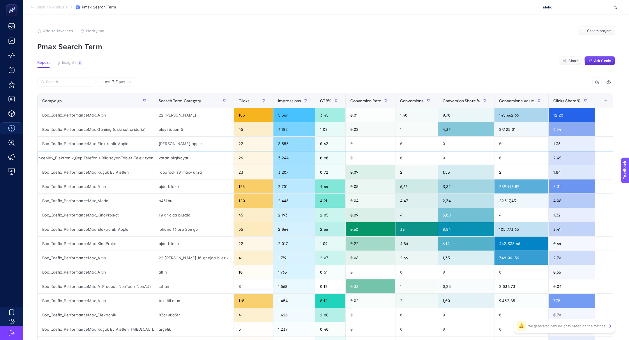
click at [107, 157] on div "Boo_İdefix_PerformanceMax_Elektronik_Cep Telefonu-Bilgisayar-Tablet-Televizyon" at bounding box center [96, 158] width 116 height 14
click at [167, 154] on div "vatan bilgisayar" at bounding box center [194, 158] width 80 height 14
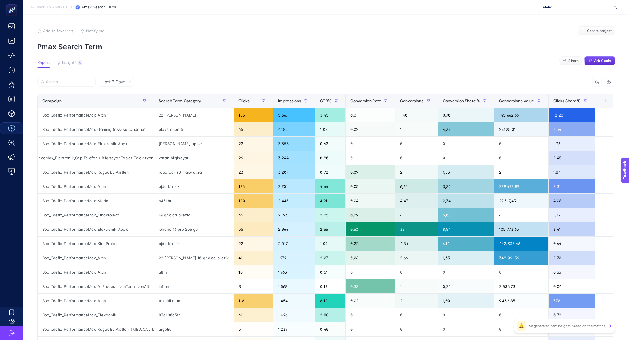
click at [167, 154] on div "vatan bilgisayar" at bounding box center [194, 158] width 80 height 14
drag, startPoint x: 96, startPoint y: 241, endPoint x: 181, endPoint y: 246, distance: 84.7
click at [181, 246] on tr "Boo_İdefix_PerformanceMax_KinoProject ajda bilezik 22 2.017 1,09 0,22 4,84 6,14…" at bounding box center [327, 244] width 579 height 14
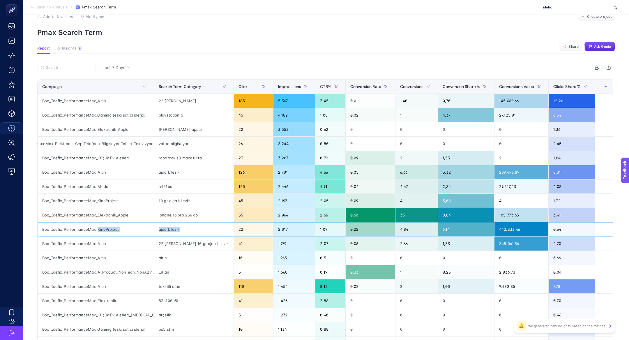
scroll to position [14, 0]
click at [65, 69] on input "Search" at bounding box center [69, 68] width 46 height 4
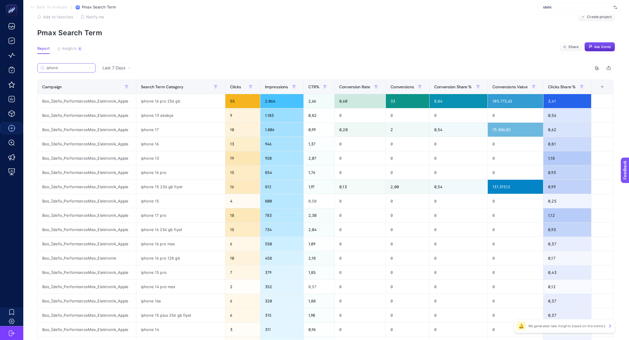
type input "iphone"
click at [113, 171] on div "Boo_İdefix_PerformanceMax_Elektronik_Apple" at bounding box center [87, 172] width 98 height 14
click at [109, 258] on div "Boo_İdefix_PerformanceMax_Elektronik" at bounding box center [87, 258] width 98 height 14
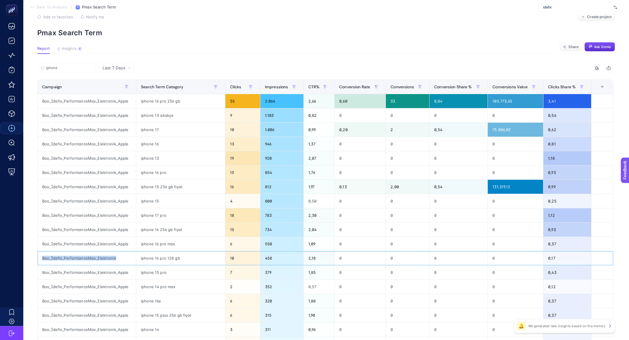
click at [109, 258] on div "Boo_İdefix_PerformanceMax_Elektronik" at bounding box center [87, 258] width 98 height 14
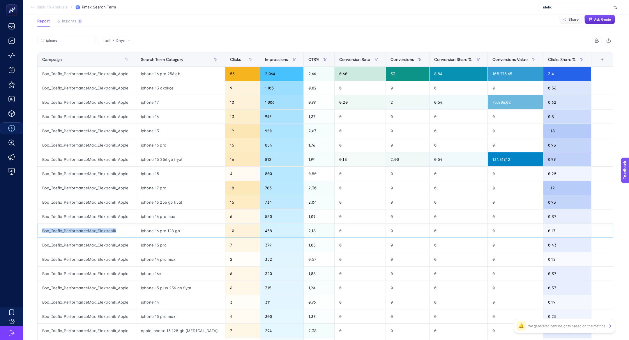
scroll to position [34, 0]
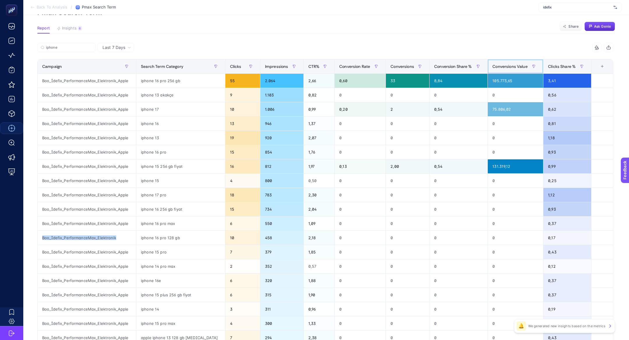
click at [494, 72] on th "Conversions Value" at bounding box center [516, 66] width 56 height 14
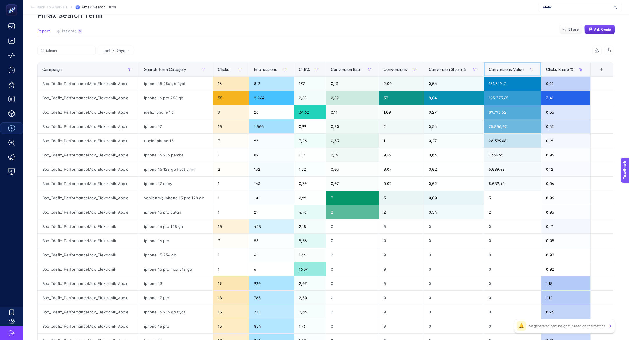
scroll to position [33, 0]
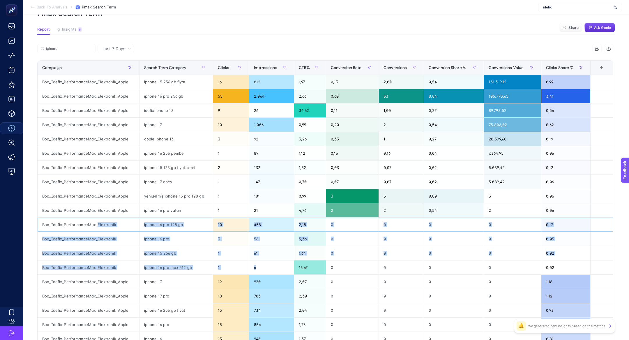
drag, startPoint x: 96, startPoint y: 224, endPoint x: 283, endPoint y: 265, distance: 191.5
click at [286, 265] on tbody "Boo_İdefix_PerformanceMax_Elektronik_Apple iphone 15 256 gb fiyat 16 812 1,97 0…" at bounding box center [326, 218] width 576 height 286
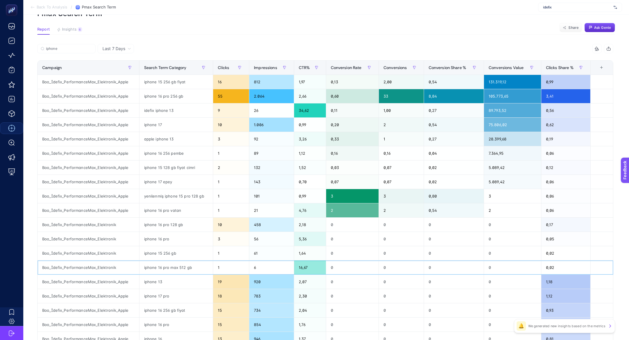
click at [306, 270] on div "16,67" at bounding box center [310, 267] width 32 height 14
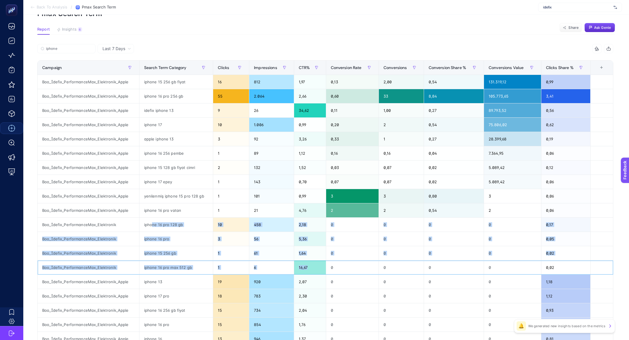
drag, startPoint x: 319, startPoint y: 271, endPoint x: 152, endPoint y: 226, distance: 173.3
click at [152, 226] on tbody "Boo_İdefix_PerformanceMax_Elektronik_Apple iphone 15 256 gb fiyat 16 812 1,97 0…" at bounding box center [326, 218] width 576 height 286
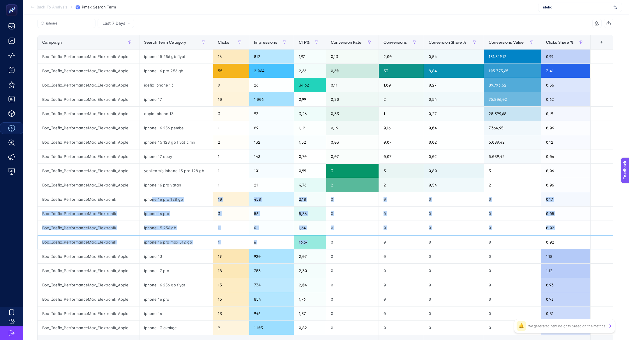
scroll to position [59, 0]
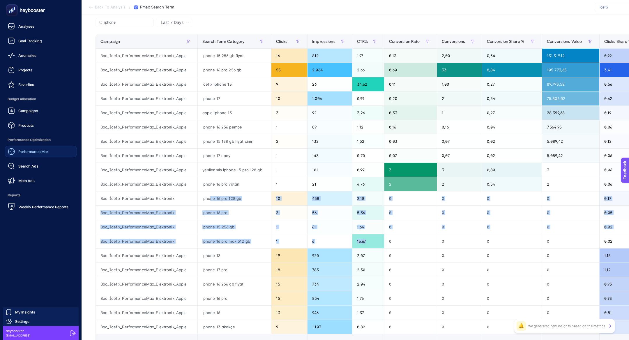
click at [52, 152] on link "Performance Max" at bounding box center [41, 152] width 72 height 12
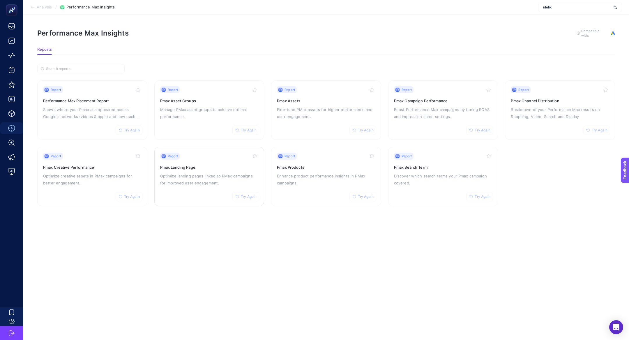
click at [221, 179] on p "Optimize landing pages linked to PMax campaigns for improved user engagement." at bounding box center [209, 179] width 98 height 14
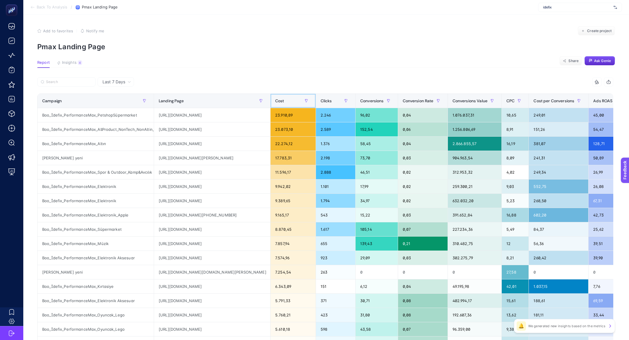
click at [279, 105] on th "Cost" at bounding box center [293, 101] width 45 height 14
click at [99, 274] on div "Boo_İdefix_PerformanceMax_Anne Bebek yeni" at bounding box center [96, 272] width 116 height 14
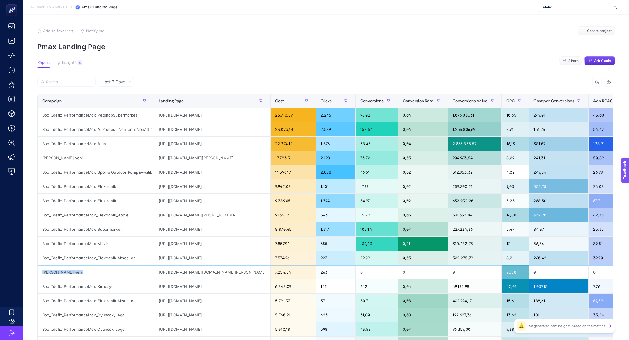
click at [99, 274] on div "Boo_İdefix_PerformanceMax_Anne Bebek yeni" at bounding box center [96, 272] width 116 height 14
click at [198, 273] on div "https://ad.doubleclick.net/searchads/link/click?lid=58700008336423805&ds_a_cid=…" at bounding box center [212, 272] width 116 height 14
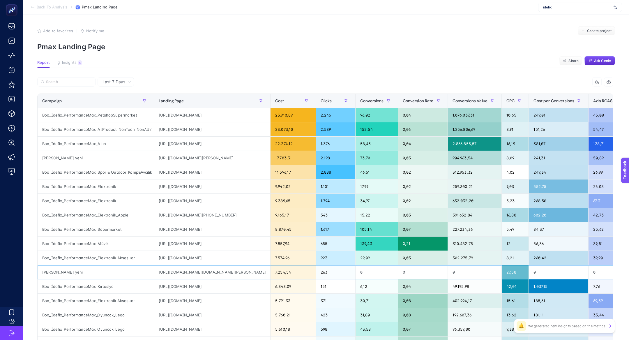
click at [281, 271] on div "7.254,54" at bounding box center [293, 272] width 45 height 14
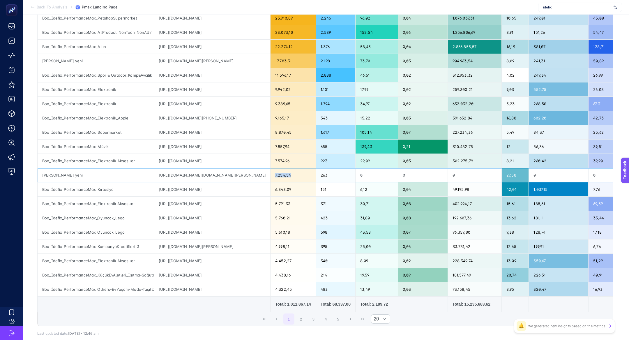
scroll to position [108, 0]
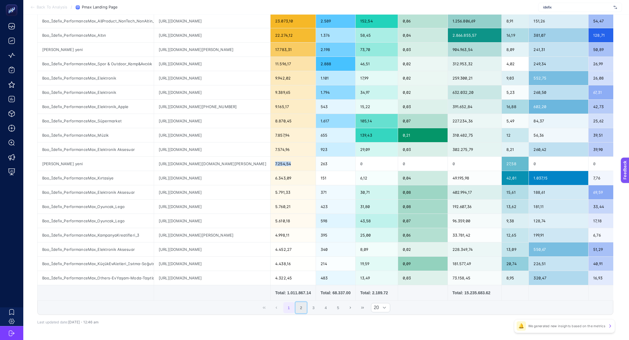
click at [298, 305] on button "2" at bounding box center [301, 307] width 11 height 11
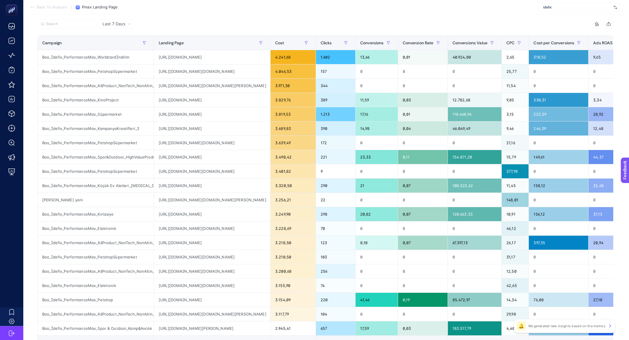
scroll to position [42, 0]
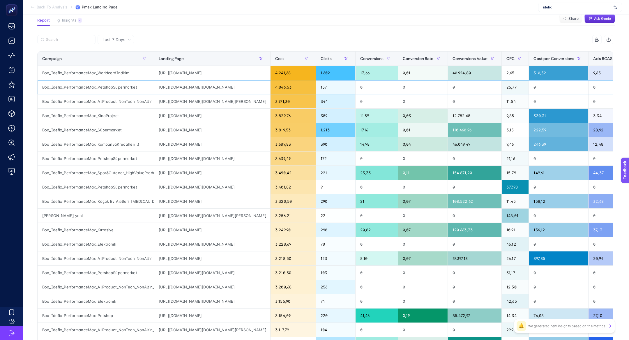
click at [183, 86] on div "https://ad.doubleclick.net/searchads/link/click?lid=58700008650720761&ds_a_cid=…" at bounding box center [212, 87] width 116 height 14
click at [103, 87] on div "Boo_İdefix_PerformanceMax_PetshopSüpermarket" at bounding box center [96, 87] width 116 height 14
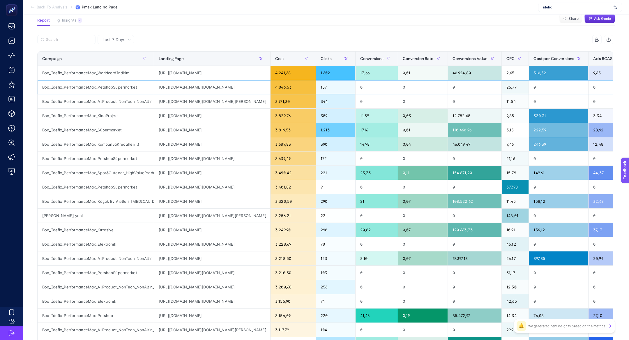
click at [103, 87] on div "Boo_İdefix_PerformanceMax_PetshopSüpermarket" at bounding box center [96, 87] width 116 height 14
click at [177, 102] on div "https://ad.doubleclick.net/searchads/link/click?&ds_a_cid=39206195&ds_a_caid=22…" at bounding box center [212, 101] width 116 height 14
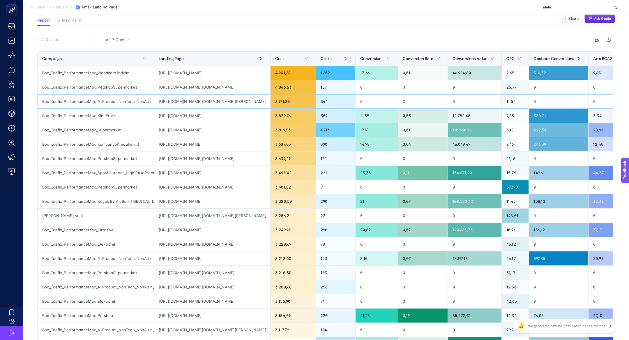
click at [177, 102] on div "https://ad.doubleclick.net/searchads/link/click?&ds_a_cid=39206195&ds_a_caid=22…" at bounding box center [212, 101] width 116 height 14
click at [191, 159] on div "https://ad.doubleclick.net/searchads/link/click?lid=58700008650720761&ds_a_cid=…" at bounding box center [212, 159] width 116 height 14
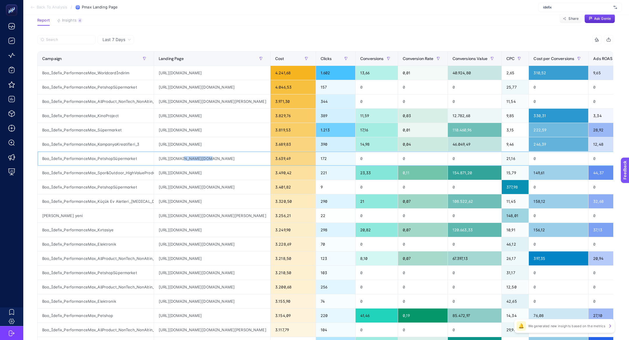
click at [191, 159] on div "https://ad.doubleclick.net/searchads/link/click?lid=58700008650720761&ds_a_cid=…" at bounding box center [212, 159] width 116 height 14
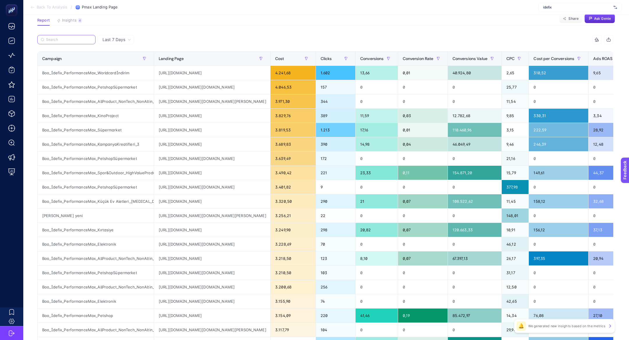
click at [52, 40] on input "Search" at bounding box center [69, 40] width 46 height 4
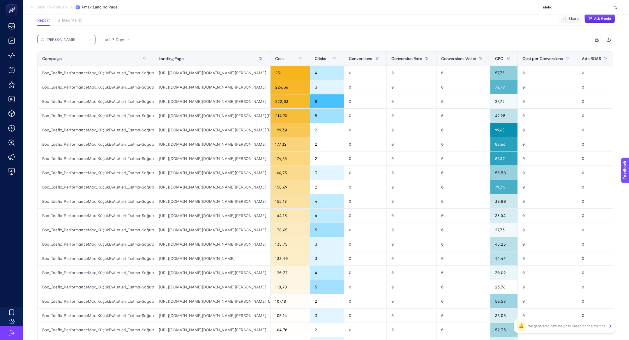
type input "klima"
click at [168, 72] on div "https://ad.doubleclick.net/searchads/link/click?lid=58700008191308239&ds_a_cid=…" at bounding box center [212, 73] width 116 height 14
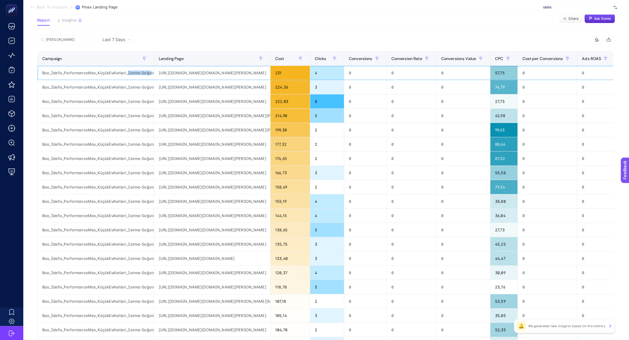
scroll to position [0, 8]
drag, startPoint x: 127, startPoint y: 72, endPoint x: 154, endPoint y: 74, distance: 26.8
click at [154, 74] on div "Boo_İdefix_PerformanceMax_KüçükEvAletleri_Isıtma-Soğutma" at bounding box center [96, 73] width 116 height 14
copy div "Isıtma-Soğutma"
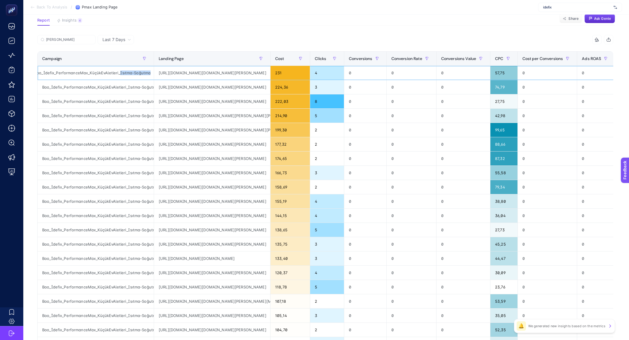
scroll to position [0, 0]
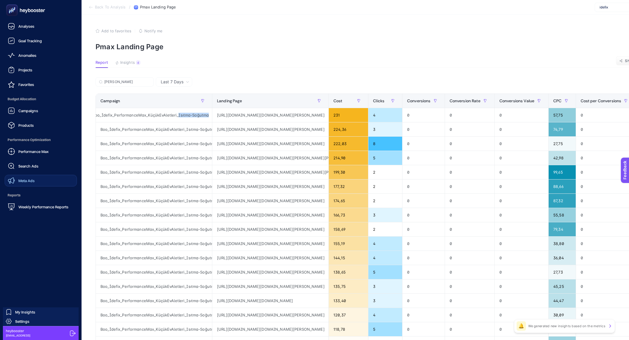
click at [44, 180] on link "Meta Ads" at bounding box center [41, 181] width 72 height 12
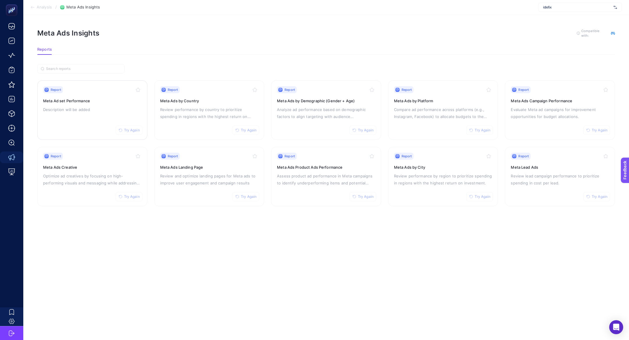
click at [116, 110] on p "Description will be added" at bounding box center [92, 109] width 98 height 7
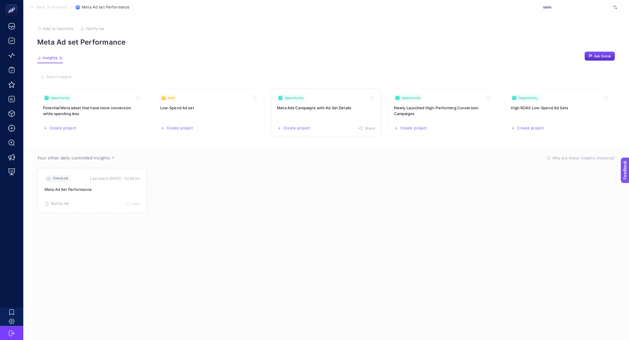
click at [336, 110] on h3 "Meta Ads Campaigns with Ad Set Details" at bounding box center [326, 108] width 98 height 6
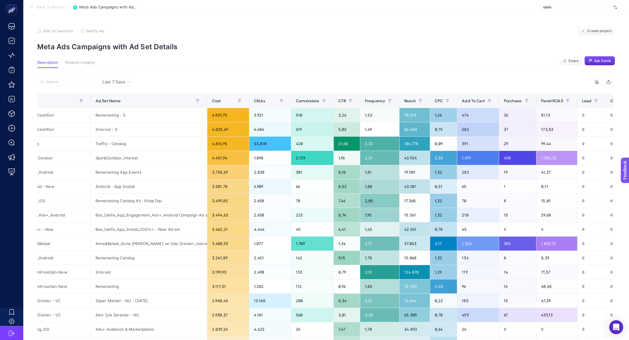
scroll to position [0, 60]
click at [108, 81] on span "Last 7 Days" at bounding box center [114, 82] width 23 height 6
click at [371, 75] on div "Last 7 Days Last 7 Days Last 30 Days 13 items selected Campaign Ad Set Name Cos…" at bounding box center [326, 265] width 586 height 395
click at [513, 101] on span "Purchase" at bounding box center [512, 100] width 18 height 5
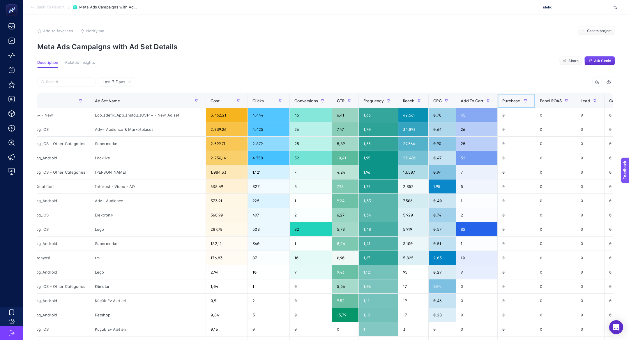
click at [513, 101] on span "Purchase" at bounding box center [512, 100] width 18 height 5
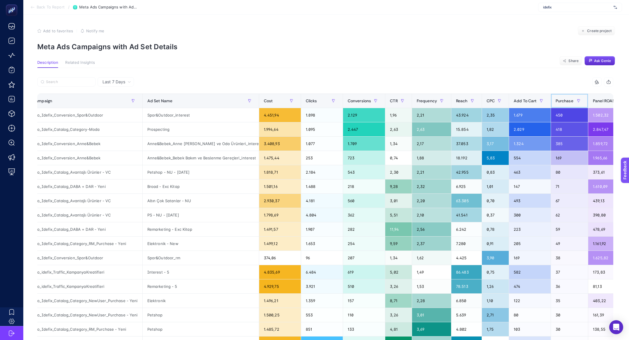
scroll to position [0, 0]
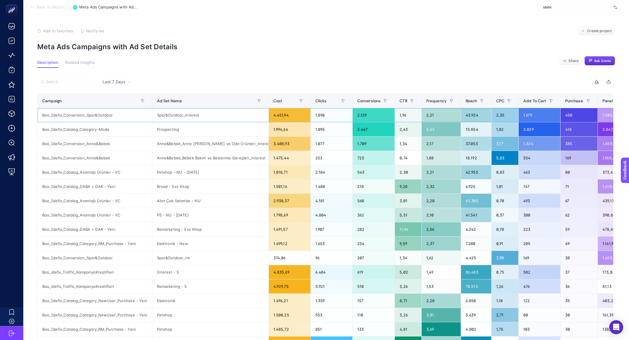
click at [168, 121] on div "Spor&Outdoor_interest" at bounding box center [210, 115] width 116 height 14
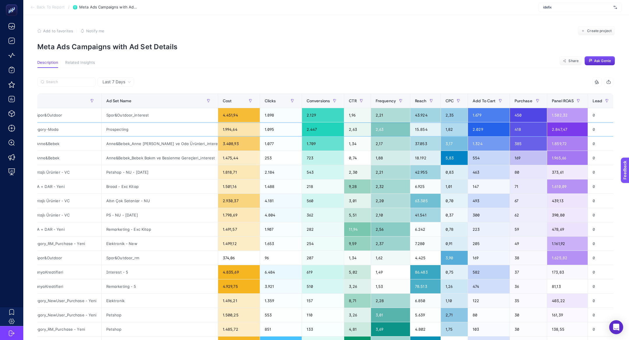
click at [566, 129] on div "2.847,47" at bounding box center [567, 129] width 40 height 14
click at [573, 130] on div "2.847,47" at bounding box center [567, 129] width 40 height 14
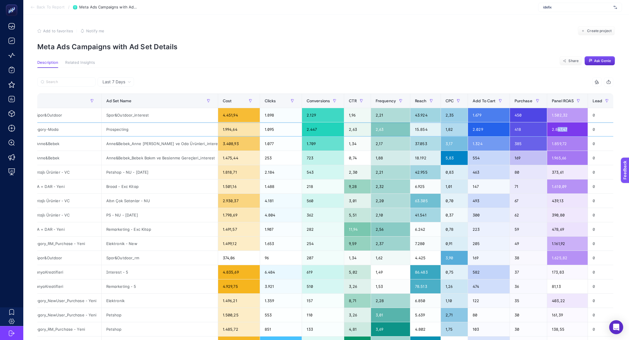
drag, startPoint x: 574, startPoint y: 130, endPoint x: 560, endPoint y: 130, distance: 14.3
click at [560, 130] on div "2.847,47" at bounding box center [567, 129] width 40 height 14
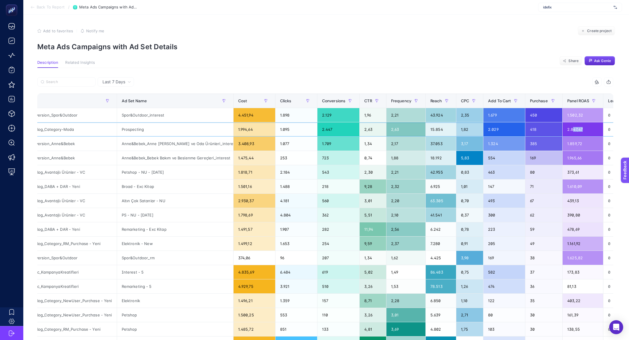
scroll to position [0, 36]
click at [536, 87] on div "13 items selected" at bounding box center [325, 83] width 576 height 13
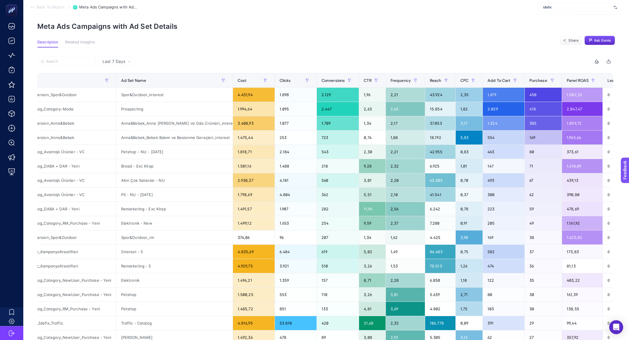
scroll to position [21, 0]
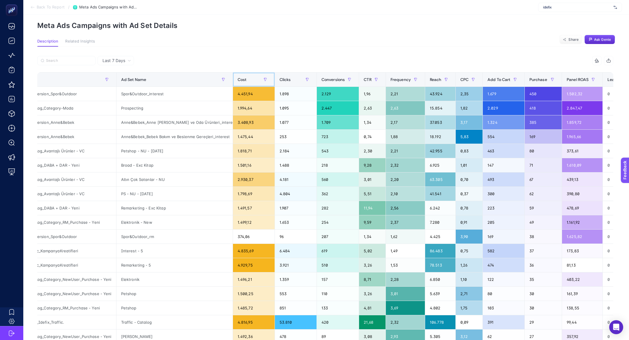
click at [242, 82] on span "Cost" at bounding box center [242, 79] width 9 height 5
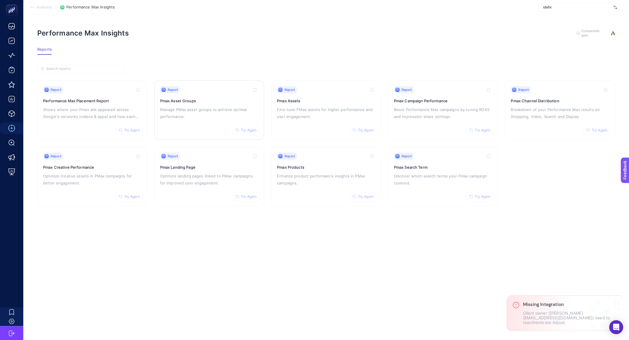
click at [212, 101] on h3 "Pmax Asset Groups" at bounding box center [209, 101] width 98 height 6
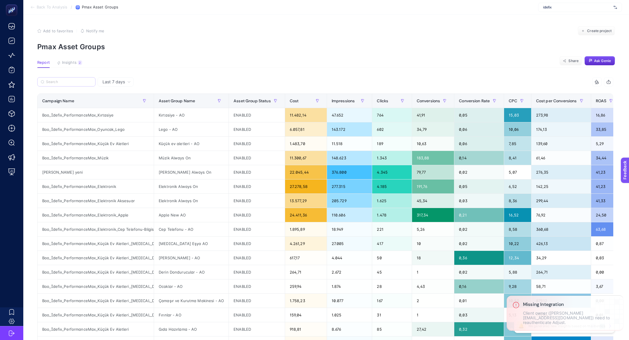
click at [83, 84] on label at bounding box center [66, 81] width 58 height 9
click at [83, 84] on input "Search" at bounding box center [69, 82] width 46 height 4
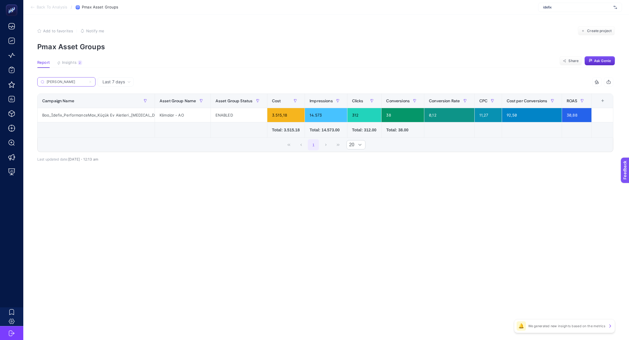
type input "[PERSON_NAME]"
click at [118, 116] on div "Boo_İdefix_PerformanceMax_Küçük Ev Aletleri_[MEDICAL_DATA] Eşya" at bounding box center [96, 115] width 117 height 14
click at [72, 84] on label "[PERSON_NAME]" at bounding box center [66, 81] width 58 height 9
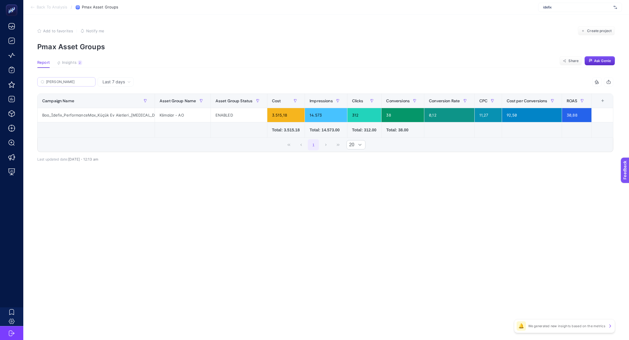
click at [72, 84] on input "[PERSON_NAME]" at bounding box center [69, 82] width 46 height 4
click at [72, 84] on label "[PERSON_NAME]" at bounding box center [66, 81] width 58 height 9
click at [72, 84] on input "[PERSON_NAME]" at bounding box center [67, 82] width 40 height 4
click at [72, 84] on label "[PERSON_NAME]" at bounding box center [66, 81] width 58 height 9
click at [72, 84] on input "[PERSON_NAME]" at bounding box center [67, 82] width 40 height 4
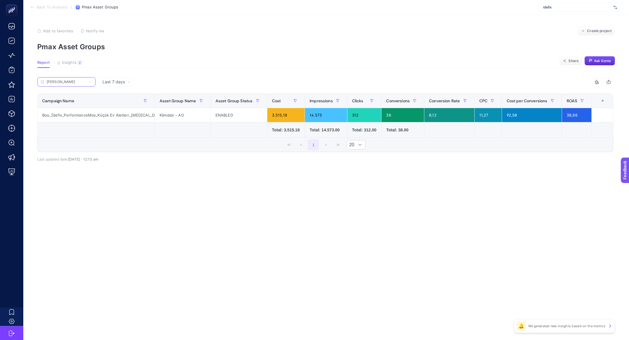
click at [64, 81] on input "[PERSON_NAME]" at bounding box center [67, 82] width 40 height 4
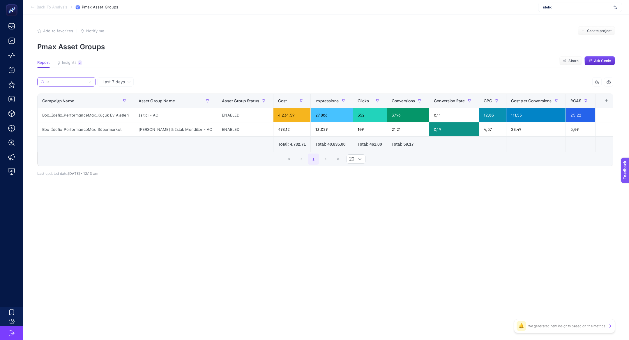
type input "ı"
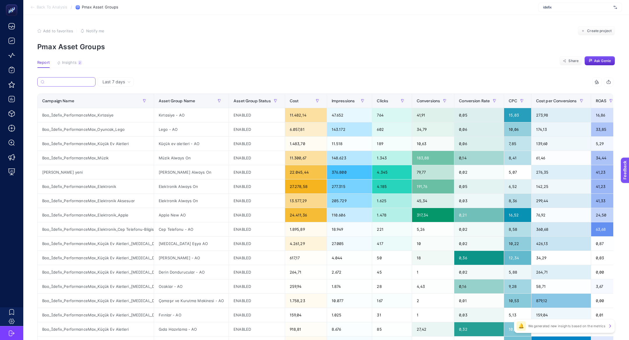
paste input "Isıtma-Soğutma"
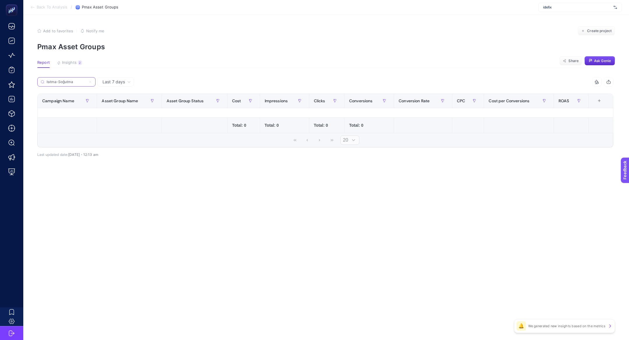
type input "Isıtma-Soğutma"
click at [90, 83] on icon at bounding box center [90, 81] width 3 height 3
click at [86, 83] on input "Isıtma-Soğutma" at bounding box center [67, 82] width 40 height 4
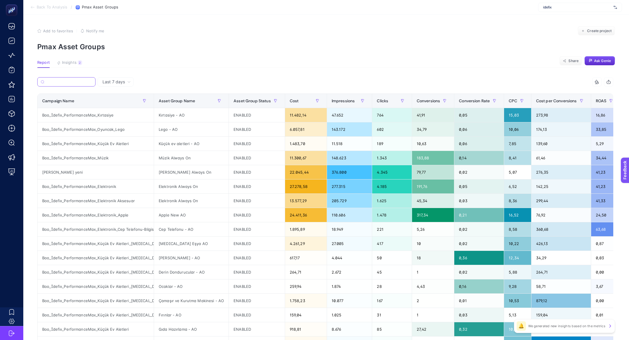
click at [92, 83] on input "Search" at bounding box center [69, 82] width 45 height 4
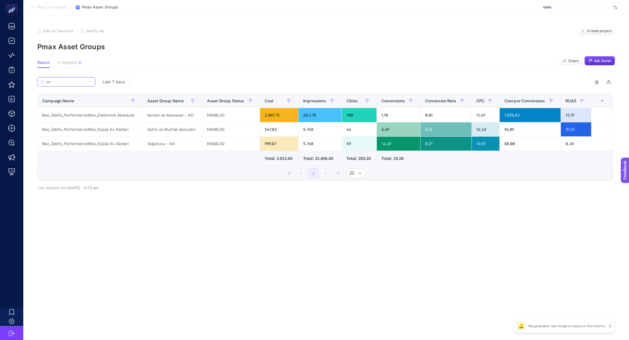
type input "s"
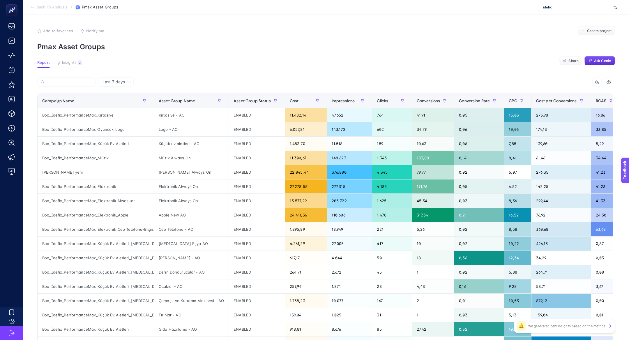
click at [609, 80] on icon "button" at bounding box center [609, 82] width 5 height 5
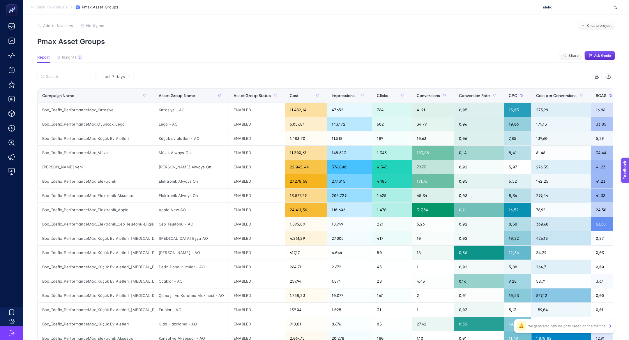
scroll to position [6, 0]
click at [79, 78] on input "Search" at bounding box center [69, 76] width 46 height 4
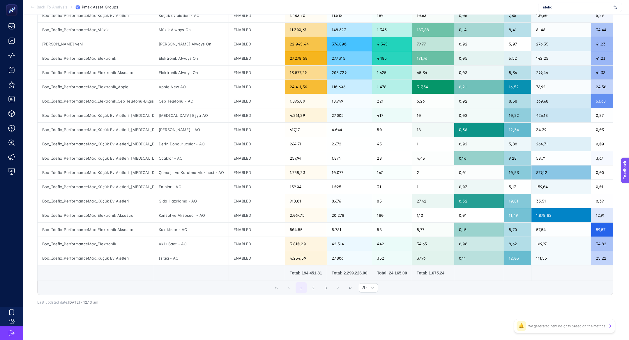
scroll to position [128, 0]
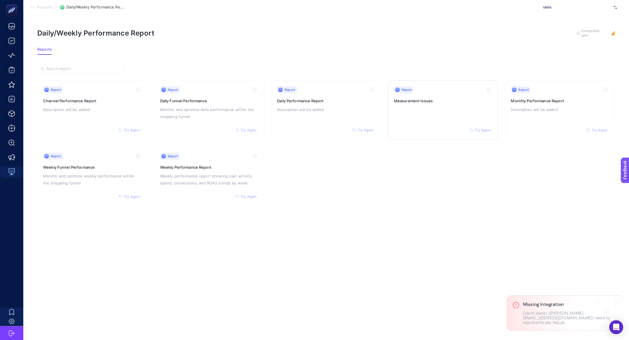
click at [435, 119] on div "Report Try Again Measurement Issues ." at bounding box center [443, 110] width 98 height 48
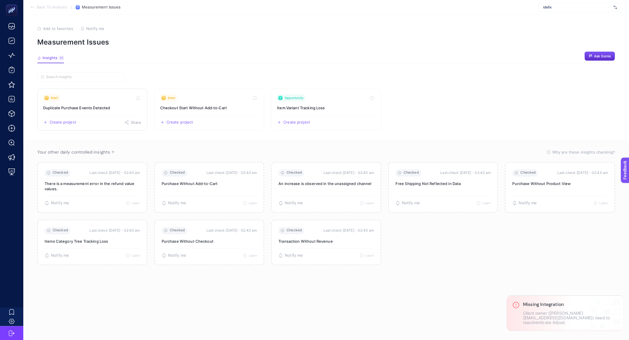
click at [92, 107] on h3 "Duplicate Purchase Events Detected" at bounding box center [92, 108] width 98 height 6
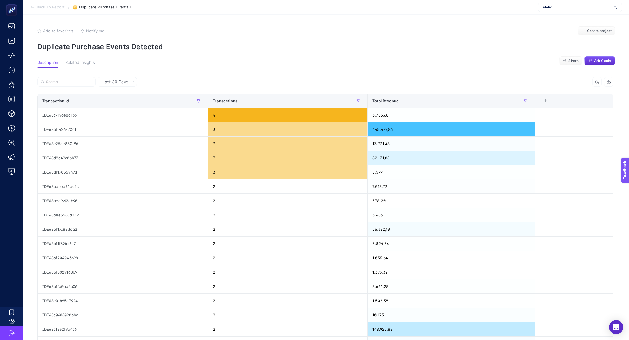
click at [119, 81] on span "Last 30 Days" at bounding box center [116, 82] width 26 height 6
click at [127, 104] on li "Last 7 Days" at bounding box center [117, 104] width 36 height 10
